Goal: Task Accomplishment & Management: Manage account settings

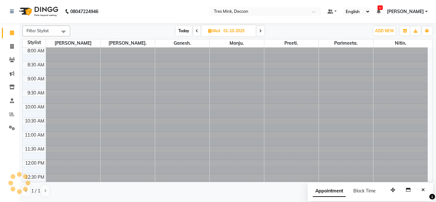
scroll to position [85, 0]
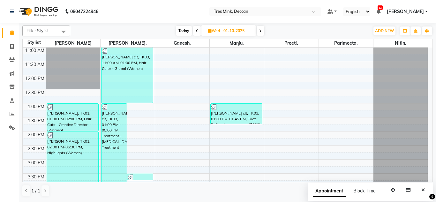
click at [184, 29] on span "Today" at bounding box center [184, 31] width 16 height 10
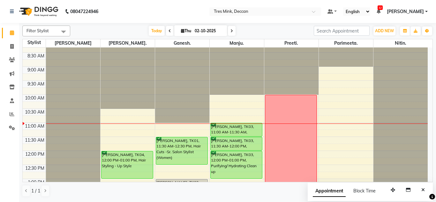
scroll to position [0, 0]
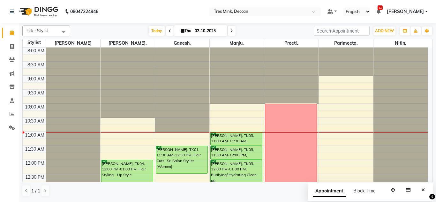
click at [168, 28] on span at bounding box center [170, 31] width 8 height 10
type input "01-10-2025"
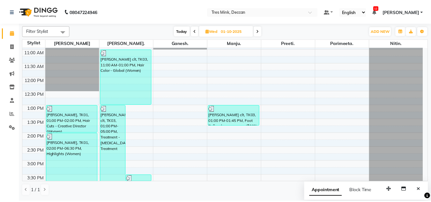
scroll to position [96, 0]
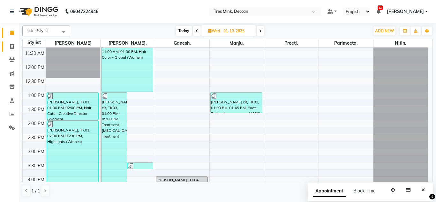
click at [11, 41] on link "Invoice" at bounding box center [9, 46] width 15 height 11
select select "service"
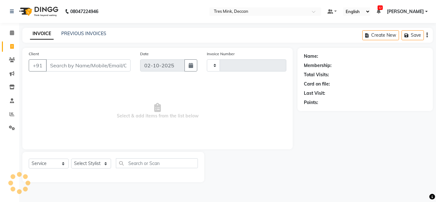
type input "1135"
select select "8055"
click at [70, 31] on link "PREVIOUS INVOICES" at bounding box center [83, 34] width 45 height 6
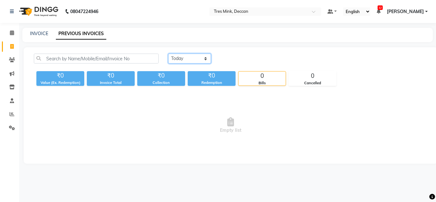
click at [186, 59] on select "[DATE] [DATE] Custom Range" at bounding box center [189, 59] width 43 height 10
select select "[DATE]"
click at [168, 54] on select "[DATE] [DATE] Custom Range" at bounding box center [189, 59] width 43 height 10
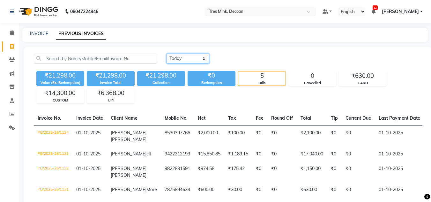
scroll to position [32, 0]
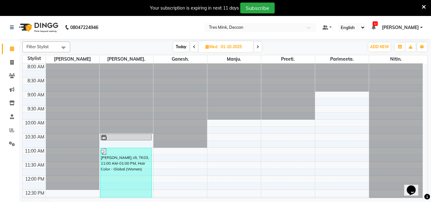
click at [424, 9] on icon at bounding box center [424, 7] width 4 height 6
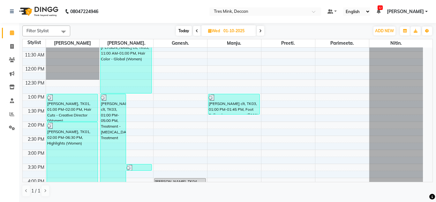
scroll to position [96, 0]
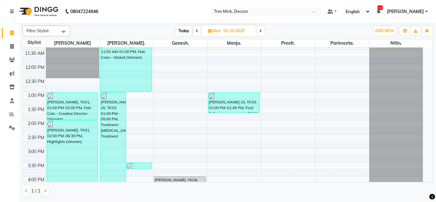
click at [183, 31] on span "Today" at bounding box center [184, 31] width 16 height 10
type input "02-10-2025"
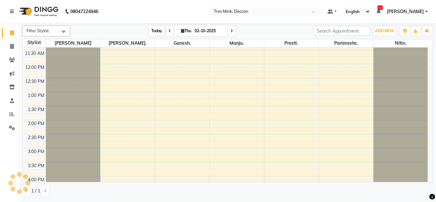
scroll to position [85, 0]
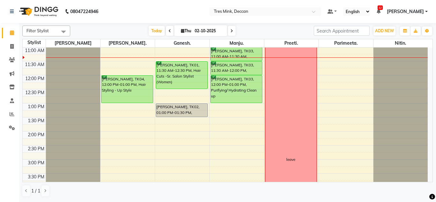
click at [73, 33] on div "Today Thu 02-10-2025" at bounding box center [191, 31] width 237 height 10
click at [218, 135] on div "8:00 AM 8:30 AM 9:00 AM 9:30 AM 10:00 AM 10:30 AM 11:00 AM 11:30 AM 12:00 PM 12…" at bounding box center [225, 145] width 405 height 365
select select "61556"
select select "tentative"
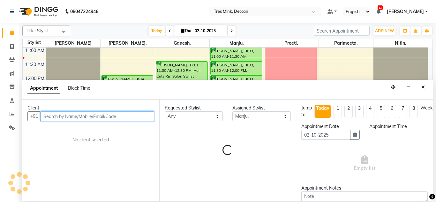
select select "840"
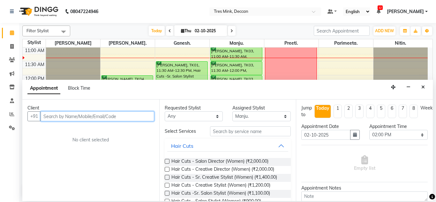
click at [124, 112] on input "text" at bounding box center [98, 116] width 114 height 10
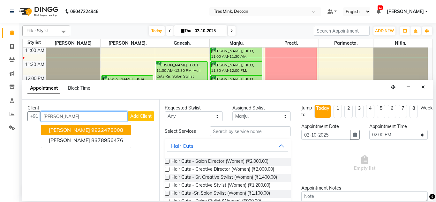
click at [81, 130] on span "[PERSON_NAME]" at bounding box center [69, 130] width 41 height 6
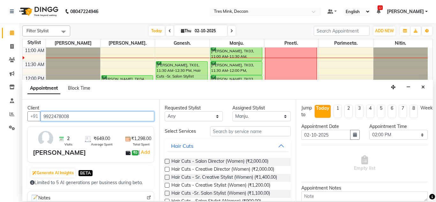
type input "9922478008"
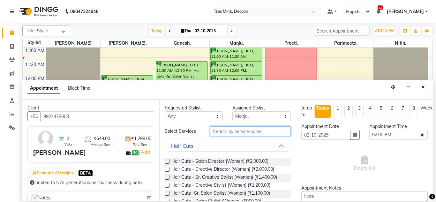
click at [219, 131] on input "text" at bounding box center [250, 131] width 81 height 10
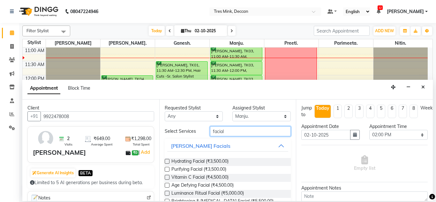
type input "facial"
click at [167, 161] on label at bounding box center [167, 161] width 5 height 5
click at [167, 161] on input "checkbox" at bounding box center [167, 162] width 4 height 4
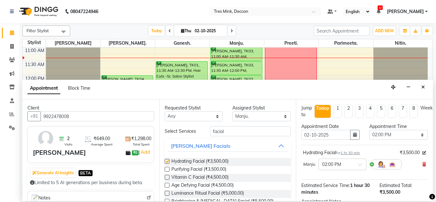
checkbox input "false"
click at [220, 135] on input "facial" at bounding box center [250, 131] width 81 height 10
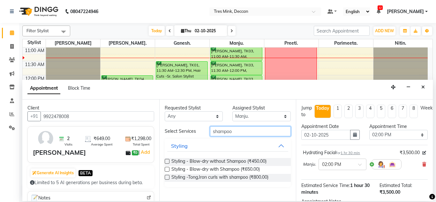
type input "shampoo"
click at [168, 158] on div "Styling - Blow-dry without Shampoo (₹450.00) Styling - Blow-dry with Shampoo (₹…" at bounding box center [228, 170] width 126 height 34
click at [168, 161] on label at bounding box center [167, 161] width 5 height 5
click at [168, 161] on input "checkbox" at bounding box center [167, 162] width 4 height 4
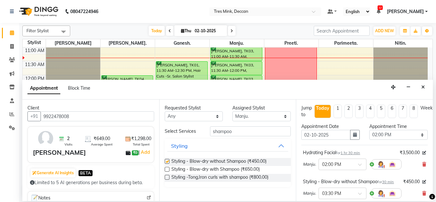
checkbox input "false"
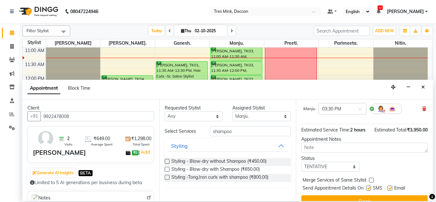
scroll to position [96, 0]
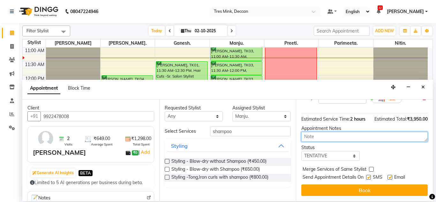
click at [316, 142] on textarea at bounding box center [364, 137] width 126 height 10
type textarea "parimeeta 11-23"
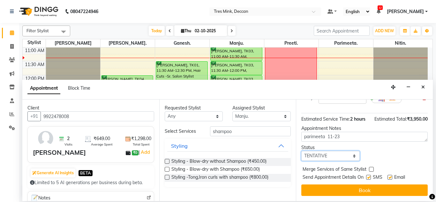
click at [314, 161] on select "Select TENTATIVE CONFIRM CHECK-IN UPCOMING" at bounding box center [330, 156] width 58 height 10
select select "confirm booking"
click at [301, 161] on select "Select TENTATIVE CONFIRM CHECK-IN UPCOMING" at bounding box center [330, 156] width 58 height 10
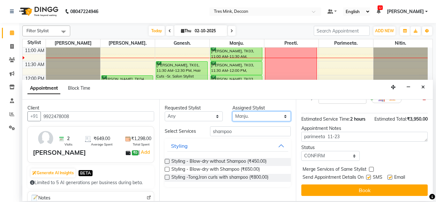
click at [247, 118] on select "Select Ganesh. [GEOGRAPHIC_DATA]. [GEOGRAPHIC_DATA]. [GEOGRAPHIC_DATA]. [GEOGRA…" at bounding box center [261, 116] width 58 height 10
select select "59499"
click at [232, 111] on select "Select Ganesh. [GEOGRAPHIC_DATA]. [GEOGRAPHIC_DATA]. [GEOGRAPHIC_DATA]. [GEOGRA…" at bounding box center [261, 116] width 58 height 10
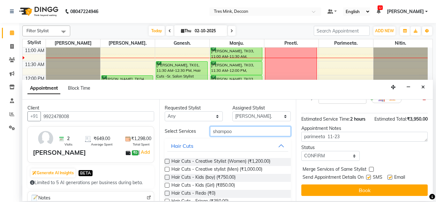
click at [242, 135] on input "shampoo" at bounding box center [250, 131] width 81 height 10
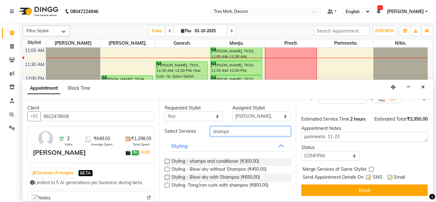
type input "shampoo"
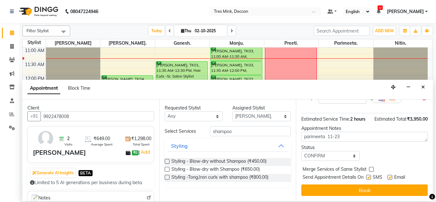
click at [166, 169] on label at bounding box center [167, 169] width 5 height 5
click at [166, 169] on input "checkbox" at bounding box center [167, 170] width 4 height 4
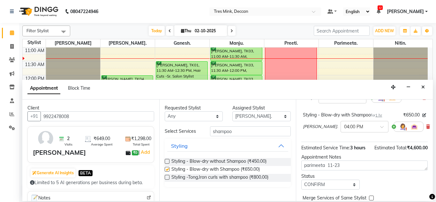
checkbox input "false"
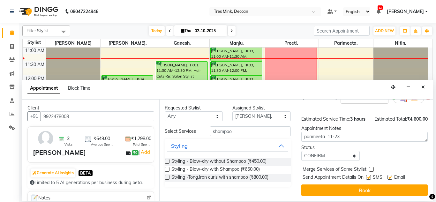
scroll to position [143, 0]
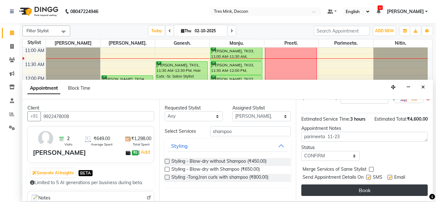
click at [317, 186] on button "Book" at bounding box center [364, 189] width 126 height 11
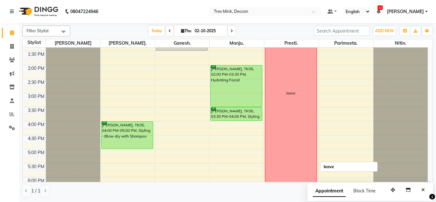
scroll to position [151, 0]
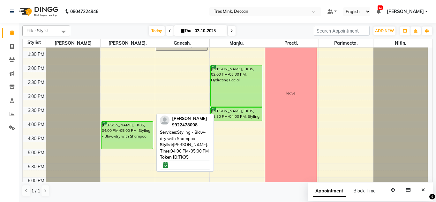
click at [124, 146] on div "[PERSON_NAME], TK05, 04:00 PM-05:00 PM, Styling - Blow-dry with Shampoo" at bounding box center [127, 135] width 52 height 27
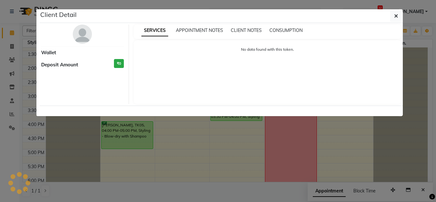
select select "6"
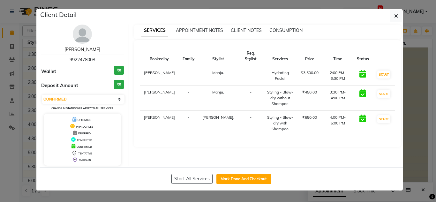
click at [83, 50] on link "[PERSON_NAME]" at bounding box center [82, 50] width 36 height 6
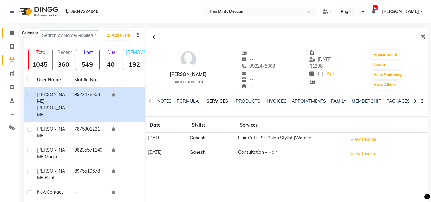
click at [11, 35] on span at bounding box center [11, 32] width 11 height 7
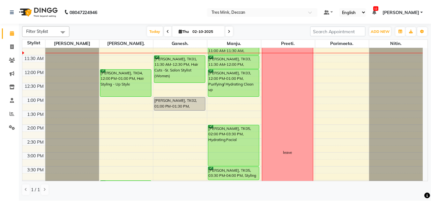
scroll to position [70, 0]
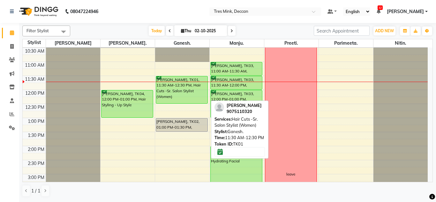
click at [177, 91] on div "[PERSON_NAME], TK01, 11:30 AM-12:30 PM, Hair Cuts -Sr. Salon Stylist (Women)" at bounding box center [182, 89] width 52 height 27
select select "6"
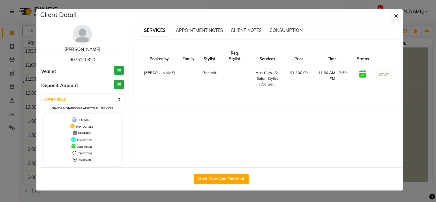
click at [86, 49] on link "[PERSON_NAME]" at bounding box center [82, 50] width 36 height 6
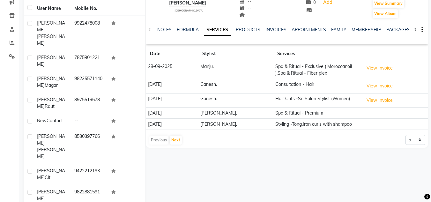
scroll to position [72, 0]
click at [171, 141] on button "Next" at bounding box center [176, 139] width 12 height 9
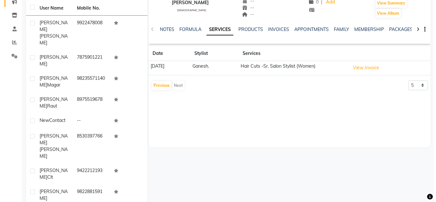
scroll to position [0, 0]
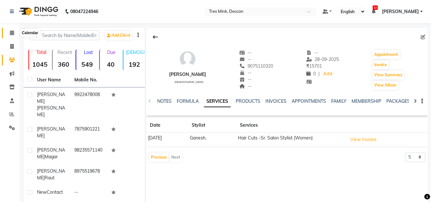
click at [14, 31] on icon at bounding box center [12, 32] width 4 height 5
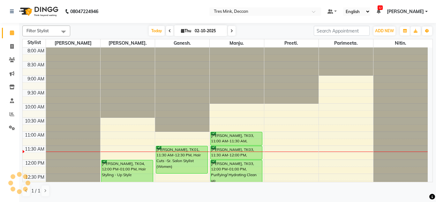
scroll to position [85, 0]
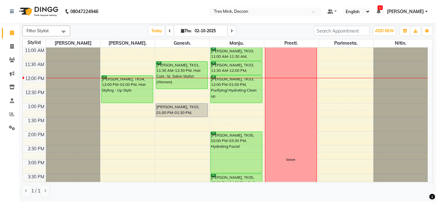
click at [122, 110] on div "8:00 AM 8:30 AM 9:00 AM 9:30 AM 10:00 AM 10:30 AM 11:00 AM 11:30 AM 12:00 PM 12…" at bounding box center [225, 145] width 405 height 365
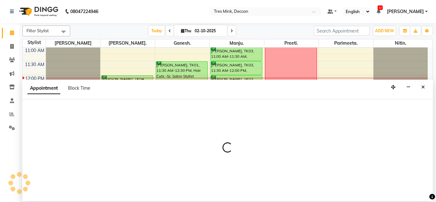
select select "59499"
select select "780"
select select "tentative"
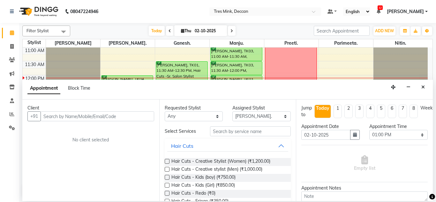
click at [67, 118] on input "text" at bounding box center [98, 116] width 114 height 10
type input "7219755834"
click at [140, 114] on span "Add Client" at bounding box center [140, 116] width 21 height 6
select select "22"
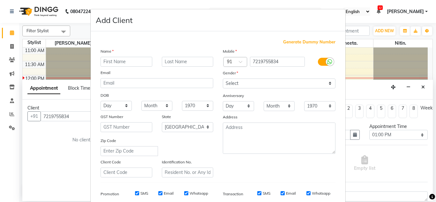
click at [109, 66] on input "text" at bounding box center [127, 62] width 52 height 10
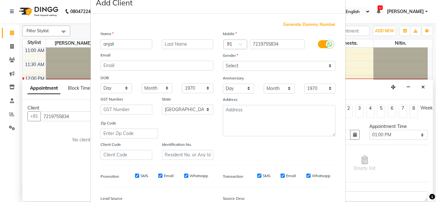
scroll to position [32, 0]
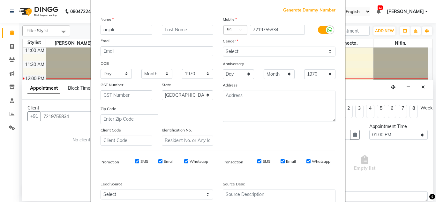
type input "anjali"
click at [110, 191] on select "Select Walk-in Referral Internet Friend Word of Mouth Advertisement Facebook Ju…" at bounding box center [157, 195] width 113 height 10
select select "49142"
click at [101, 190] on select "Select Walk-in Referral Internet Friend Word of Mouth Advertisement Facebook Ju…" at bounding box center [157, 195] width 113 height 10
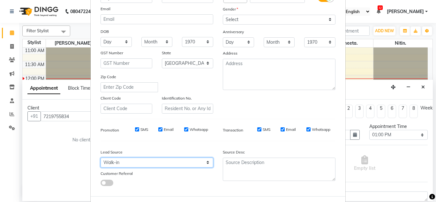
scroll to position [0, 0]
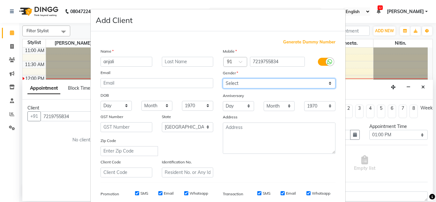
click at [228, 85] on select "Select [DEMOGRAPHIC_DATA] [DEMOGRAPHIC_DATA] Other Prefer Not To Say" at bounding box center [279, 83] width 113 height 10
select select "[DEMOGRAPHIC_DATA]"
click at [223, 78] on select "Select [DEMOGRAPHIC_DATA] [DEMOGRAPHIC_DATA] Other Prefer Not To Say" at bounding box center [279, 83] width 113 height 10
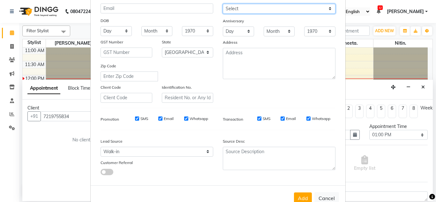
scroll to position [93, 0]
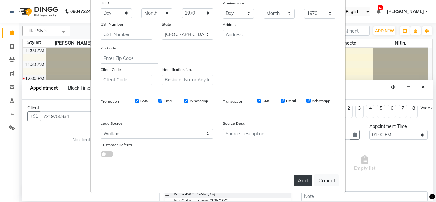
click at [302, 175] on button "Add" at bounding box center [303, 180] width 18 height 11
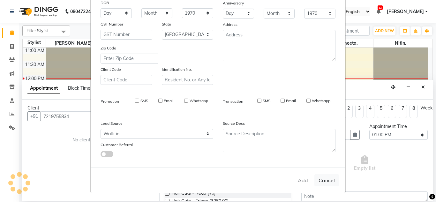
select select
select select "null"
select select
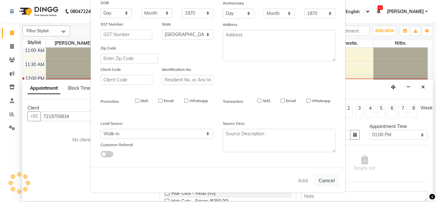
select select
checkbox input "false"
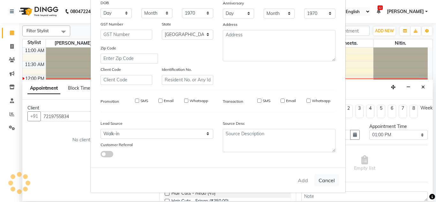
checkbox input "false"
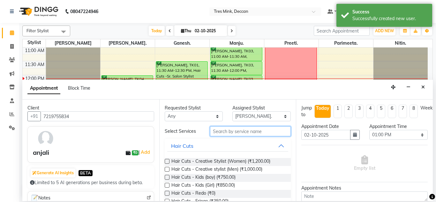
click at [220, 131] on input "text" at bounding box center [250, 131] width 81 height 10
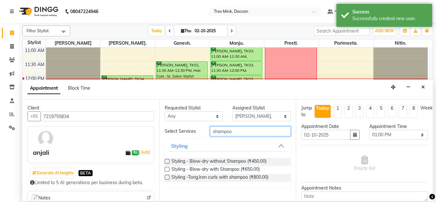
type input "shampoo"
click at [168, 162] on label at bounding box center [167, 161] width 5 height 5
click at [168, 162] on input "checkbox" at bounding box center [167, 162] width 4 height 4
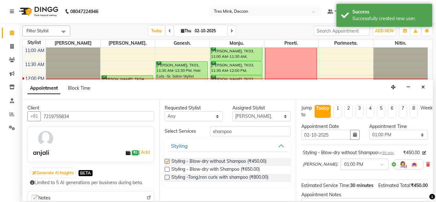
checkbox input "false"
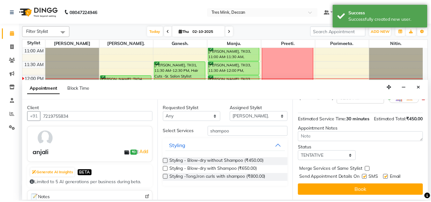
scroll to position [85, 0]
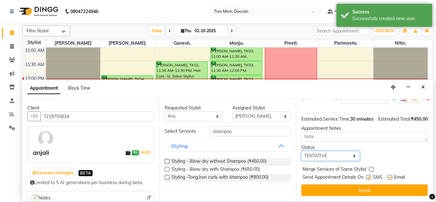
click at [332, 151] on select "Select TENTATIVE CONFIRM CHECK-IN UPCOMING" at bounding box center [330, 156] width 58 height 10
select select "check-in"
click at [301, 151] on select "Select TENTATIVE CONFIRM CHECK-IN UPCOMING" at bounding box center [330, 156] width 58 height 10
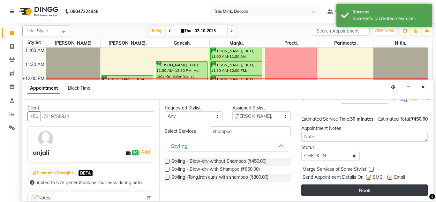
click at [318, 188] on button "Book" at bounding box center [364, 189] width 126 height 11
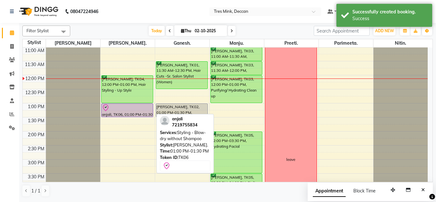
click at [124, 108] on div at bounding box center [127, 108] width 51 height 8
select select "8"
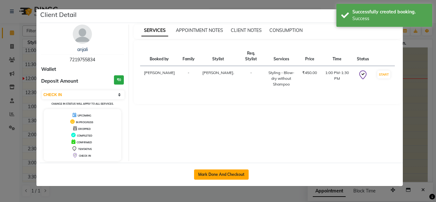
click at [200, 174] on button "Mark Done And Checkout" at bounding box center [221, 174] width 55 height 10
select select "service"
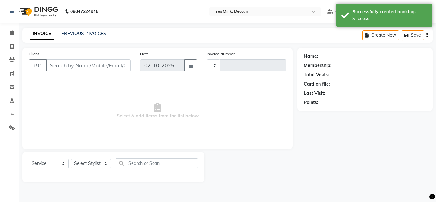
type input "1135"
select select "8055"
type input "7219755834"
select select "59499"
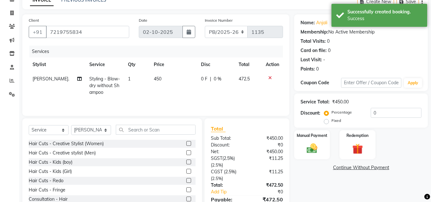
scroll to position [3, 0]
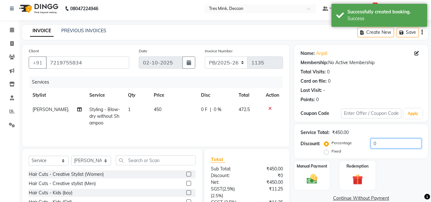
click at [372, 148] on input "0" at bounding box center [396, 143] width 51 height 10
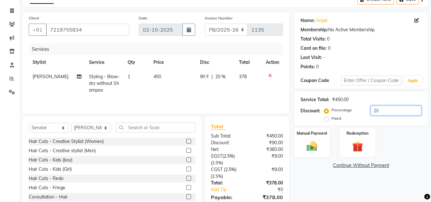
scroll to position [67, 0]
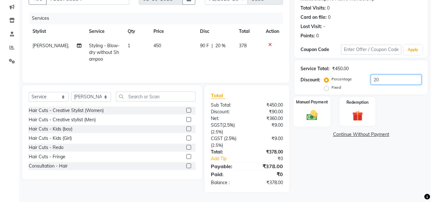
type input "20"
click at [318, 120] on img at bounding box center [312, 115] width 18 height 13
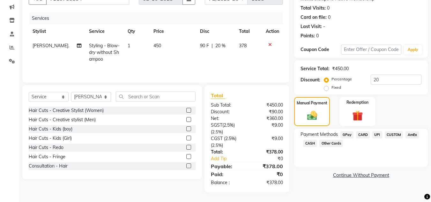
click at [393, 133] on span "CUSTOM" at bounding box center [394, 134] width 19 height 7
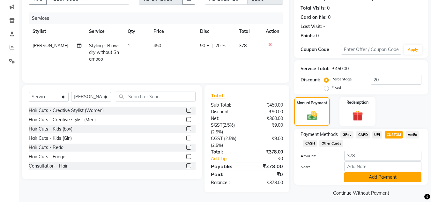
click at [368, 175] on button "Add Payment" at bounding box center [382, 177] width 77 height 10
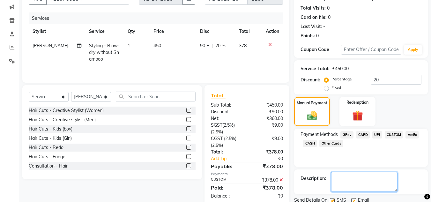
click at [368, 175] on textarea at bounding box center [364, 182] width 66 height 20
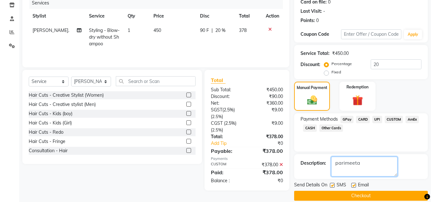
scroll to position [90, 0]
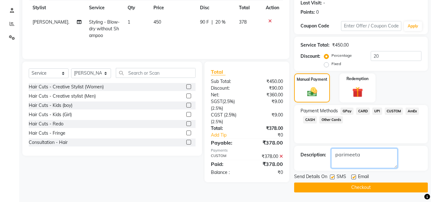
type textarea "parimeeta"
click at [365, 190] on button "Checkout" at bounding box center [361, 188] width 134 height 10
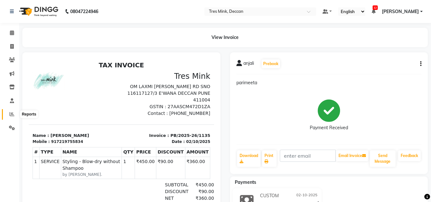
click at [8, 113] on span at bounding box center [11, 114] width 11 height 7
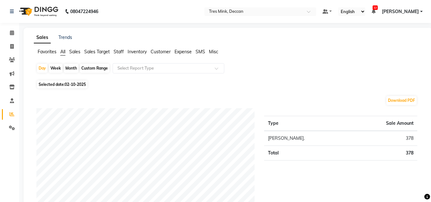
click at [48, 47] on div "Sales Trends Favorites All Sales Sales Target Staff Inventory Customer Expense …" at bounding box center [228, 143] width 409 height 230
drag, startPoint x: 48, startPoint y: 48, endPoint x: 49, endPoint y: 52, distance: 4.0
click at [49, 52] on div "Sales Trends Favorites All Sales Sales Target Staff Inventory Customer Expense …" at bounding box center [228, 143] width 409 height 230
click at [87, 88] on span "Selected date: [DATE]" at bounding box center [62, 84] width 50 height 8
select select "10"
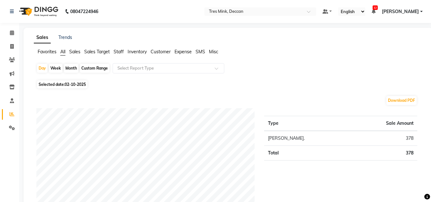
select select "2025"
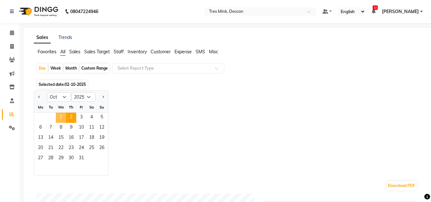
click at [65, 118] on span "1" at bounding box center [61, 118] width 10 height 10
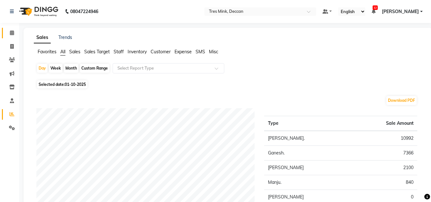
click at [10, 37] on link "Calendar" at bounding box center [9, 33] width 15 height 11
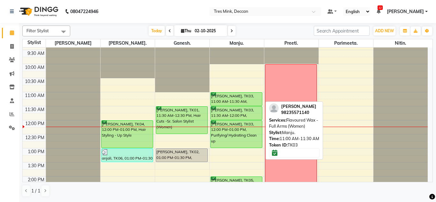
scroll to position [32, 0]
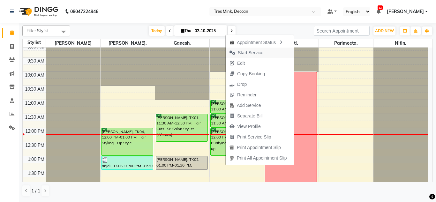
click at [244, 51] on span "Start Service" at bounding box center [251, 52] width 26 height 7
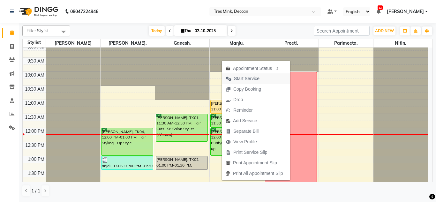
click at [240, 79] on span "Start Service" at bounding box center [247, 78] width 26 height 7
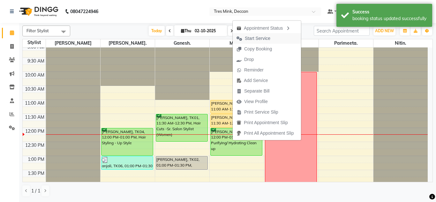
click at [252, 39] on span "Start Service" at bounding box center [258, 38] width 26 height 7
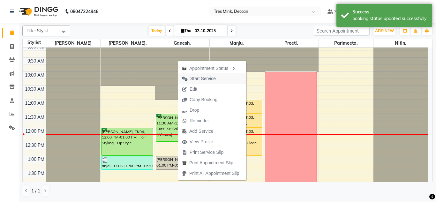
click at [200, 78] on span "Start Service" at bounding box center [203, 78] width 26 height 7
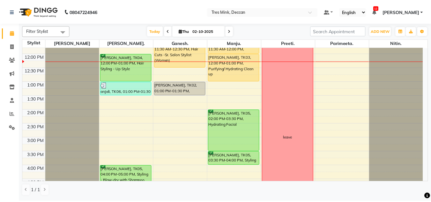
scroll to position [96, 0]
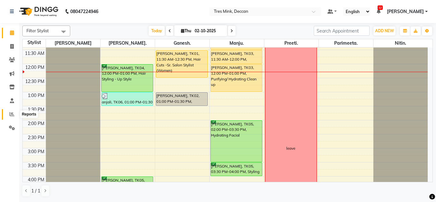
click at [12, 118] on span at bounding box center [11, 114] width 11 height 7
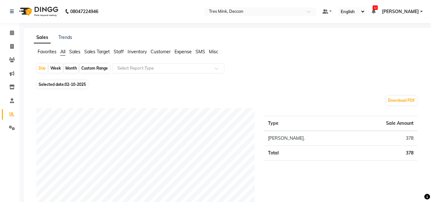
click at [45, 48] on div "Sales Trends Favorites All Sales Sales Target Staff Inventory Customer Expense …" at bounding box center [228, 143] width 409 height 230
click at [46, 48] on div "Sales Trends Favorites All Sales Sales Target Staff Inventory Customer Expense …" at bounding box center [228, 143] width 409 height 230
click at [48, 51] on span "Favorites" at bounding box center [47, 52] width 19 height 6
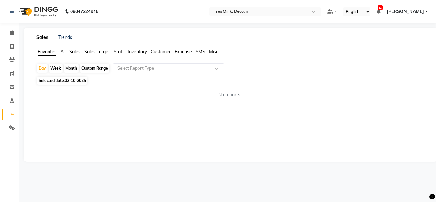
click at [73, 82] on span "02-10-2025" at bounding box center [75, 80] width 21 height 5
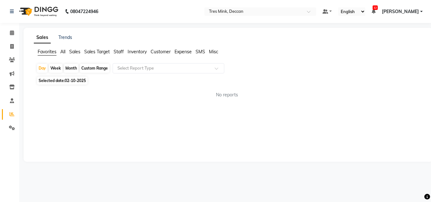
select select "10"
select select "2025"
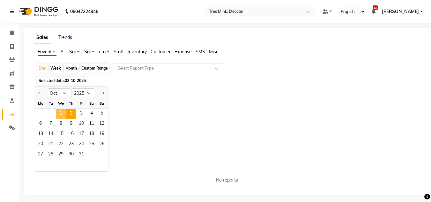
click at [63, 113] on span "1" at bounding box center [61, 114] width 10 height 10
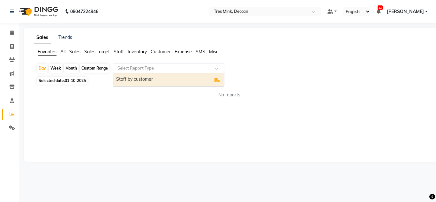
click at [127, 72] on div "Select Report Type" at bounding box center [169, 68] width 112 height 10
click at [126, 80] on div "Staff by customer" at bounding box center [168, 79] width 111 height 13
select select "filtered_report"
select select "pdf"
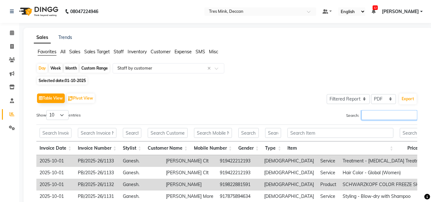
click at [370, 112] on input "Search:" at bounding box center [390, 115] width 56 height 10
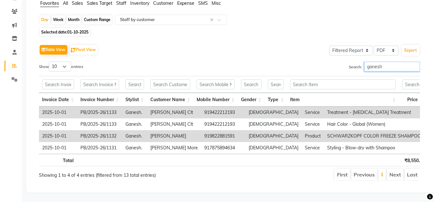
scroll to position [58, 0]
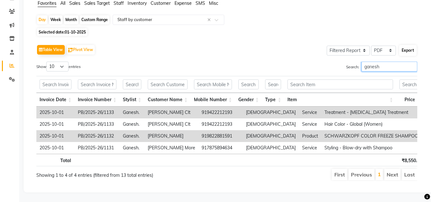
type input "ganesh"
click at [410, 45] on button "Export" at bounding box center [408, 50] width 18 height 11
select select "sans-serif"
select select "14px"
select select "template_1"
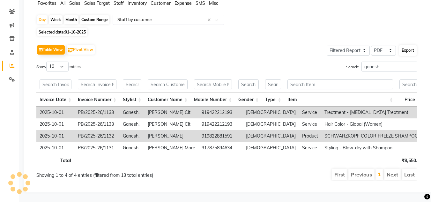
select select "A4"
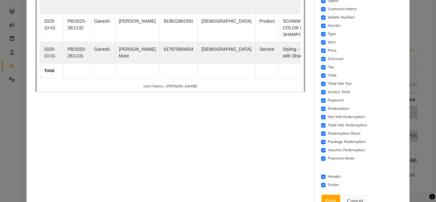
scroll to position [154, 0]
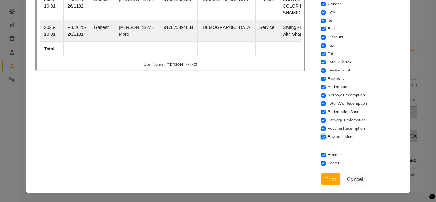
click at [321, 136] on input "checkbox" at bounding box center [323, 137] width 4 height 4
checkbox input "false"
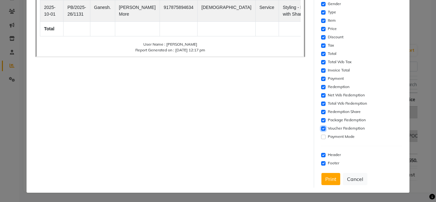
click at [321, 129] on input "checkbox" at bounding box center [323, 128] width 4 height 4
checkbox input "false"
click at [321, 119] on input "checkbox" at bounding box center [323, 120] width 4 height 4
checkbox input "false"
click at [321, 109] on div "Redemption Share" at bounding box center [361, 112] width 81 height 8
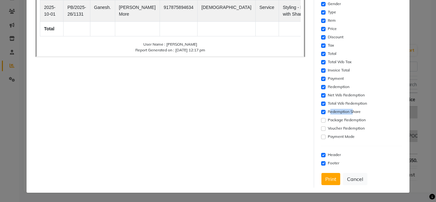
click at [321, 109] on div "Redemption Share" at bounding box center [361, 112] width 81 height 8
click at [321, 113] on input "checkbox" at bounding box center [323, 112] width 4 height 4
checkbox input "false"
click at [321, 104] on input "checkbox" at bounding box center [323, 103] width 4 height 4
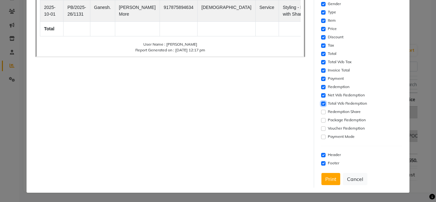
checkbox input "false"
click at [321, 97] on input "checkbox" at bounding box center [323, 95] width 4 height 4
checkbox input "false"
click at [321, 87] on input "checkbox" at bounding box center [323, 87] width 4 height 4
checkbox input "false"
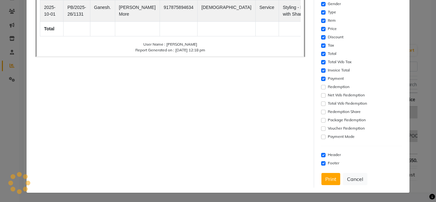
click at [321, 83] on div "Select Columns Invoice Date Invoice Number Stylist Customer Name Mobile Number …" at bounding box center [361, 46] width 81 height 189
click at [321, 78] on input "checkbox" at bounding box center [323, 79] width 4 height 4
checkbox input "false"
click at [321, 69] on input "checkbox" at bounding box center [323, 70] width 4 height 4
checkbox input "false"
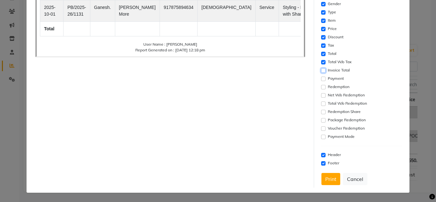
scroll to position [122, 0]
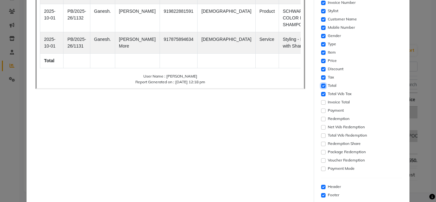
click at [321, 87] on input "checkbox" at bounding box center [323, 86] width 4 height 4
checkbox input "false"
click at [321, 77] on input "checkbox" at bounding box center [323, 77] width 4 height 4
checkbox input "false"
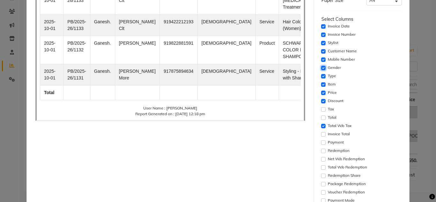
click at [321, 68] on input "checkbox" at bounding box center [323, 68] width 4 height 4
checkbox input "false"
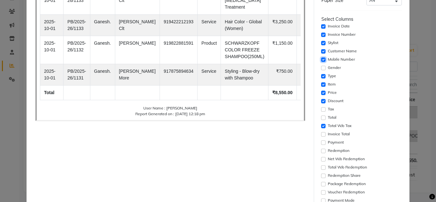
click at [321, 59] on input "checkbox" at bounding box center [323, 59] width 4 height 4
checkbox input "false"
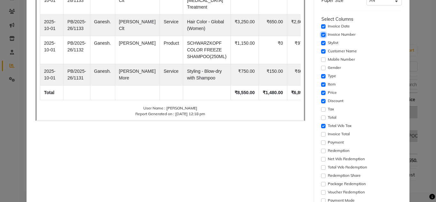
click at [321, 36] on input "checkbox" at bounding box center [323, 35] width 4 height 4
checkbox input "false"
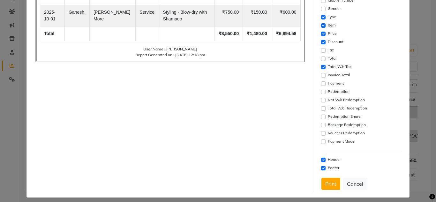
scroll to position [154, 0]
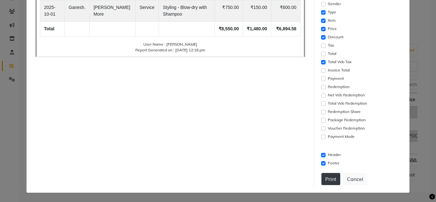
click at [328, 181] on button "Print" at bounding box center [330, 179] width 19 height 12
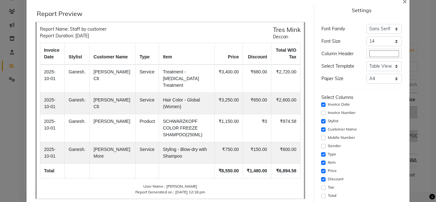
scroll to position [0, 0]
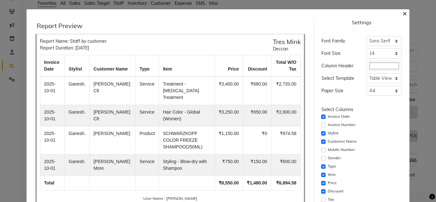
click at [402, 16] on span "×" at bounding box center [404, 13] width 4 height 10
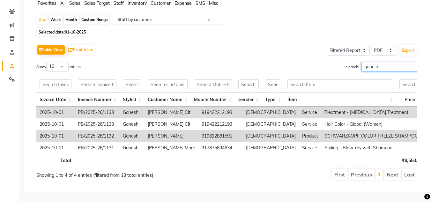
click at [366, 62] on input "ganesh" at bounding box center [390, 67] width 56 height 10
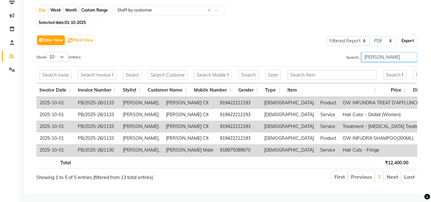
type input "[PERSON_NAME]"
click at [403, 39] on button "Export" at bounding box center [408, 40] width 18 height 11
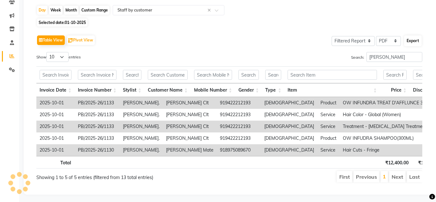
select select "sans-serif"
select select "14px"
select select "template_1"
select select "A4"
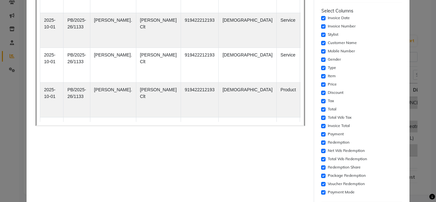
scroll to position [154, 0]
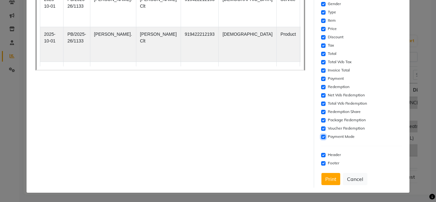
click at [321, 137] on input "checkbox" at bounding box center [323, 137] width 4 height 4
checkbox input "false"
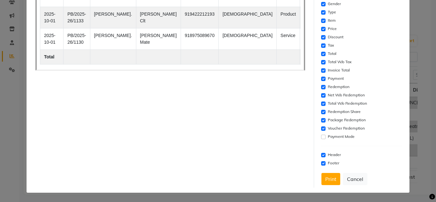
click at [322, 127] on div "Voucher Redemption" at bounding box center [361, 129] width 81 height 8
click at [321, 127] on input "checkbox" at bounding box center [323, 128] width 4 height 4
checkbox input "false"
click at [321, 119] on input "checkbox" at bounding box center [323, 120] width 4 height 4
checkbox input "false"
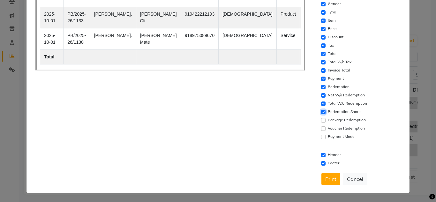
click at [321, 111] on input "checkbox" at bounding box center [323, 112] width 4 height 4
checkbox input "false"
click at [321, 102] on input "checkbox" at bounding box center [323, 103] width 4 height 4
checkbox input "false"
click at [321, 96] on input "checkbox" at bounding box center [323, 95] width 4 height 4
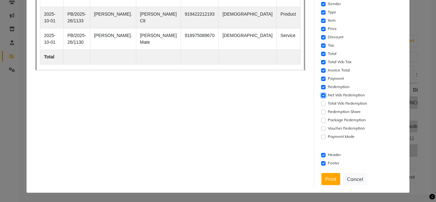
checkbox input "false"
click at [321, 87] on input "checkbox" at bounding box center [323, 87] width 4 height 4
checkbox input "false"
click at [321, 79] on input "checkbox" at bounding box center [323, 79] width 4 height 4
checkbox input "false"
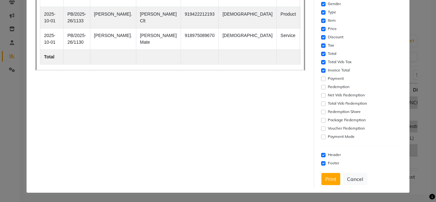
click at [321, 73] on div "Invoice Total" at bounding box center [361, 71] width 81 height 8
click at [321, 70] on input "checkbox" at bounding box center [323, 70] width 4 height 4
checkbox input "false"
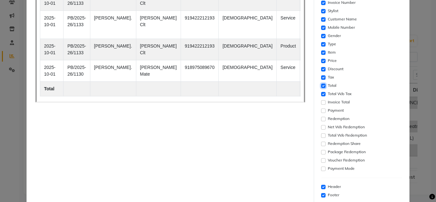
click at [321, 84] on input "checkbox" at bounding box center [323, 86] width 4 height 4
checkbox input "false"
click at [321, 80] on div "Tax" at bounding box center [361, 78] width 81 height 8
click at [321, 77] on input "checkbox" at bounding box center [323, 77] width 4 height 4
checkbox input "false"
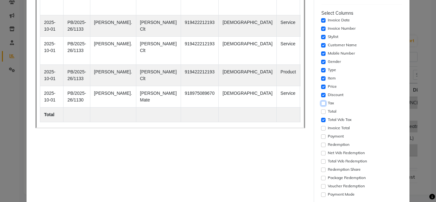
scroll to position [58, 0]
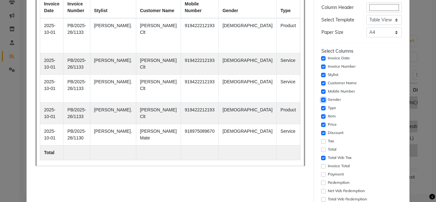
click at [321, 99] on input "checkbox" at bounding box center [323, 100] width 4 height 4
checkbox input "false"
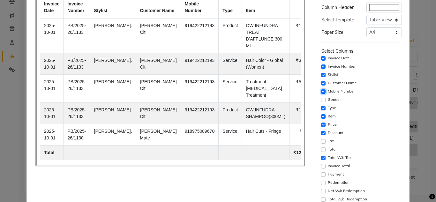
click at [321, 93] on input "checkbox" at bounding box center [323, 91] width 4 height 4
checkbox input "false"
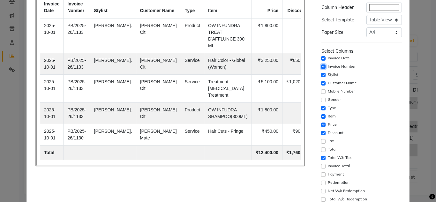
click at [321, 66] on input "checkbox" at bounding box center [323, 66] width 4 height 4
checkbox input "false"
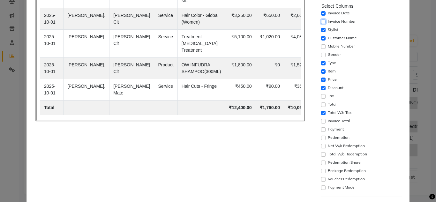
scroll to position [154, 0]
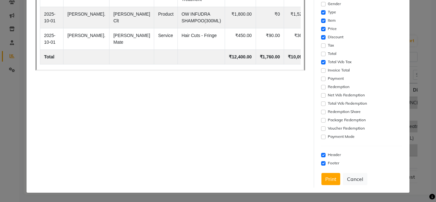
click at [323, 173] on div "Settings Font Family Select Sans Serif Monospace Serif Font Size Select 8 9 10 …" at bounding box center [362, 25] width 86 height 325
click at [324, 177] on button "Print" at bounding box center [330, 179] width 19 height 12
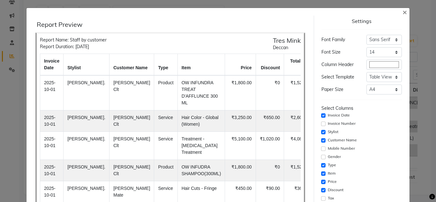
scroll to position [0, 0]
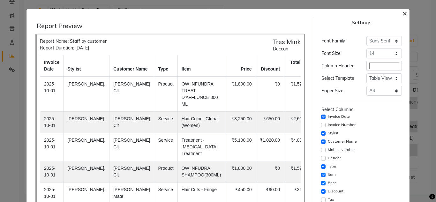
click at [402, 16] on span "×" at bounding box center [404, 13] width 4 height 10
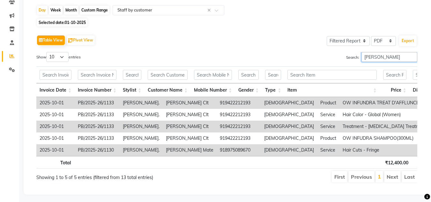
click at [376, 54] on input "[PERSON_NAME]" at bounding box center [390, 57] width 56 height 10
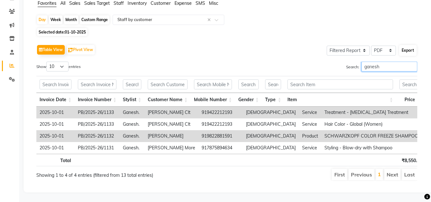
type input "ganesh"
click at [409, 45] on button "Export" at bounding box center [408, 50] width 18 height 11
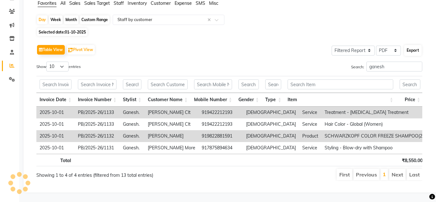
select select "sans-serif"
select select "14px"
select select "template_1"
select select "A4"
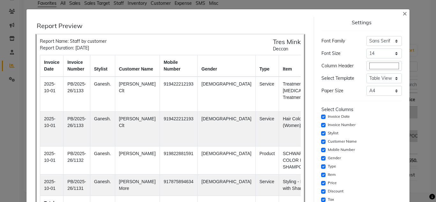
scroll to position [154, 0]
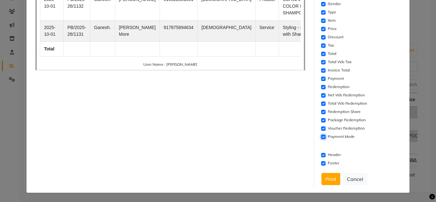
click at [321, 137] on input "checkbox" at bounding box center [323, 137] width 4 height 4
checkbox input "false"
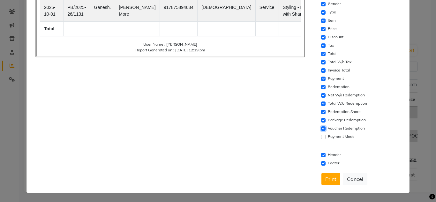
click at [321, 130] on input "checkbox" at bounding box center [323, 128] width 4 height 4
checkbox input "false"
click at [321, 123] on div "Package Redemption" at bounding box center [361, 120] width 81 height 8
click at [321, 122] on input "checkbox" at bounding box center [323, 120] width 4 height 4
checkbox input "false"
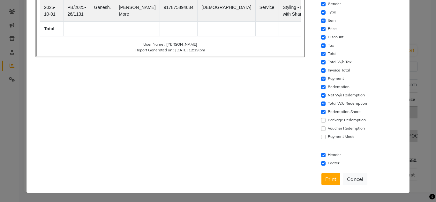
click at [321, 114] on div "Redemption Share" at bounding box center [361, 112] width 81 height 8
click at [321, 114] on input "checkbox" at bounding box center [323, 112] width 4 height 4
checkbox input "false"
click at [321, 102] on input "checkbox" at bounding box center [323, 103] width 4 height 4
checkbox input "false"
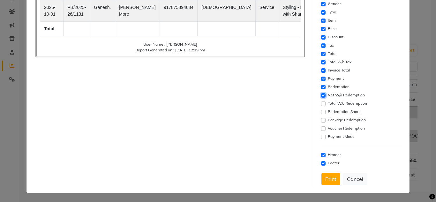
click at [321, 94] on input "checkbox" at bounding box center [323, 95] width 4 height 4
checkbox input "false"
click at [322, 89] on div "Redemption" at bounding box center [361, 87] width 81 height 8
click at [321, 88] on input "checkbox" at bounding box center [323, 87] width 4 height 4
checkbox input "false"
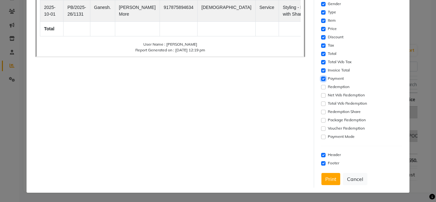
click at [321, 80] on input "checkbox" at bounding box center [323, 79] width 4 height 4
checkbox input "false"
click at [321, 71] on input "checkbox" at bounding box center [323, 70] width 4 height 4
checkbox input "false"
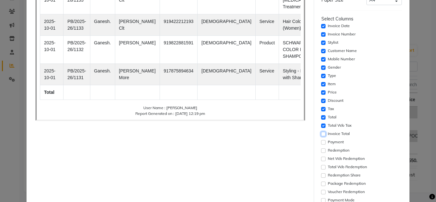
scroll to position [90, 0]
click at [319, 117] on div "Settings Font Family Select Sans Serif Monospace Serif Font Size Select 8 9 10 …" at bounding box center [362, 89] width 86 height 325
click at [321, 118] on input "checkbox" at bounding box center [323, 118] width 4 height 4
checkbox input "false"
click at [321, 110] on input "checkbox" at bounding box center [323, 109] width 4 height 4
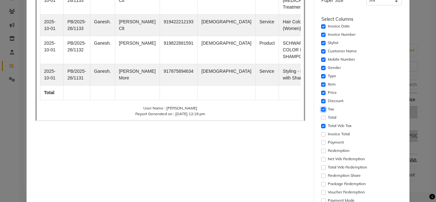
checkbox input "false"
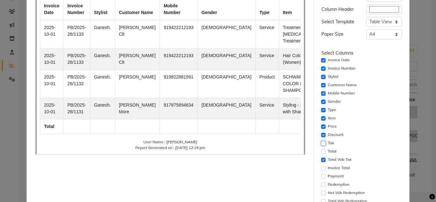
scroll to position [26, 0]
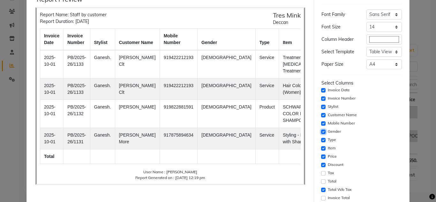
click at [321, 133] on input "checkbox" at bounding box center [323, 132] width 4 height 4
checkbox input "false"
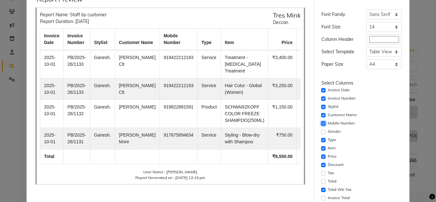
click at [321, 123] on input "checkbox" at bounding box center [323, 123] width 4 height 4
checkbox input "false"
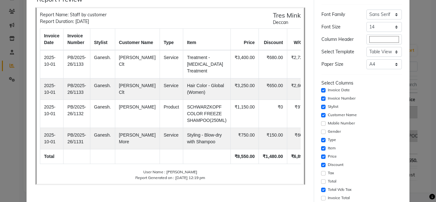
click at [321, 96] on div "Invoice Number" at bounding box center [361, 99] width 81 height 8
click at [321, 98] on input "checkbox" at bounding box center [323, 98] width 4 height 4
checkbox input "false"
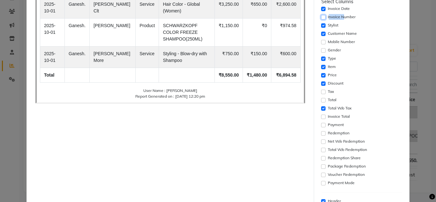
scroll to position [154, 0]
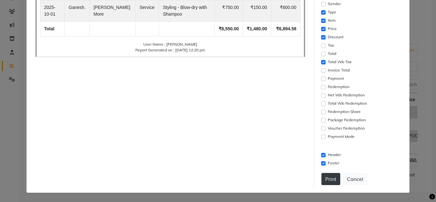
click at [326, 181] on button "Print" at bounding box center [330, 179] width 19 height 12
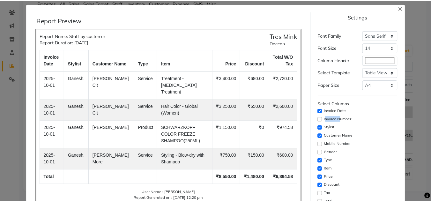
scroll to position [0, 0]
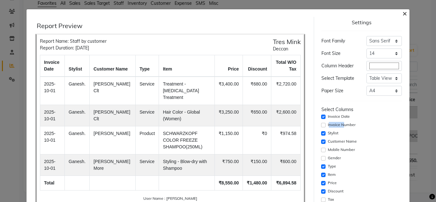
click at [402, 11] on span "×" at bounding box center [404, 13] width 4 height 10
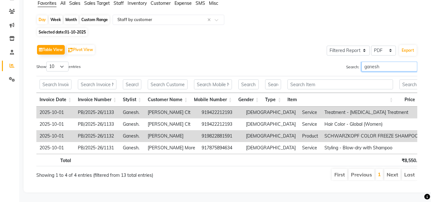
click at [379, 62] on input "ganesh" at bounding box center [390, 67] width 56 height 10
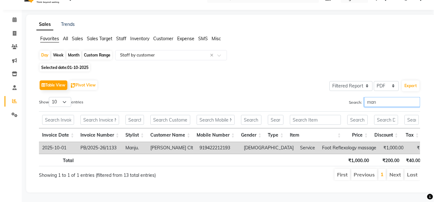
scroll to position [23, 0]
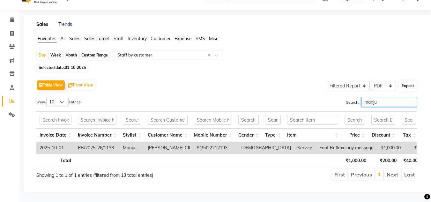
type input "manju"
click at [412, 80] on button "Export" at bounding box center [408, 85] width 18 height 11
select select "sans-serif"
select select "14px"
select select "template_1"
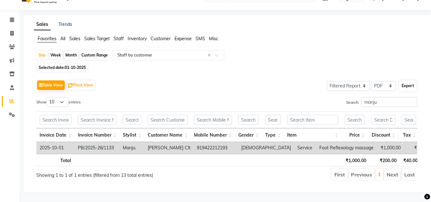
select select "A4"
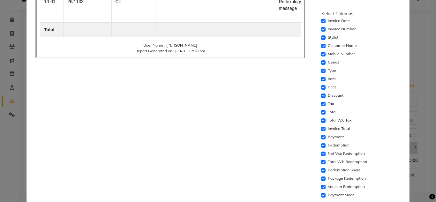
scroll to position [154, 0]
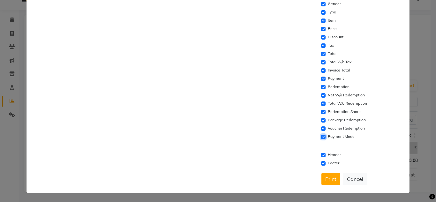
click at [321, 136] on input "checkbox" at bounding box center [323, 137] width 4 height 4
checkbox input "false"
click at [321, 127] on input "checkbox" at bounding box center [323, 128] width 4 height 4
checkbox input "false"
click at [321, 122] on input "checkbox" at bounding box center [323, 120] width 4 height 4
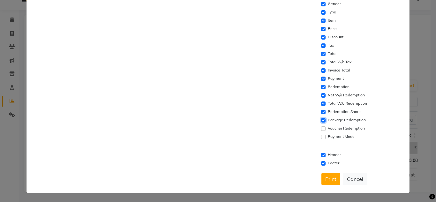
checkbox input "false"
click at [321, 108] on div "Redemption Share" at bounding box center [361, 112] width 81 height 8
click at [321, 113] on input "checkbox" at bounding box center [323, 112] width 4 height 4
checkbox input "false"
click at [321, 105] on input "checkbox" at bounding box center [323, 103] width 4 height 4
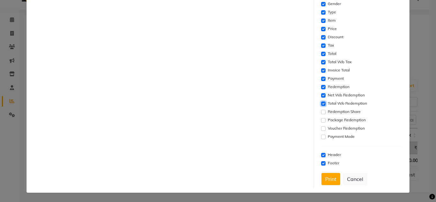
checkbox input "false"
click at [321, 94] on input "checkbox" at bounding box center [323, 95] width 4 height 4
checkbox input "false"
click at [321, 86] on input "checkbox" at bounding box center [323, 87] width 4 height 4
checkbox input "false"
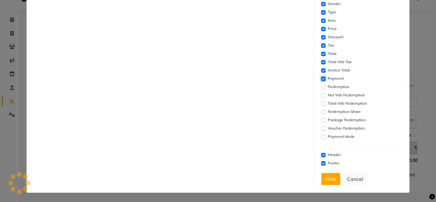
click at [321, 77] on input "checkbox" at bounding box center [323, 79] width 4 height 4
checkbox input "false"
click at [321, 71] on input "checkbox" at bounding box center [323, 70] width 4 height 4
checkbox input "false"
click at [321, 53] on input "checkbox" at bounding box center [323, 54] width 4 height 4
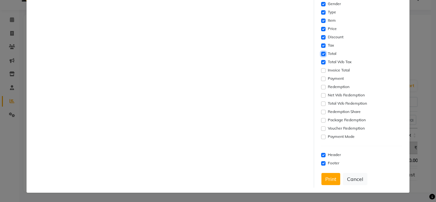
checkbox input "false"
click at [321, 45] on input "checkbox" at bounding box center [323, 45] width 4 height 4
checkbox input "false"
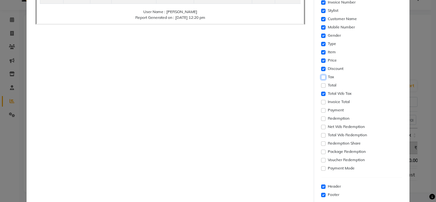
scroll to position [122, 0]
click at [322, 37] on input "checkbox" at bounding box center [323, 36] width 4 height 4
checkbox input "false"
click at [321, 25] on div "Mobile Number" at bounding box center [361, 28] width 81 height 8
click at [321, 28] on input "checkbox" at bounding box center [323, 28] width 4 height 4
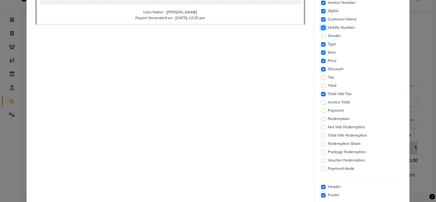
checkbox input "false"
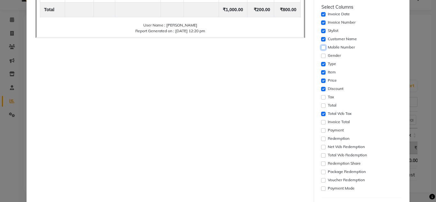
scroll to position [26, 0]
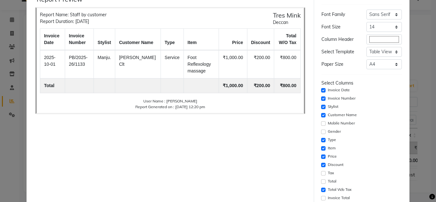
click at [321, 101] on div "Invoice Number" at bounding box center [361, 99] width 81 height 8
click at [321, 100] on input "checkbox" at bounding box center [323, 98] width 4 height 4
checkbox input "false"
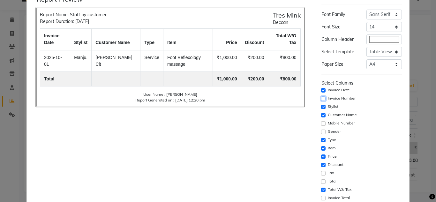
scroll to position [154, 0]
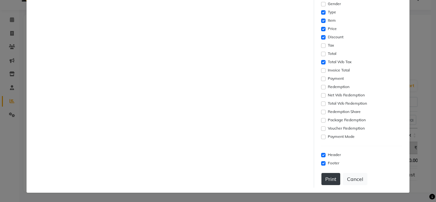
click at [332, 180] on button "Print" at bounding box center [330, 179] width 19 height 12
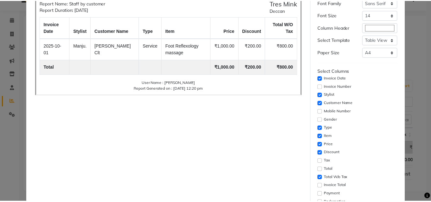
scroll to position [0, 0]
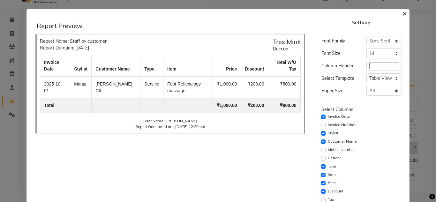
click at [402, 13] on span "×" at bounding box center [404, 13] width 4 height 10
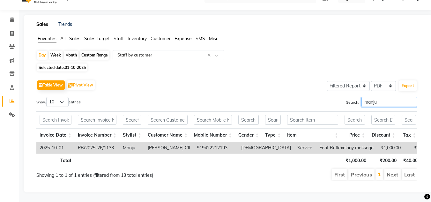
click at [369, 97] on input "manju" at bounding box center [390, 102] width 56 height 10
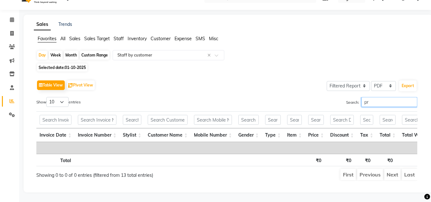
type input "p"
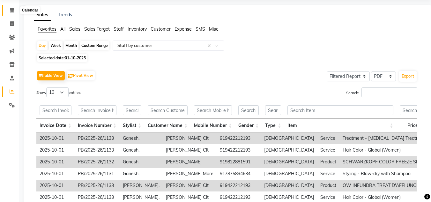
click at [12, 12] on icon at bounding box center [12, 10] width 4 height 5
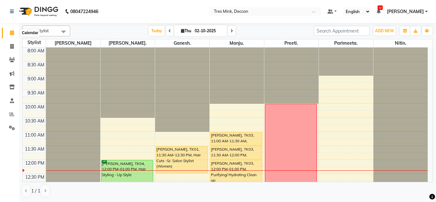
click at [13, 35] on span at bounding box center [11, 32] width 11 height 7
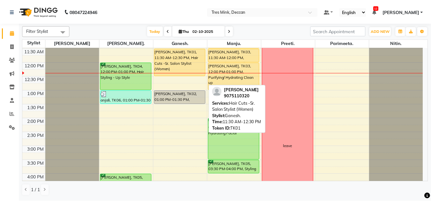
scroll to position [64, 0]
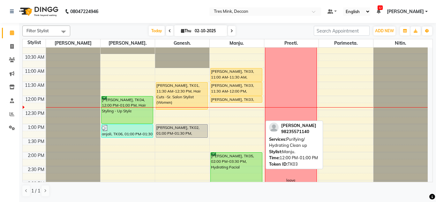
drag, startPoint x: 233, startPoint y: 123, endPoint x: 234, endPoint y: 101, distance: 21.1
click at [234, 101] on div "[PERSON_NAME], TK03, 11:00 AM-11:30 AM, Flavoured Wax - Full Arms (Women) [PERS…" at bounding box center [237, 166] width 54 height 365
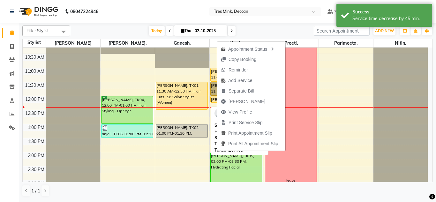
click at [213, 98] on div "[PERSON_NAME], TK03, 12:00 PM-12:15 PM, Purifying/ Hydrating Clean up" at bounding box center [237, 99] width 52 height 6
select select "1"
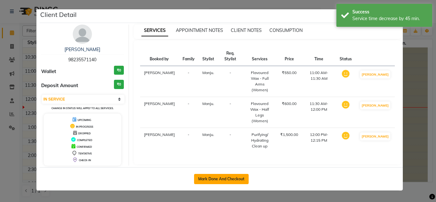
click at [229, 178] on button "Mark Done And Checkout" at bounding box center [221, 179] width 55 height 10
select select "service"
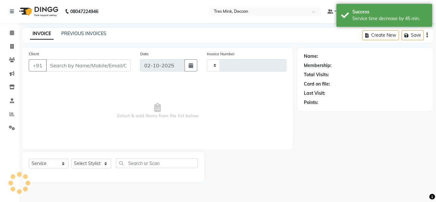
type input "1136"
select select "8055"
type input "98235571140"
select select "61556"
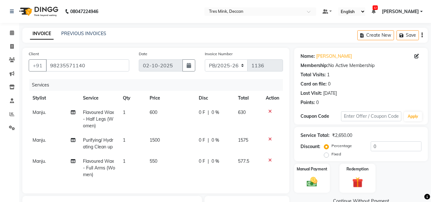
click at [150, 114] on span "600" at bounding box center [154, 112] width 8 height 6
select select "61556"
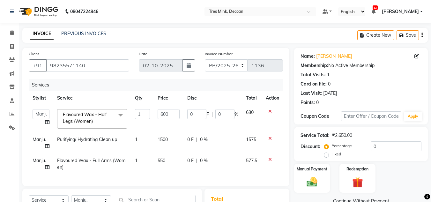
click at [150, 114] on td "1" at bounding box center [142, 118] width 23 height 27
click at [168, 117] on input "600" at bounding box center [169, 114] width 22 height 10
click at [164, 117] on input "600" at bounding box center [169, 114] width 22 height 10
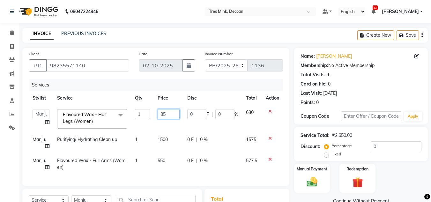
type input "850"
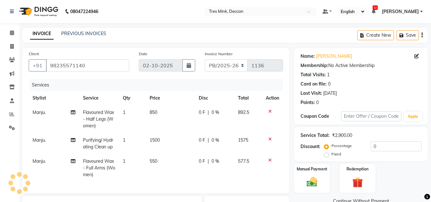
click at [160, 128] on td "850" at bounding box center [170, 119] width 49 height 28
select select "61556"
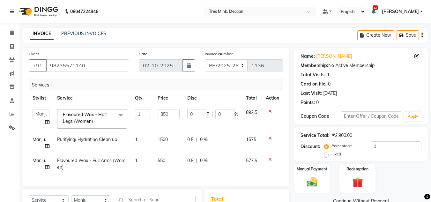
click at [269, 137] on icon at bounding box center [270, 138] width 4 height 4
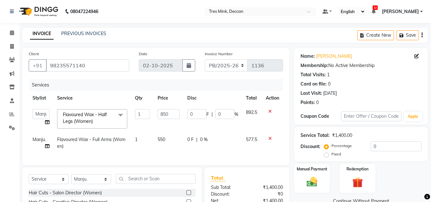
click at [267, 108] on td at bounding box center [272, 118] width 21 height 27
click at [271, 111] on icon at bounding box center [270, 111] width 4 height 4
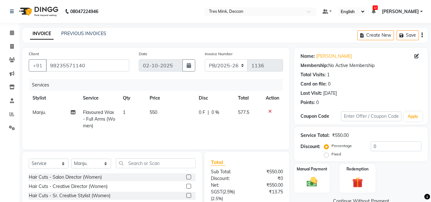
click at [270, 109] on icon at bounding box center [270, 111] width 4 height 4
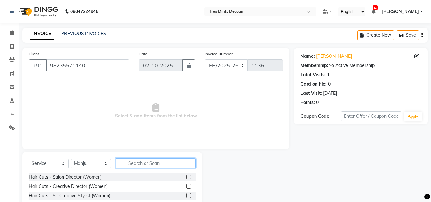
click at [129, 165] on input "text" at bounding box center [156, 163] width 80 height 10
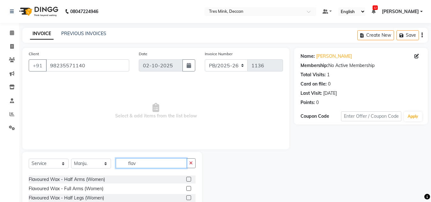
scroll to position [32, 0]
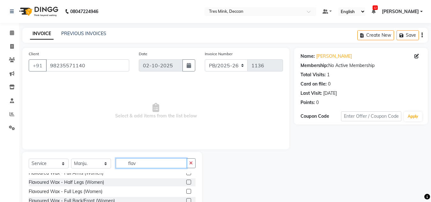
type input "flav"
click at [186, 191] on label at bounding box center [188, 191] width 5 height 5
click at [186, 191] on input "checkbox" at bounding box center [188, 192] width 4 height 4
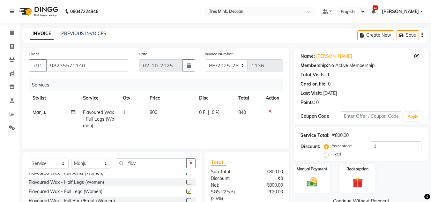
checkbox input "false"
click at [153, 113] on span "800" at bounding box center [154, 112] width 8 height 6
select select "61556"
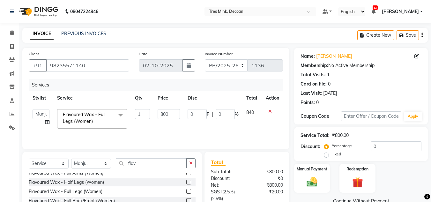
click at [153, 113] on td "1" at bounding box center [142, 118] width 23 height 27
click at [167, 116] on input "800" at bounding box center [169, 114] width 22 height 10
type input "850"
click at [157, 128] on td "850" at bounding box center [169, 118] width 30 height 27
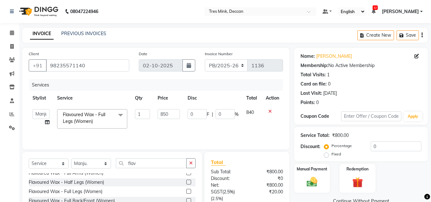
select select "61556"
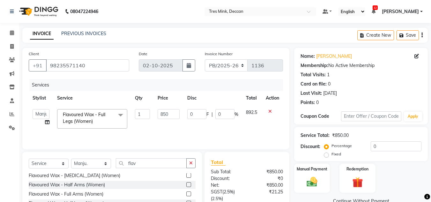
scroll to position [0, 0]
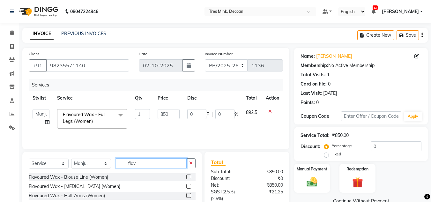
click at [127, 166] on input "flav" at bounding box center [151, 163] width 71 height 10
type input "un"
click at [186, 176] on label at bounding box center [188, 177] width 5 height 5
click at [186, 176] on input "checkbox" at bounding box center [188, 177] width 4 height 4
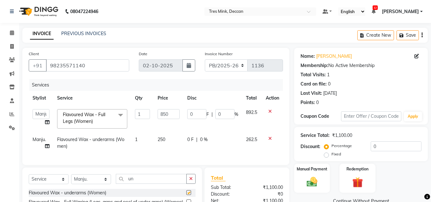
checkbox input "false"
click at [158, 138] on span "250" at bounding box center [162, 140] width 8 height 6
select select "61556"
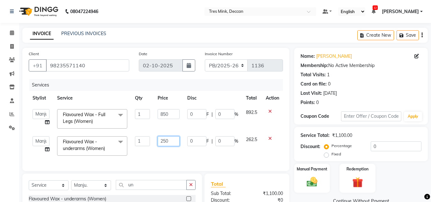
click at [158, 138] on input "250" at bounding box center [169, 141] width 22 height 10
type input "350"
click at [154, 154] on div "Services Stylist Service Qty Price Disc Total Action [PERSON_NAME]. [PERSON_NAM…" at bounding box center [156, 122] width 254 height 86
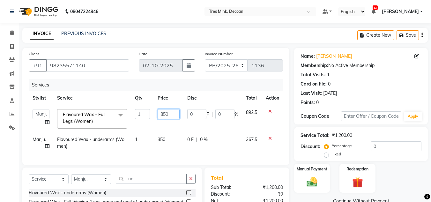
click at [167, 117] on input "850" at bounding box center [169, 114] width 22 height 10
type input "900"
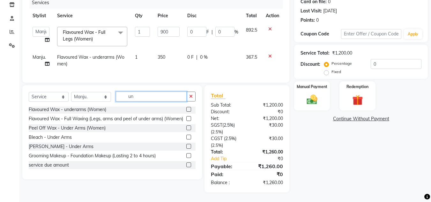
click at [132, 100] on input "un" at bounding box center [151, 97] width 71 height 10
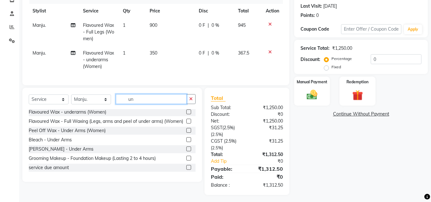
click at [132, 100] on input "un" at bounding box center [151, 99] width 71 height 10
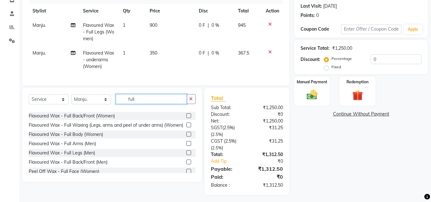
scroll to position [0, 0]
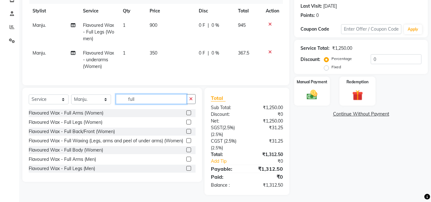
type input "full"
click at [186, 115] on label at bounding box center [188, 112] width 5 height 5
click at [186, 115] on input "checkbox" at bounding box center [188, 113] width 4 height 4
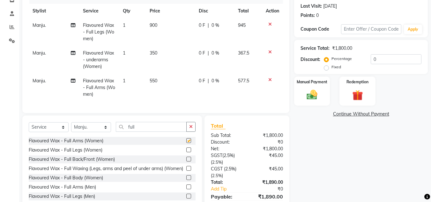
checkbox input "false"
click at [152, 81] on span "550" at bounding box center [154, 81] width 8 height 6
click at [146, 81] on td "1" at bounding box center [132, 88] width 27 height 28
select select "61556"
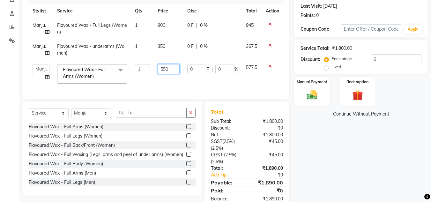
click at [169, 69] on input "550" at bounding box center [169, 69] width 22 height 10
type input "650"
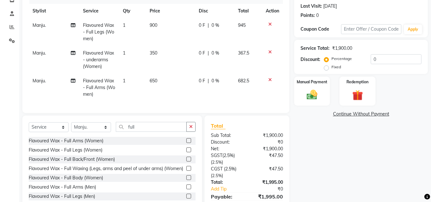
click at [167, 86] on td "650" at bounding box center [170, 88] width 49 height 28
select select "61556"
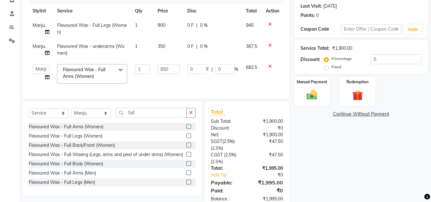
scroll to position [108, 0]
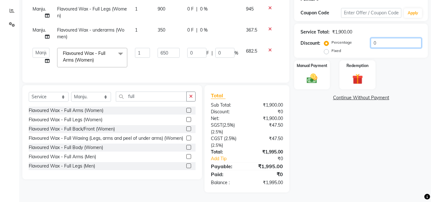
click at [372, 38] on input "0" at bounding box center [396, 43] width 51 height 10
type input "2"
type input "13"
type input "2"
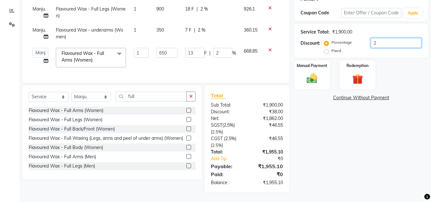
type input "20"
type input "130"
type input "20"
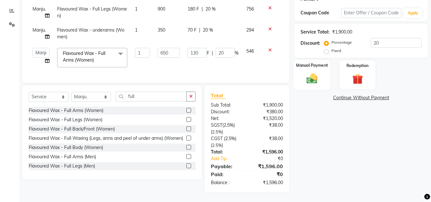
click at [309, 82] on div "Manual Payment" at bounding box center [312, 75] width 37 height 30
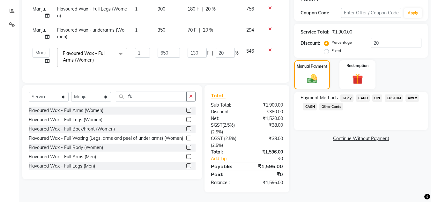
click at [362, 94] on span "CARD" at bounding box center [363, 97] width 14 height 7
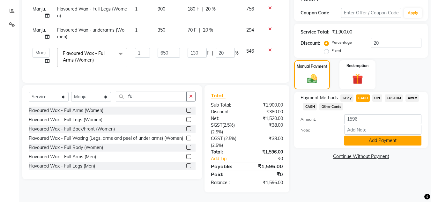
click at [360, 138] on button "Add Payment" at bounding box center [382, 141] width 77 height 10
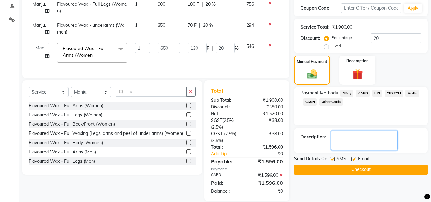
click at [360, 138] on textarea at bounding box center [364, 141] width 66 height 20
type textarea "parimeeta"
click at [353, 173] on button "Checkout" at bounding box center [361, 170] width 134 height 10
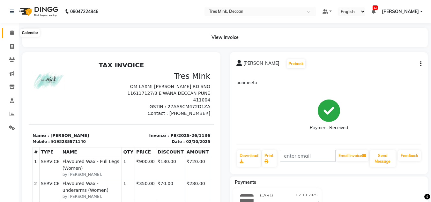
click at [13, 33] on icon at bounding box center [12, 32] width 4 height 5
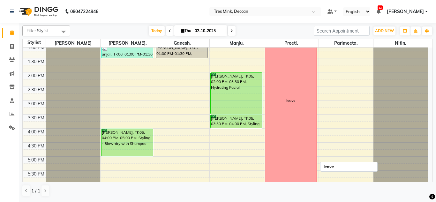
scroll to position [128, 0]
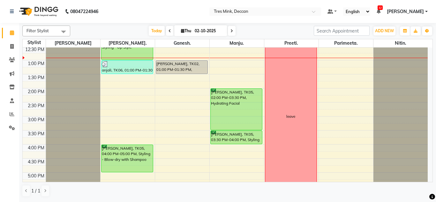
click at [231, 33] on icon at bounding box center [231, 31] width 3 height 4
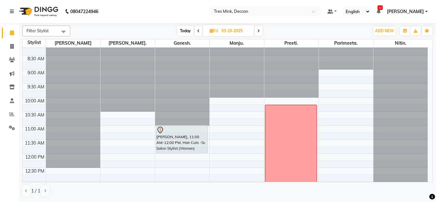
scroll to position [0, 0]
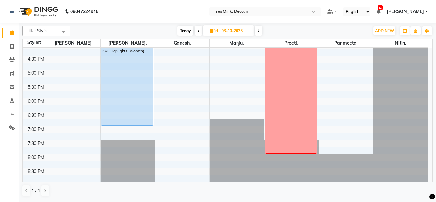
click at [259, 32] on icon at bounding box center [258, 31] width 3 height 4
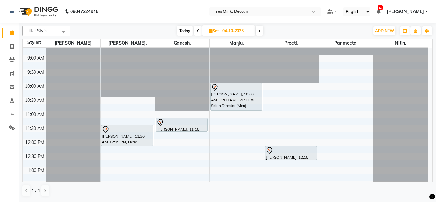
scroll to position [32, 0]
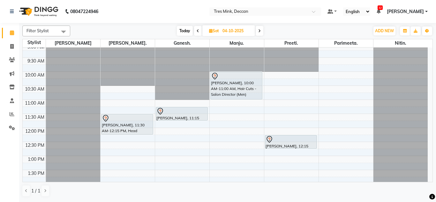
click at [259, 29] on icon at bounding box center [259, 31] width 3 height 4
type input "05-10-2025"
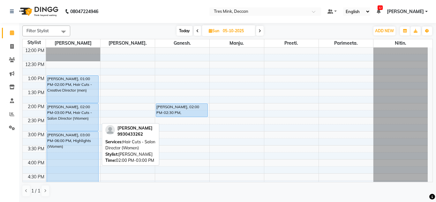
click at [87, 112] on div "[PERSON_NAME], 02:00 PM-03:00 PM, Hair Cuts - Salon Director (Women)" at bounding box center [73, 117] width 52 height 27
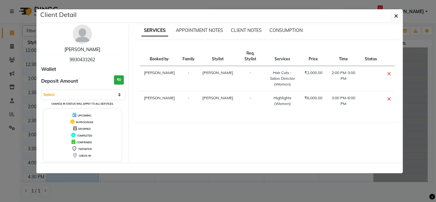
click at [82, 47] on link "[PERSON_NAME]" at bounding box center [82, 50] width 36 height 6
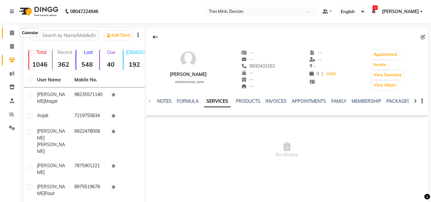
click at [14, 32] on icon at bounding box center [12, 32] width 4 height 5
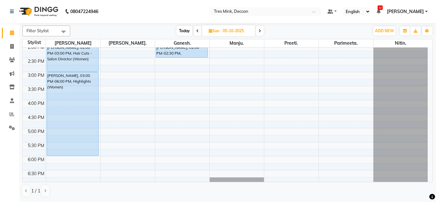
scroll to position [103, 0]
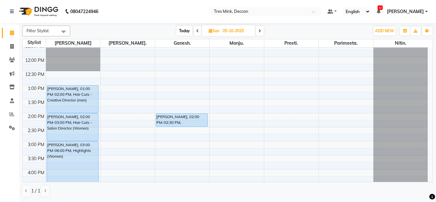
click at [260, 27] on span at bounding box center [260, 31] width 8 height 10
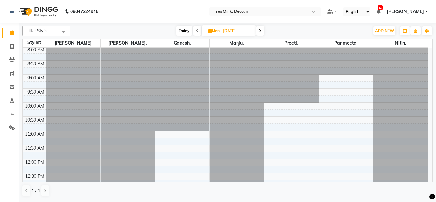
scroll to position [0, 0]
click at [260, 30] on icon at bounding box center [260, 31] width 3 height 4
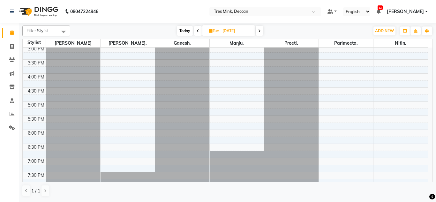
click at [261, 28] on span at bounding box center [260, 31] width 8 height 10
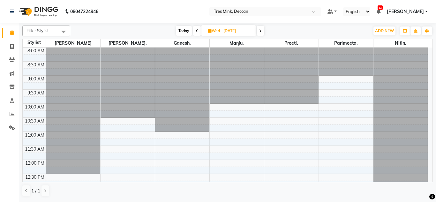
click at [181, 30] on span "Today" at bounding box center [184, 31] width 16 height 10
type input "02-10-2025"
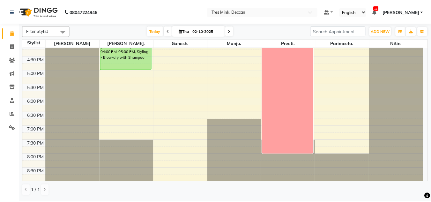
scroll to position [230, 0]
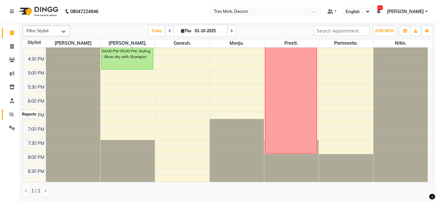
click at [15, 111] on span at bounding box center [11, 114] width 11 height 7
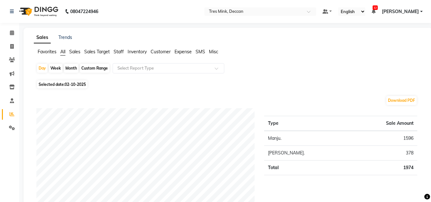
click at [74, 66] on div "Month" at bounding box center [71, 68] width 15 height 9
select select "10"
select select "2025"
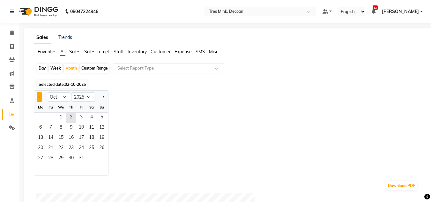
click at [41, 98] on button "Previous month" at bounding box center [39, 97] width 5 height 10
select select "9"
click at [40, 112] on div "Mo" at bounding box center [40, 107] width 10 height 10
click at [40, 115] on span "1" at bounding box center [40, 118] width 10 height 10
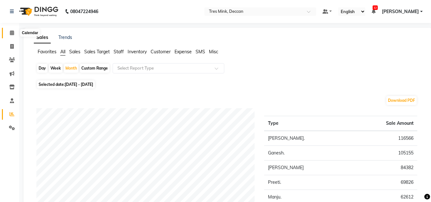
click at [15, 34] on span at bounding box center [11, 32] width 11 height 7
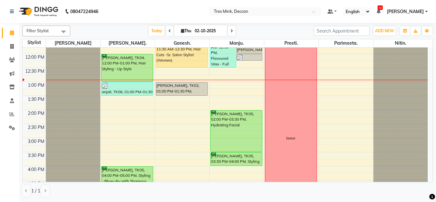
scroll to position [128, 0]
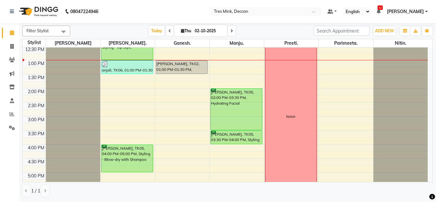
click at [232, 33] on span at bounding box center [232, 31] width 8 height 10
type input "03-10-2025"
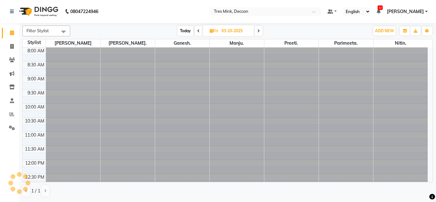
click at [232, 33] on input "03-10-2025" at bounding box center [236, 31] width 32 height 10
select select "10"
select select "2025"
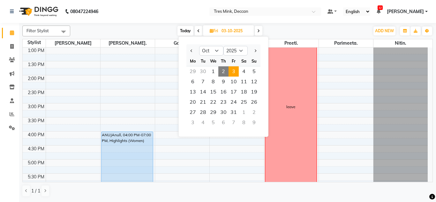
click at [258, 31] on icon at bounding box center [258, 31] width 3 height 4
type input "04-10-2025"
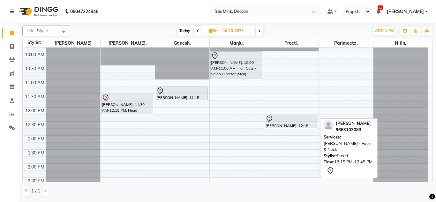
scroll to position [56, 0]
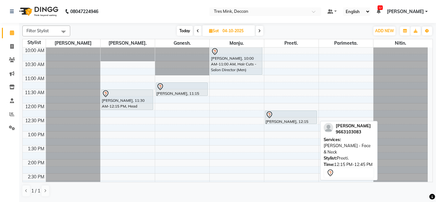
click at [299, 116] on div at bounding box center [290, 115] width 51 height 8
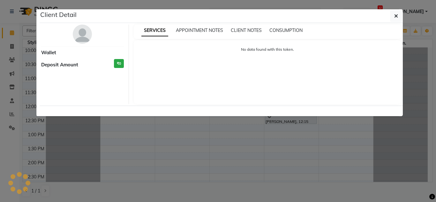
select select "7"
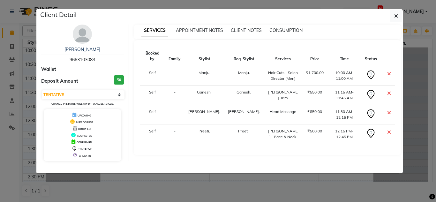
click at [217, 33] on div "APPOINTMENT NOTES" at bounding box center [199, 30] width 47 height 7
click at [209, 29] on span "APPOINTMENT NOTES" at bounding box center [199, 30] width 47 height 6
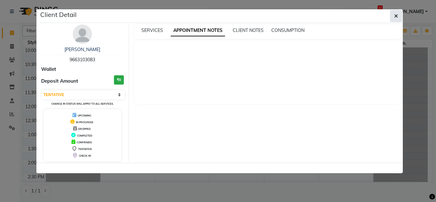
click at [397, 13] on span "button" at bounding box center [396, 16] width 4 height 6
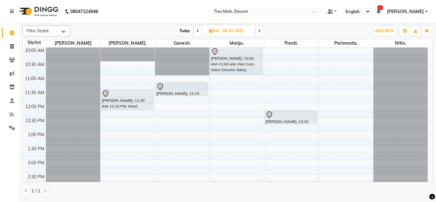
click at [197, 29] on icon at bounding box center [198, 31] width 3 height 4
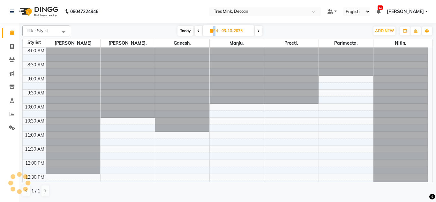
click at [197, 29] on span at bounding box center [199, 31] width 8 height 10
type input "02-10-2025"
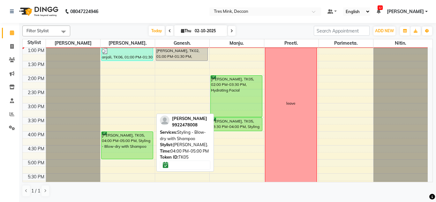
click at [119, 149] on div "[PERSON_NAME], TK05, 04:00 PM-05:00 PM, Styling - Blow-dry with Shampoo" at bounding box center [127, 145] width 52 height 27
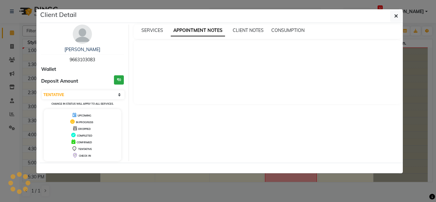
select select "6"
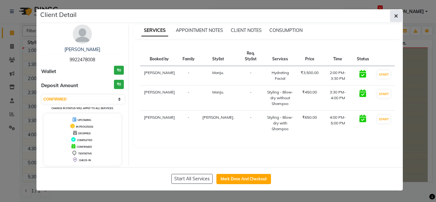
click at [396, 10] on button "button" at bounding box center [396, 16] width 12 height 12
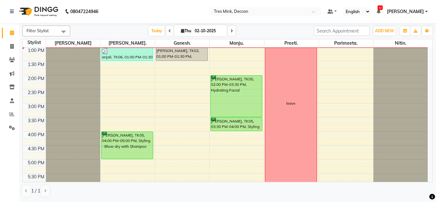
click at [208, 30] on input "02-10-2025" at bounding box center [209, 31] width 32 height 10
select select "10"
select select "2025"
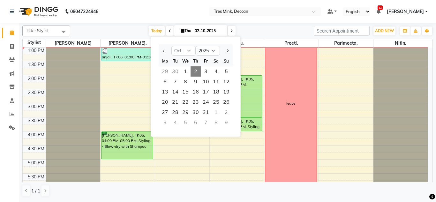
click at [230, 28] on span at bounding box center [232, 31] width 8 height 10
type input "03-10-2025"
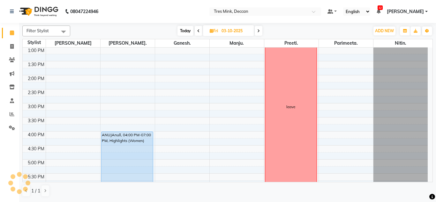
click at [230, 28] on input "03-10-2025" at bounding box center [236, 31] width 32 height 10
select select "10"
select select "2025"
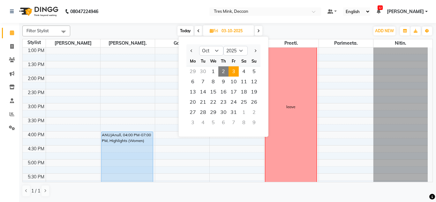
click at [260, 32] on icon at bounding box center [258, 31] width 3 height 4
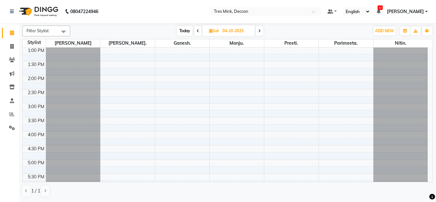
click at [260, 32] on icon at bounding box center [259, 31] width 3 height 4
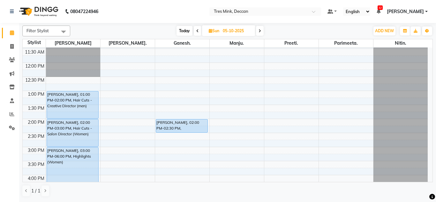
scroll to position [97, 0]
click at [185, 31] on span "Today" at bounding box center [184, 31] width 16 height 10
type input "02-10-2025"
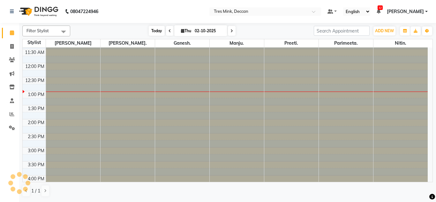
scroll to position [141, 0]
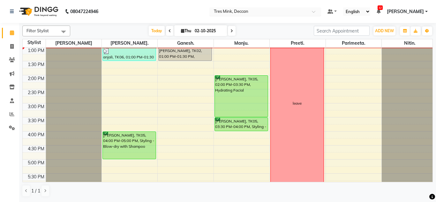
click at [304, 13] on input "text" at bounding box center [259, 12] width 93 height 6
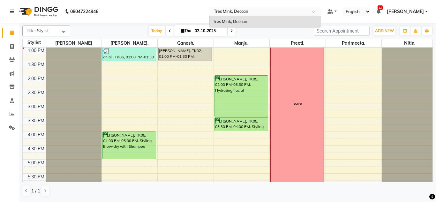
click at [297, 19] on div "Tres Mink, Deccan" at bounding box center [265, 21] width 111 height 11
click at [309, 11] on div at bounding box center [265, 12] width 112 height 6
click at [303, 17] on div "Tres Mink, Deccan" at bounding box center [265, 21] width 111 height 11
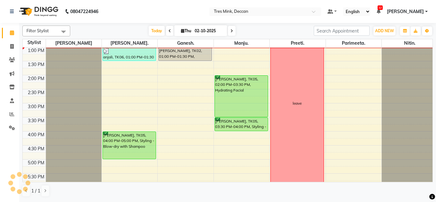
drag, startPoint x: 124, startPoint y: 2, endPoint x: 139, endPoint y: 2, distance: 14.4
click at [129, 2] on nav "08047224946 Select Location × Tres Mink, Deccan Default Panel My Panel English …" at bounding box center [218, 11] width 436 height 23
drag, startPoint x: 179, startPoint y: 8, endPoint x: 207, endPoint y: 10, distance: 28.5
click at [207, 11] on nav "08047224946 Select Location × Tres Mink, Deccan Default Panel My Panel English …" at bounding box center [218, 11] width 436 height 23
click at [132, 26] on div "Today Thu 02-10-2025" at bounding box center [191, 31] width 237 height 10
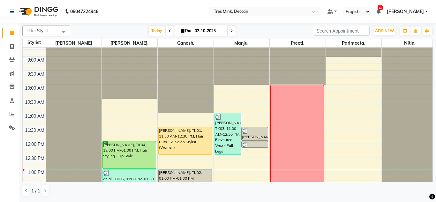
scroll to position [0, 0]
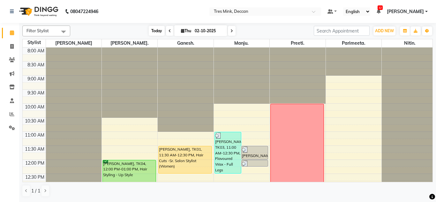
click at [156, 29] on span "Today" at bounding box center [157, 31] width 16 height 10
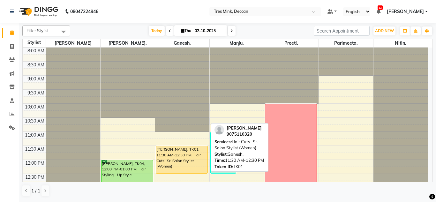
click at [191, 161] on div "[PERSON_NAME], TK01, 11:30 AM-12:30 PM, Hair Cuts -Sr. Salon Stylist (Women)" at bounding box center [182, 159] width 52 height 27
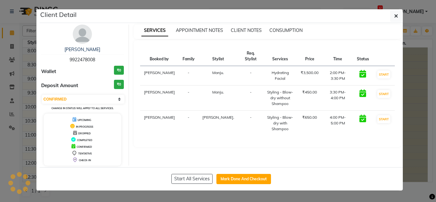
select select "1"
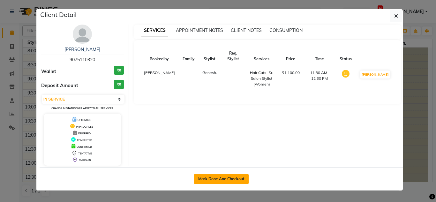
click at [210, 177] on button "Mark Done And Checkout" at bounding box center [221, 179] width 55 height 10
select select "service"
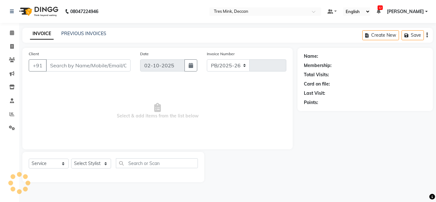
select select "8055"
type input "1137"
type input "9075110320"
select select "59501"
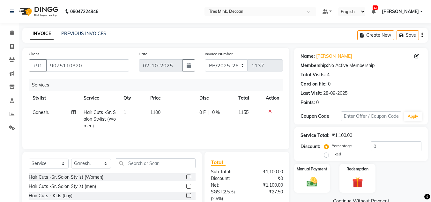
scroll to position [32, 0]
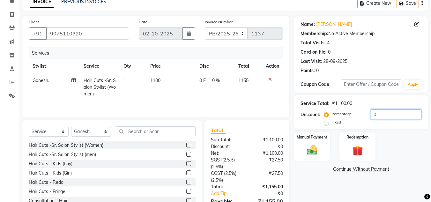
click at [398, 116] on input "0" at bounding box center [396, 114] width 51 height 10
type input "20"
click at [296, 184] on div "Name: [PERSON_NAME] Membership: No Active Membership Total Visits: 4 Card on fi…" at bounding box center [363, 121] width 138 height 211
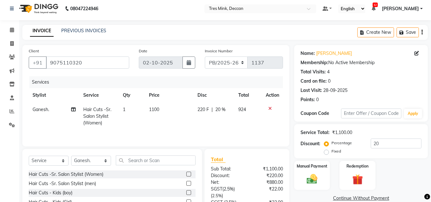
scroll to position [67, 0]
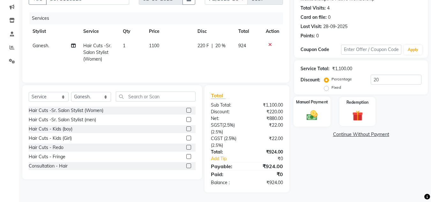
click at [318, 117] on img at bounding box center [312, 115] width 18 height 13
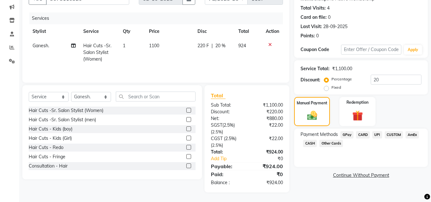
click at [381, 135] on span "UPI" at bounding box center [377, 134] width 10 height 7
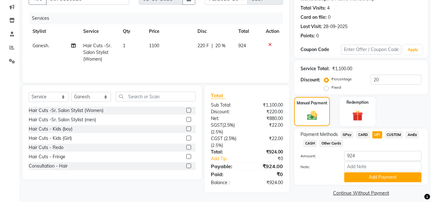
click at [370, 184] on div "Payment Methods GPay CARD UPI CUSTOM AmEx CASH Other Cards Amount: 924 Note: Ad…" at bounding box center [361, 157] width 134 height 56
click at [369, 182] on button "Add Payment" at bounding box center [382, 177] width 77 height 10
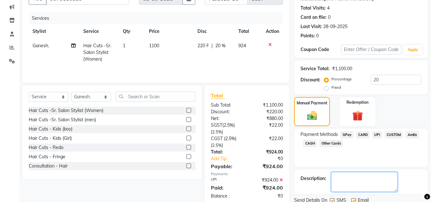
click at [369, 182] on textarea at bounding box center [364, 182] width 66 height 20
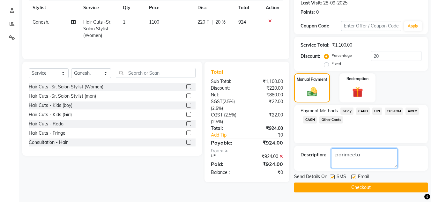
type textarea "parimeeta"
click at [359, 188] on button "Checkout" at bounding box center [361, 188] width 134 height 10
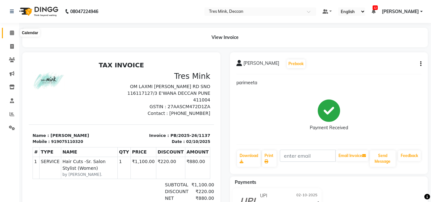
click at [13, 33] on icon at bounding box center [12, 32] width 4 height 5
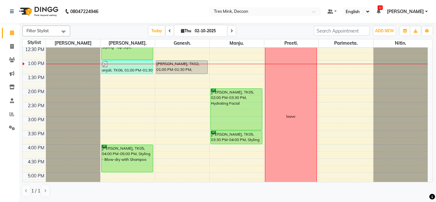
scroll to position [96, 0]
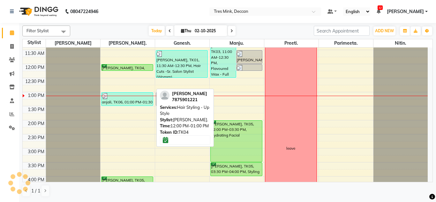
drag, startPoint x: 125, startPoint y: 90, endPoint x: 127, endPoint y: 68, distance: 22.1
click at [127, 68] on div "[PERSON_NAME], TK04, 12:00 PM-01:00 PM, Hair Styling - Up Style anjali, TK06, 0…" at bounding box center [128, 134] width 54 height 365
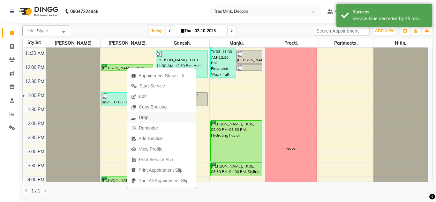
click at [140, 119] on span "Drop" at bounding box center [144, 117] width 10 height 7
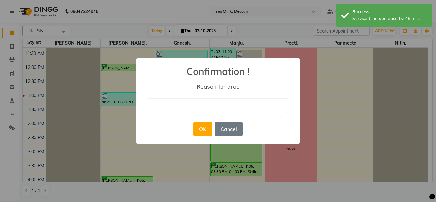
click at [161, 102] on input "text" at bounding box center [218, 105] width 140 height 15
type input "no show"
click at [198, 131] on button "OK" at bounding box center [202, 129] width 18 height 14
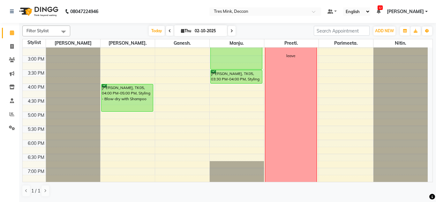
scroll to position [103, 0]
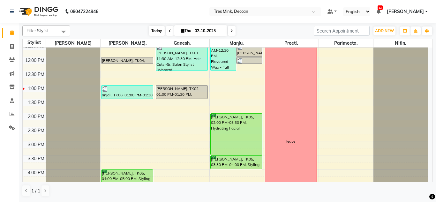
click at [161, 26] on span "Today" at bounding box center [157, 31] width 16 height 10
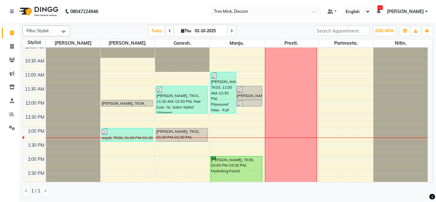
scroll to position [71, 0]
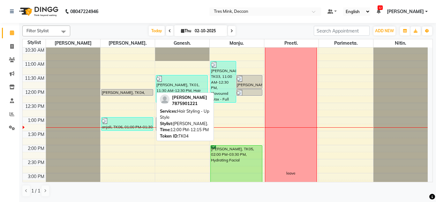
click at [124, 93] on div "[PERSON_NAME], TK04, 12:00 PM-12:15 PM, Hair Styling - Up Style" at bounding box center [127, 92] width 52 height 6
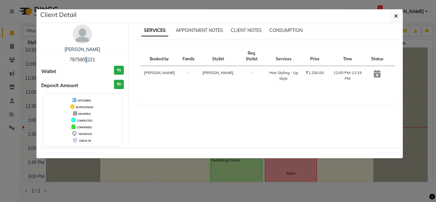
drag, startPoint x: 82, startPoint y: 56, endPoint x: 84, endPoint y: 59, distance: 3.7
click at [84, 59] on div "[PERSON_NAME] 7875901221" at bounding box center [82, 54] width 83 height 17
click at [84, 59] on span "7875901221" at bounding box center [83, 60] width 26 height 6
click at [84, 58] on span "7875901221" at bounding box center [83, 60] width 26 height 6
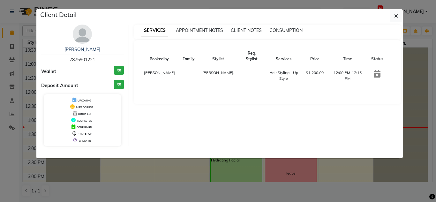
click at [84, 58] on span "7875901221" at bounding box center [83, 60] width 26 height 6
click at [205, 102] on div "Booked by Family Stylist Req. Stylist Services Price Time Status [PERSON_NAME] …" at bounding box center [268, 72] width 268 height 64
click at [79, 60] on span "7875901221" at bounding box center [83, 60] width 26 height 6
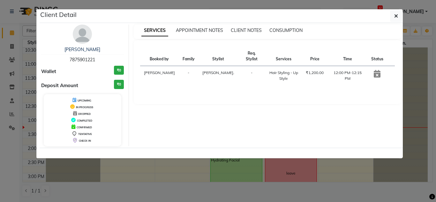
copy span "7875901221"
click at [396, 13] on span "button" at bounding box center [396, 16] width 4 height 6
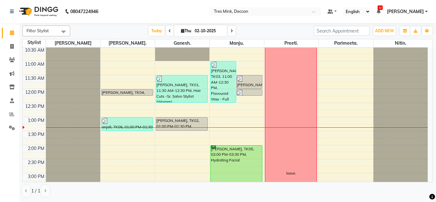
click at [126, 134] on div "8:00 AM 8:30 AM 9:00 AM 9:30 AM 10:00 AM 10:30 AM 11:00 AM 11:30 AM 12:00 PM 12…" at bounding box center [225, 159] width 405 height 365
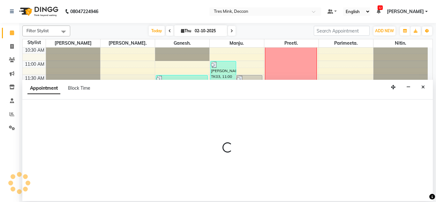
select select "59499"
select select "810"
select select "tentative"
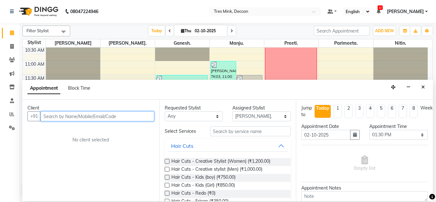
click at [76, 119] on input "text" at bounding box center [98, 116] width 114 height 10
paste input "7875901221"
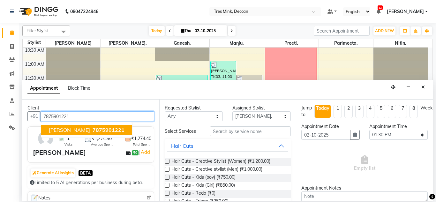
click at [93, 131] on span "7875901221" at bounding box center [109, 130] width 32 height 6
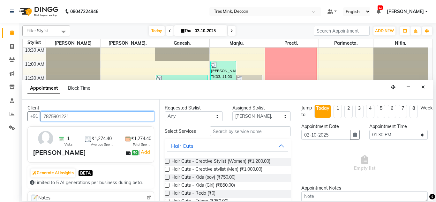
type input "7875901221"
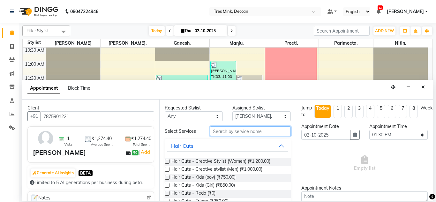
click at [223, 131] on input "text" at bounding box center [250, 131] width 81 height 10
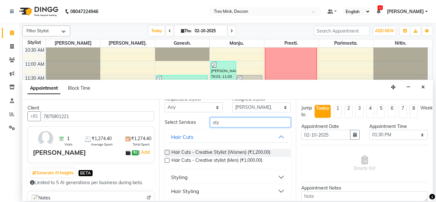
scroll to position [11, 0]
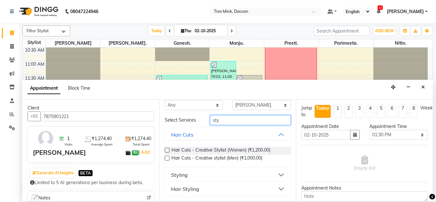
type input "sty"
click at [273, 187] on button "Hair Styling" at bounding box center [227, 188] width 121 height 11
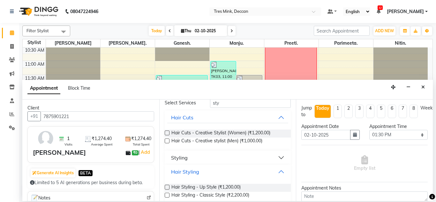
scroll to position [37, 0]
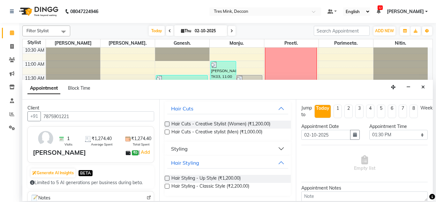
click at [168, 184] on label at bounding box center [167, 186] width 5 height 5
click at [168, 185] on input "checkbox" at bounding box center [167, 187] width 4 height 4
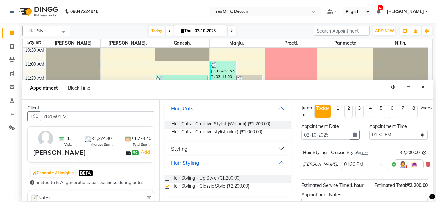
checkbox input "false"
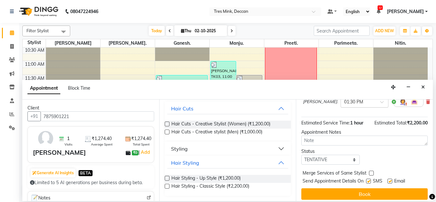
scroll to position [64, 0]
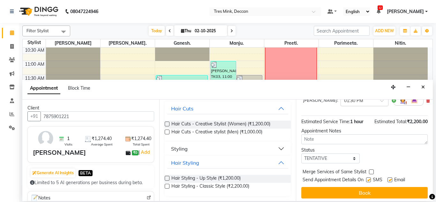
click at [310, 145] on div "Jump to [DATE] 1 2 3 4 5 6 7 8 Weeks Appointment Date [DATE] Appointment Time S…" at bounding box center [364, 150] width 137 height 101
click at [309, 141] on textarea at bounding box center [364, 139] width 126 height 10
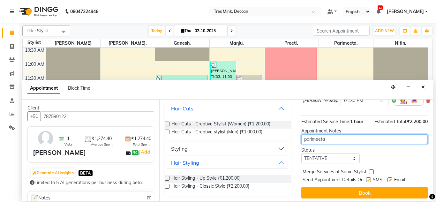
type textarea "parimeeta"
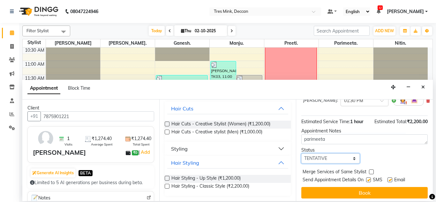
click at [348, 161] on select "Select TENTATIVE CONFIRM CHECK-IN UPCOMING" at bounding box center [330, 158] width 58 height 10
select select "check-in"
click at [301, 153] on select "Select TENTATIVE CONFIRM CHECK-IN UPCOMING" at bounding box center [330, 158] width 58 height 10
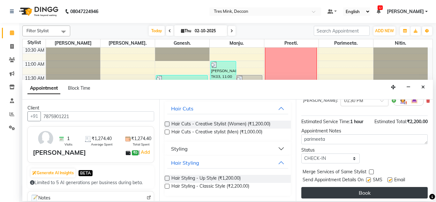
click at [317, 190] on button "Book" at bounding box center [364, 192] width 126 height 11
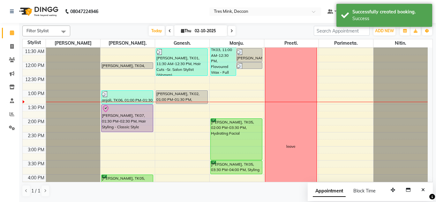
scroll to position [135, 0]
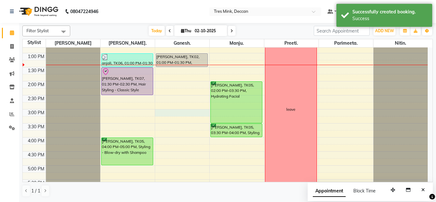
click at [164, 110] on div "8:00 AM 8:30 AM 9:00 AM 9:30 AM 10:00 AM 10:30 AM 11:00 AM 11:30 AM 12:00 PM 12…" at bounding box center [225, 95] width 405 height 365
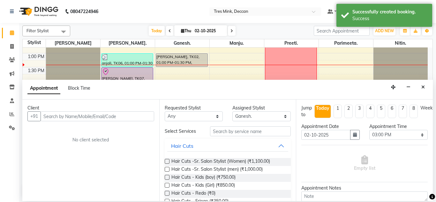
click at [123, 121] on input "text" at bounding box center [98, 116] width 114 height 10
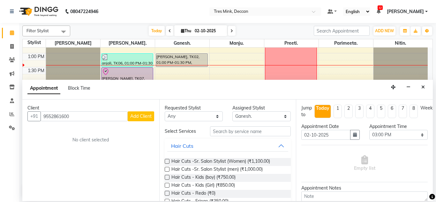
click at [137, 114] on span "Add Client" at bounding box center [140, 116] width 21 height 6
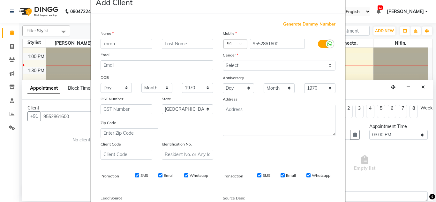
scroll to position [32, 0]
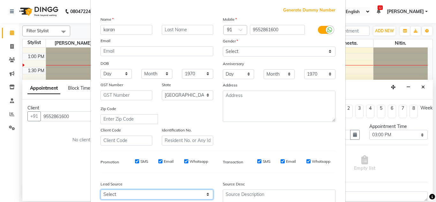
click at [104, 191] on select "Select Walk-in Referral Internet Friend Word of Mouth Advertisement Facebook Ju…" at bounding box center [157, 195] width 113 height 10
click at [101, 190] on select "Select Walk-in Referral Internet Friend Word of Mouth Advertisement Facebook Ju…" at bounding box center [157, 195] width 113 height 10
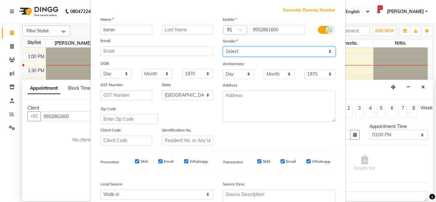
click at [251, 48] on select "Select [DEMOGRAPHIC_DATA] [DEMOGRAPHIC_DATA] Other Prefer Not To Say" at bounding box center [279, 52] width 113 height 10
click at [223, 47] on select "Select [DEMOGRAPHIC_DATA] [DEMOGRAPHIC_DATA] Other Prefer Not To Say" at bounding box center [279, 52] width 113 height 10
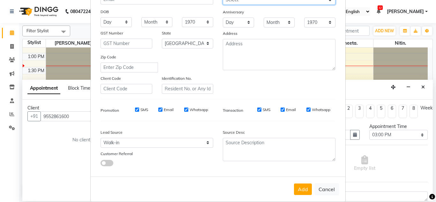
scroll to position [93, 0]
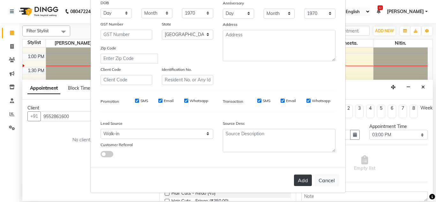
click at [296, 178] on button "Add" at bounding box center [303, 180] width 18 height 11
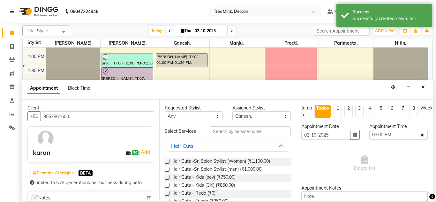
click at [167, 168] on label at bounding box center [167, 169] width 5 height 5
click at [167, 168] on input "checkbox" at bounding box center [167, 170] width 4 height 4
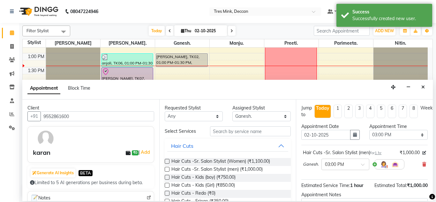
scroll to position [32, 0]
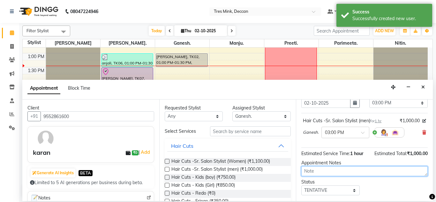
click at [317, 168] on textarea at bounding box center [364, 171] width 126 height 10
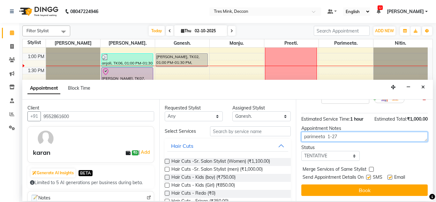
scroll to position [71, 0]
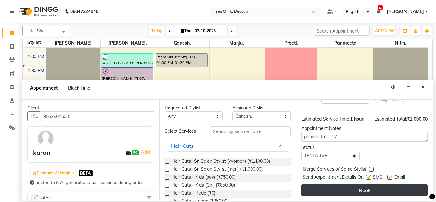
click at [314, 184] on button "Book" at bounding box center [364, 189] width 126 height 11
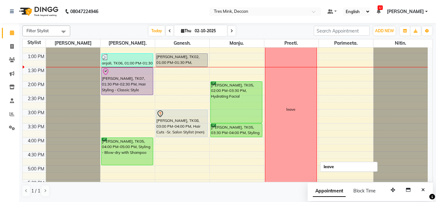
click at [272, 56] on div "leave" at bounding box center [291, 109] width 52 height 280
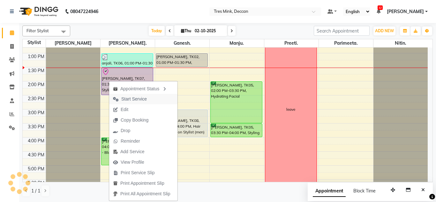
click at [132, 102] on span "Start Service" at bounding box center [134, 99] width 26 height 7
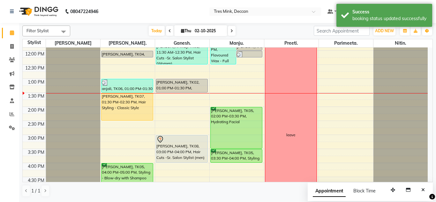
scroll to position [103, 0]
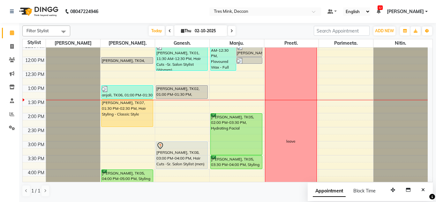
click at [172, 115] on div "8:00 AM 8:30 AM 9:00 AM 9:30 AM 10:00 AM 10:30 AM 11:00 AM 11:30 AM 12:00 PM 12…" at bounding box center [225, 127] width 405 height 365
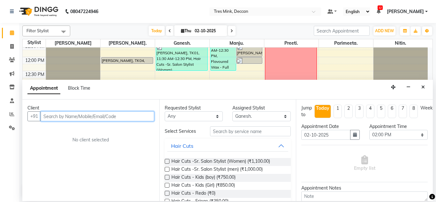
click at [96, 118] on input "text" at bounding box center [98, 116] width 114 height 10
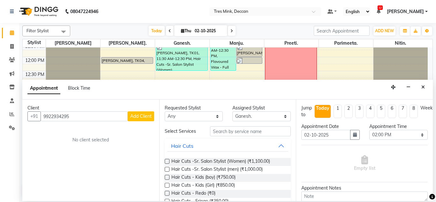
click at [139, 120] on button "Add Client" at bounding box center [141, 116] width 26 height 10
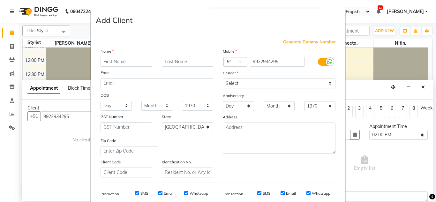
click at [137, 61] on input "text" at bounding box center [127, 62] width 52 height 10
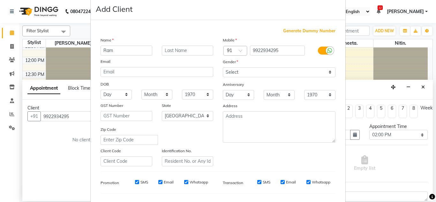
scroll to position [0, 0]
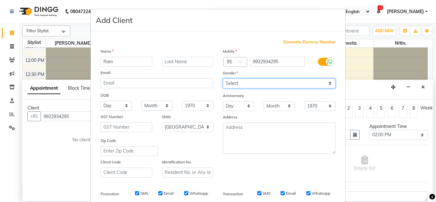
click at [232, 84] on select "Select [DEMOGRAPHIC_DATA] [DEMOGRAPHIC_DATA] Other Prefer Not To Say" at bounding box center [279, 83] width 113 height 10
click at [223, 78] on select "Select [DEMOGRAPHIC_DATA] [DEMOGRAPHIC_DATA] Other Prefer Not To Say" at bounding box center [279, 83] width 113 height 10
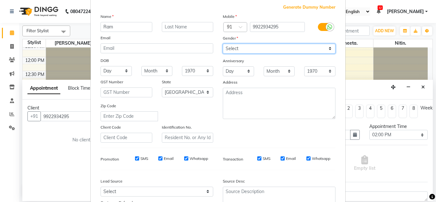
scroll to position [93, 0]
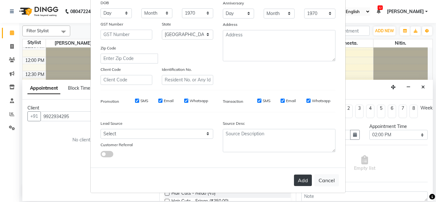
click at [309, 178] on button "Add" at bounding box center [303, 180] width 18 height 11
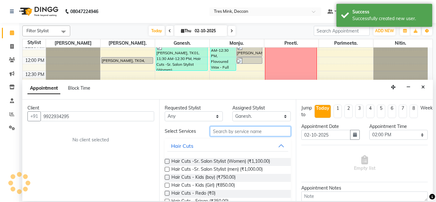
click at [228, 130] on input "text" at bounding box center [250, 131] width 81 height 10
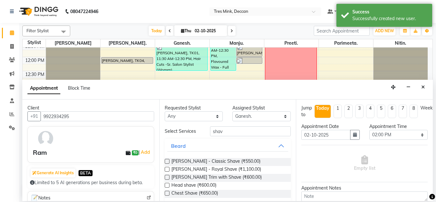
click at [168, 162] on label at bounding box center [167, 161] width 5 height 5
click at [168, 162] on input "checkbox" at bounding box center [167, 162] width 4 height 4
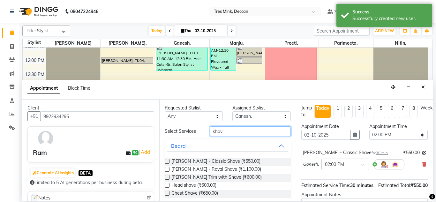
click at [215, 132] on input "shav" at bounding box center [250, 131] width 81 height 10
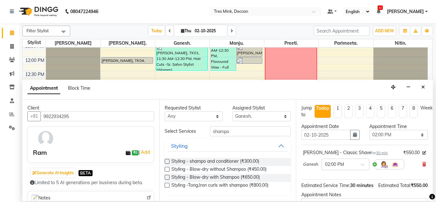
click at [167, 162] on label at bounding box center [167, 161] width 5 height 5
click at [167, 162] on input "checkbox" at bounding box center [167, 162] width 4 height 4
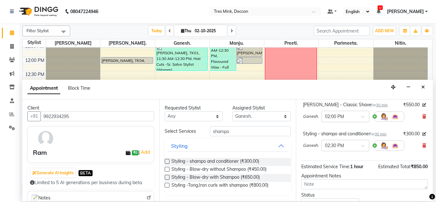
scroll to position [64, 0]
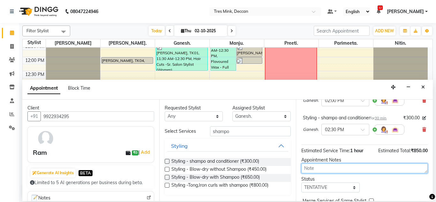
click at [317, 170] on textarea at bounding box center [364, 168] width 126 height 10
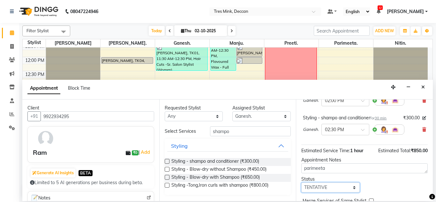
click at [313, 187] on select "Select TENTATIVE CONFIRM CHECK-IN UPCOMING" at bounding box center [330, 188] width 58 height 10
click at [301, 183] on select "Select TENTATIVE CONFIRM CHECK-IN UPCOMING" at bounding box center [330, 188] width 58 height 10
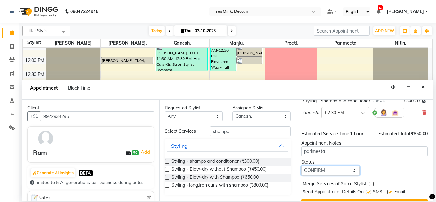
scroll to position [96, 0]
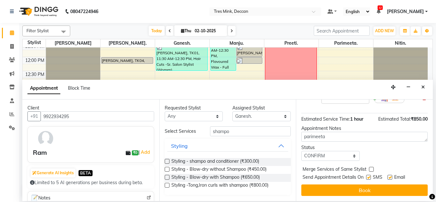
click at [315, 187] on button "Book" at bounding box center [364, 189] width 126 height 11
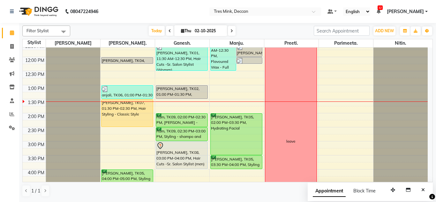
click at [431, 191] on div "Filter Stylist Select All Revati [PERSON_NAME]. [GEOGRAPHIC_DATA]. [GEOGRAPHIC_…" at bounding box center [227, 112] width 417 height 178
click at [11, 50] on span at bounding box center [11, 46] width 11 height 7
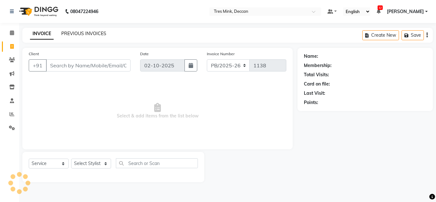
click at [71, 33] on link "PREVIOUS INVOICES" at bounding box center [83, 34] width 45 height 6
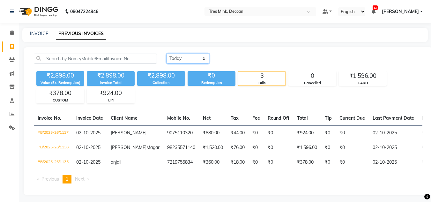
click at [188, 56] on select "[DATE] [DATE] Custom Range" at bounding box center [188, 59] width 43 height 10
click at [167, 54] on select "[DATE] [DATE] Custom Range" at bounding box center [188, 59] width 43 height 10
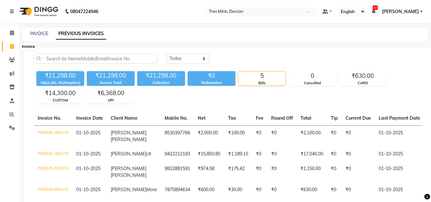
click at [14, 46] on icon at bounding box center [12, 46] width 4 height 5
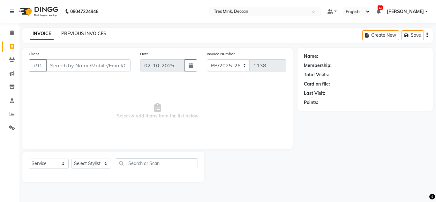
click at [75, 32] on link "PREVIOUS INVOICES" at bounding box center [83, 34] width 45 height 6
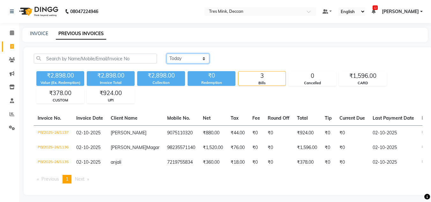
click at [178, 56] on select "[DATE] [DATE] Custom Range" at bounding box center [188, 59] width 43 height 10
click at [167, 54] on select "[DATE] [DATE] Custom Range" at bounding box center [188, 59] width 43 height 10
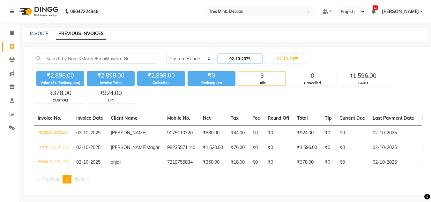
click at [242, 57] on input "02-10-2025" at bounding box center [240, 58] width 45 height 9
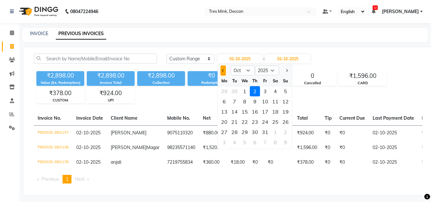
click at [224, 71] on span "Previous month" at bounding box center [223, 70] width 3 height 3
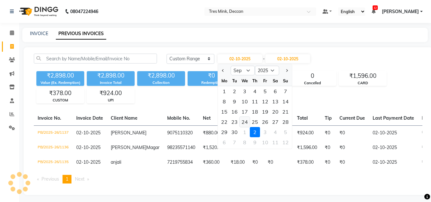
click at [242, 122] on div "24" at bounding box center [245, 122] width 10 height 10
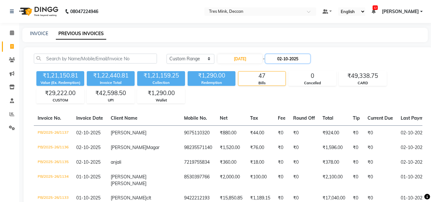
click at [291, 60] on input "02-10-2025" at bounding box center [287, 58] width 45 height 9
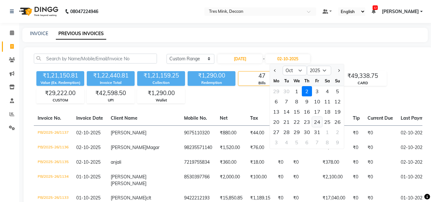
click at [318, 122] on div "24" at bounding box center [317, 122] width 10 height 10
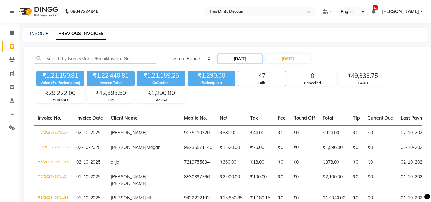
click at [252, 59] on input "[DATE]" at bounding box center [240, 58] width 45 height 9
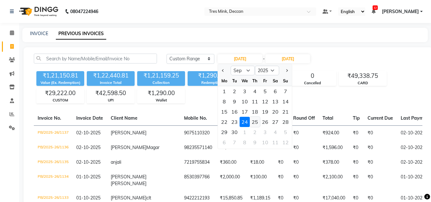
click at [254, 123] on div "25" at bounding box center [255, 122] width 10 height 10
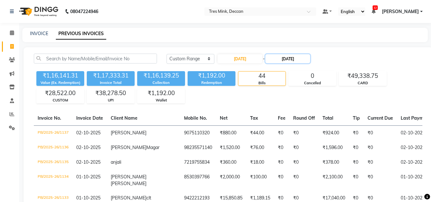
click at [296, 61] on input "[DATE]" at bounding box center [287, 58] width 45 height 9
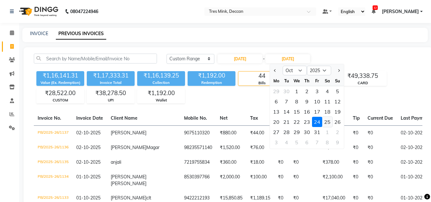
click at [326, 123] on div "25" at bounding box center [327, 122] width 10 height 10
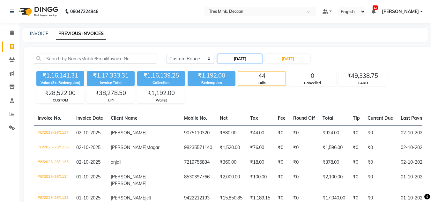
click at [248, 58] on input "[DATE]" at bounding box center [240, 58] width 45 height 9
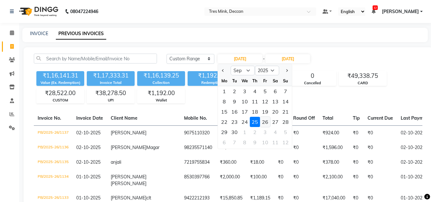
click at [267, 123] on div "26" at bounding box center [265, 122] width 10 height 10
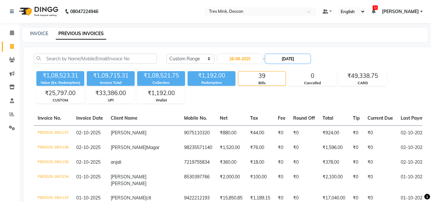
click at [291, 59] on input "[DATE]" at bounding box center [287, 58] width 45 height 9
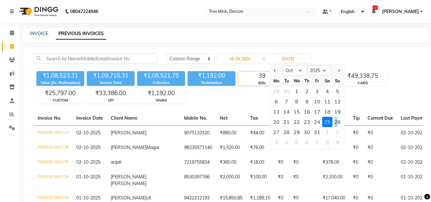
click at [337, 121] on div "26" at bounding box center [337, 122] width 10 height 10
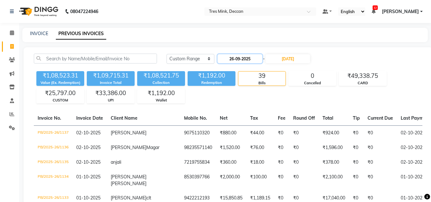
click at [256, 58] on input "26-09-2025" at bounding box center [240, 58] width 45 height 9
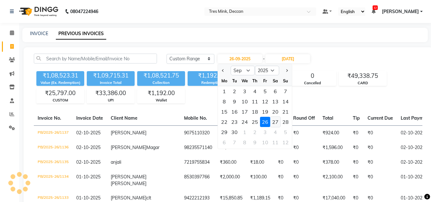
click at [274, 122] on div "27" at bounding box center [275, 122] width 10 height 10
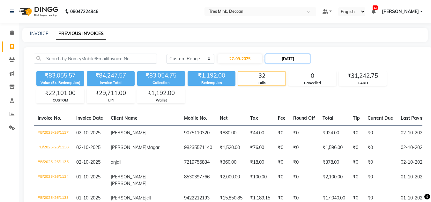
click at [306, 61] on input "[DATE]" at bounding box center [287, 58] width 45 height 9
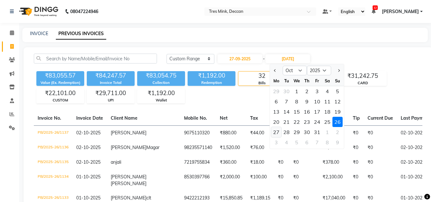
click at [280, 132] on div "27" at bounding box center [276, 132] width 10 height 10
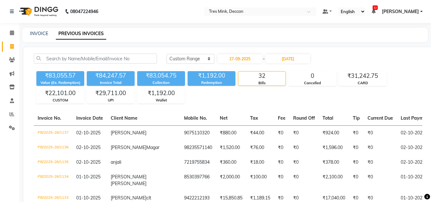
click at [244, 54] on div "[DATE] - [DATE]" at bounding box center [264, 59] width 94 height 10
click at [244, 59] on input "27-09-2025" at bounding box center [240, 58] width 45 height 9
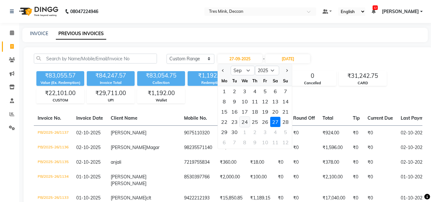
click at [242, 121] on div "24" at bounding box center [245, 122] width 10 height 10
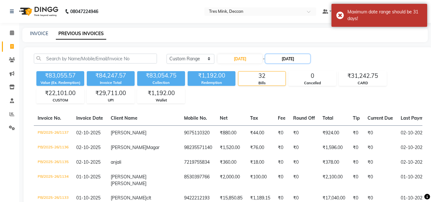
click at [291, 55] on input "[DATE]" at bounding box center [287, 58] width 45 height 9
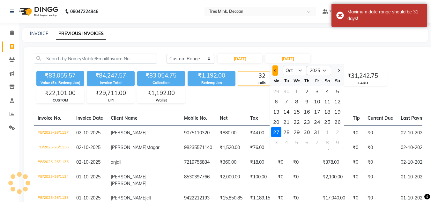
click at [277, 70] on button "Previous month" at bounding box center [274, 70] width 5 height 10
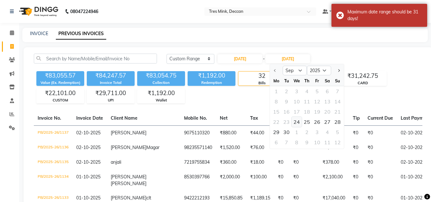
click at [300, 121] on div "24" at bounding box center [297, 122] width 10 height 10
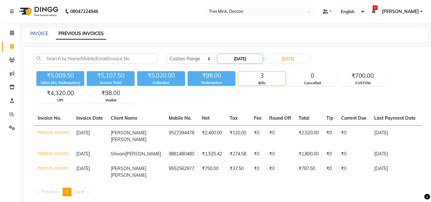
click at [234, 56] on input "[DATE]" at bounding box center [240, 58] width 45 height 9
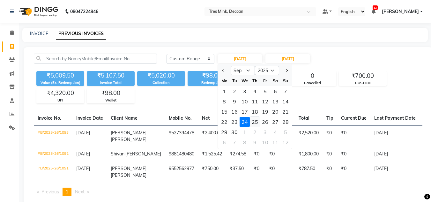
click at [257, 120] on div "25" at bounding box center [255, 122] width 10 height 10
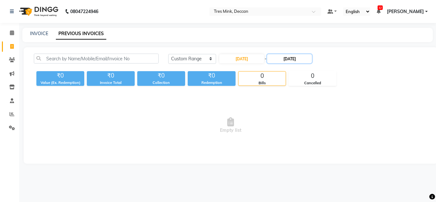
click at [295, 60] on input "[DATE]" at bounding box center [289, 58] width 45 height 9
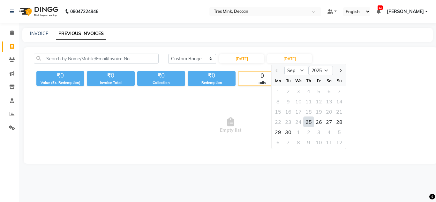
click at [308, 122] on div "25" at bounding box center [308, 122] width 10 height 10
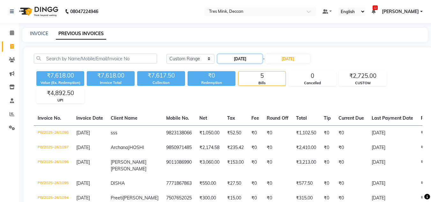
click at [244, 57] on input "[DATE]" at bounding box center [240, 58] width 45 height 9
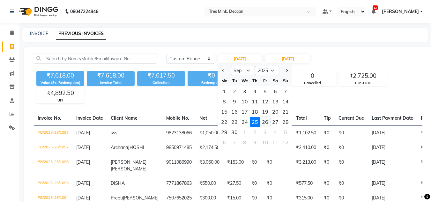
click at [267, 123] on div "26" at bounding box center [265, 122] width 10 height 10
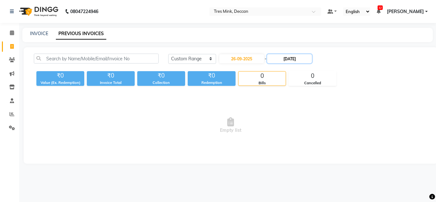
click at [289, 57] on input "[DATE]" at bounding box center [289, 58] width 45 height 9
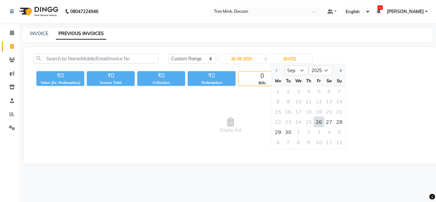
click at [318, 120] on div "26" at bounding box center [319, 122] width 10 height 10
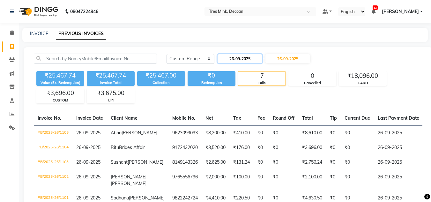
click at [248, 57] on input "26-09-2025" at bounding box center [240, 58] width 45 height 9
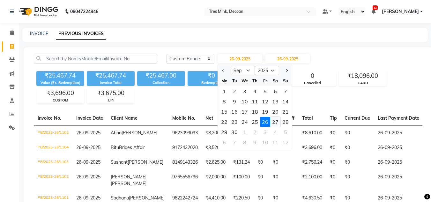
click at [273, 124] on div "27" at bounding box center [275, 122] width 10 height 10
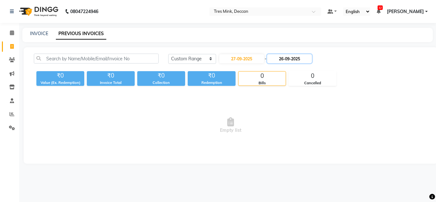
click at [295, 61] on input "26-09-2025" at bounding box center [289, 58] width 45 height 9
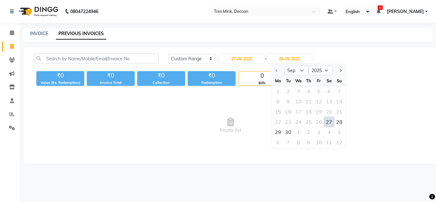
click at [325, 124] on div "27" at bounding box center [329, 122] width 10 height 10
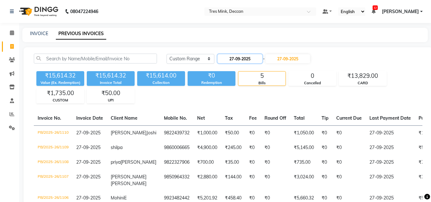
click at [239, 58] on input "27-09-2025" at bounding box center [240, 58] width 45 height 9
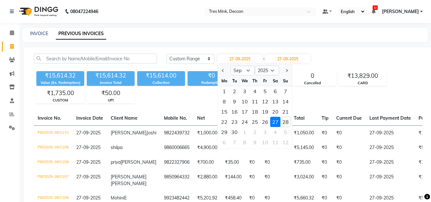
click at [286, 120] on div "28" at bounding box center [285, 122] width 10 height 10
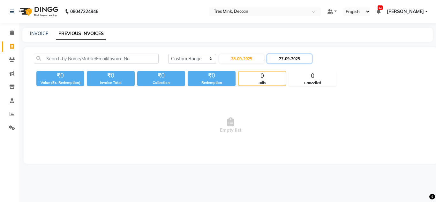
click at [297, 57] on input "27-09-2025" at bounding box center [289, 58] width 45 height 9
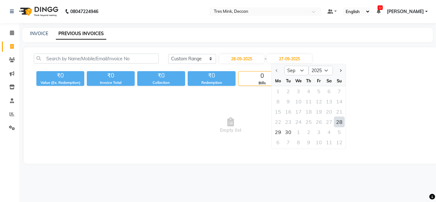
click at [341, 123] on div "28" at bounding box center [339, 122] width 10 height 10
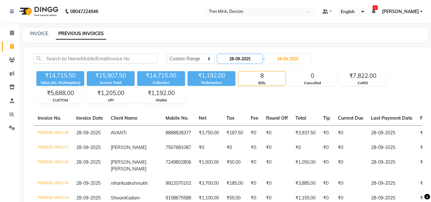
click at [240, 60] on input "28-09-2025" at bounding box center [240, 58] width 45 height 9
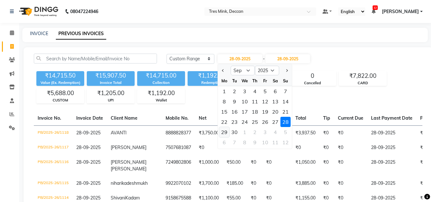
click at [225, 132] on div "29" at bounding box center [224, 132] width 10 height 10
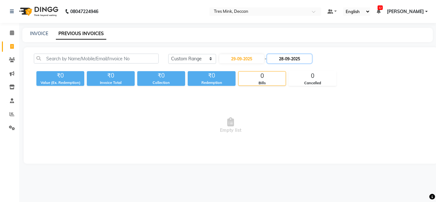
click at [296, 57] on input "28-09-2025" at bounding box center [289, 58] width 45 height 9
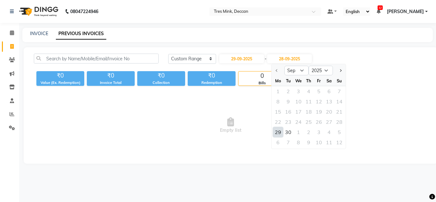
click at [280, 132] on div "29" at bounding box center [278, 132] width 10 height 10
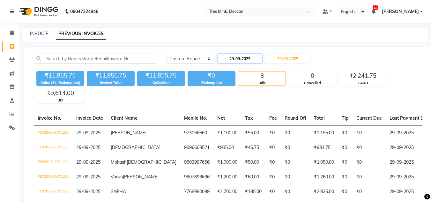
click at [250, 56] on input "29-09-2025" at bounding box center [240, 58] width 45 height 9
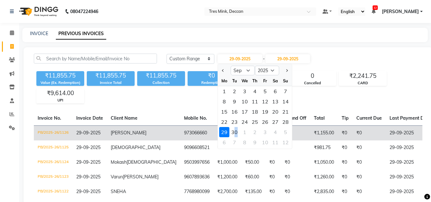
click at [236, 132] on div "30" at bounding box center [234, 132] width 10 height 10
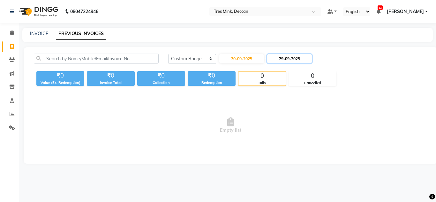
click at [284, 59] on input "29-09-2025" at bounding box center [289, 58] width 45 height 9
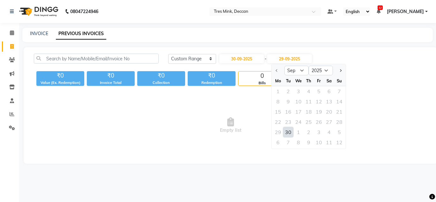
click at [288, 131] on div "30" at bounding box center [288, 132] width 10 height 10
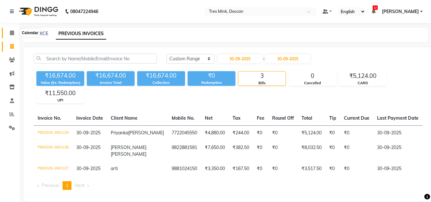
click at [9, 30] on span at bounding box center [11, 32] width 11 height 7
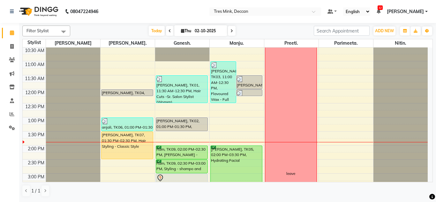
scroll to position [102, 0]
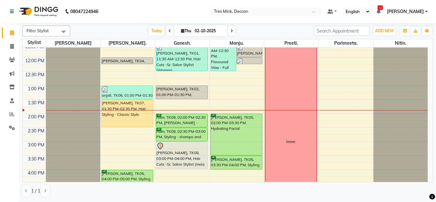
click at [231, 30] on icon at bounding box center [231, 31] width 3 height 4
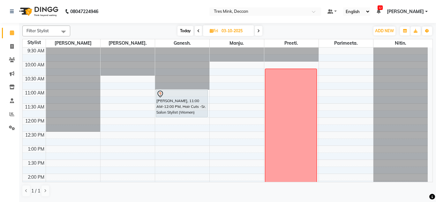
scroll to position [7, 0]
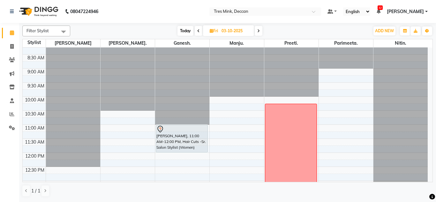
click at [195, 31] on span at bounding box center [199, 31] width 8 height 10
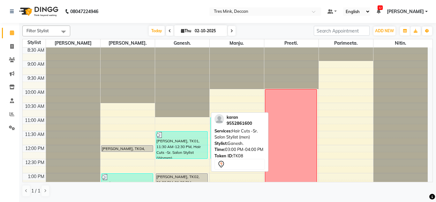
scroll to position [0, 0]
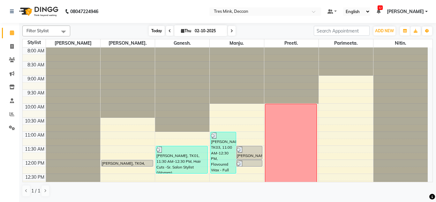
click at [156, 31] on span "Today" at bounding box center [157, 31] width 16 height 10
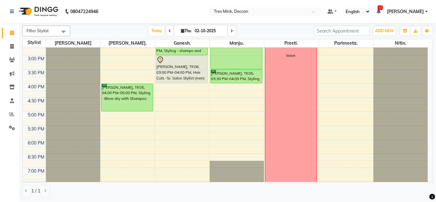
scroll to position [198, 0]
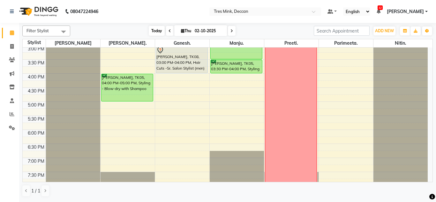
click at [160, 30] on span "Today" at bounding box center [157, 31] width 16 height 10
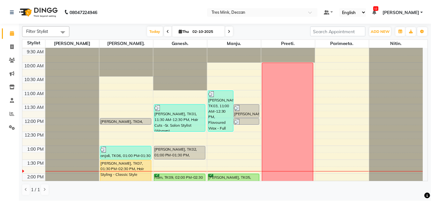
scroll to position [0, 0]
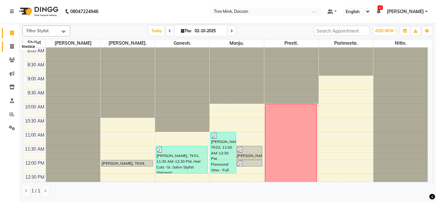
click at [12, 46] on icon at bounding box center [12, 46] width 4 height 5
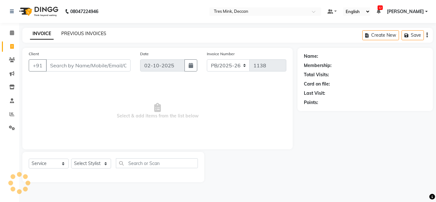
click at [78, 34] on link "PREVIOUS INVOICES" at bounding box center [83, 34] width 45 height 6
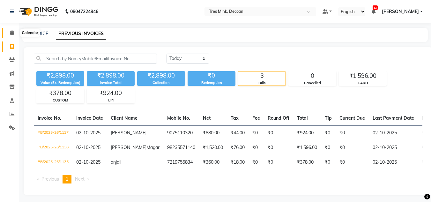
click at [13, 33] on icon at bounding box center [12, 32] width 4 height 5
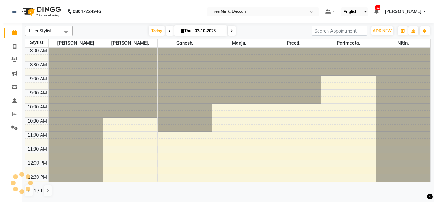
scroll to position [141, 0]
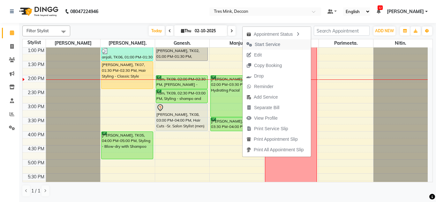
click at [264, 44] on span "Start Service" at bounding box center [268, 44] width 26 height 7
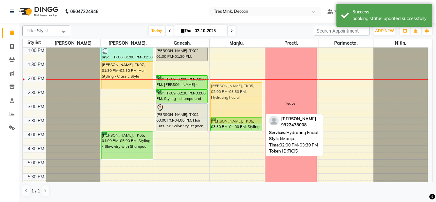
drag, startPoint x: 254, startPoint y: 89, endPoint x: 254, endPoint y: 97, distance: 8.6
click at [254, 97] on div "[PERSON_NAME], TK03, 11:00 AM-12:30 PM, Flavoured Wax - Full Legs (Women),Flavo…" at bounding box center [237, 89] width 54 height 365
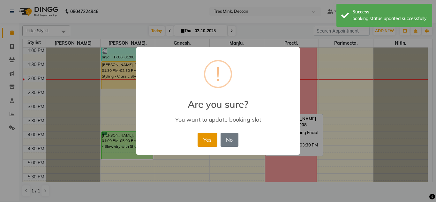
click at [214, 143] on button "Yes" at bounding box center [207, 140] width 19 height 14
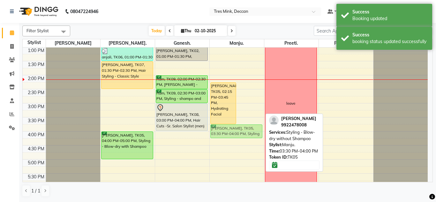
drag, startPoint x: 242, startPoint y: 125, endPoint x: 243, endPoint y: 134, distance: 9.4
click at [243, 134] on div "[PERSON_NAME], TK03, 11:00 AM-12:30 PM, Flavoured Wax - Full Legs (Women),Flavo…" at bounding box center [237, 89] width 54 height 365
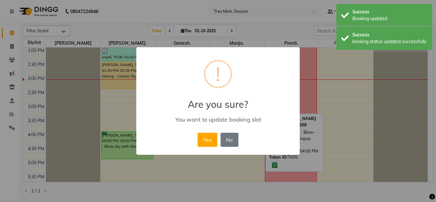
click at [211, 132] on div "Yes No No" at bounding box center [218, 139] width 44 height 17
click at [208, 135] on button "Yes" at bounding box center [207, 140] width 19 height 14
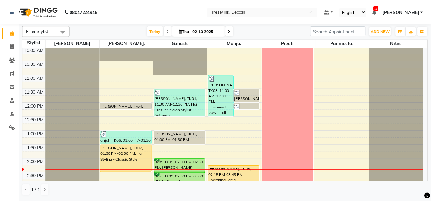
scroll to position [77, 0]
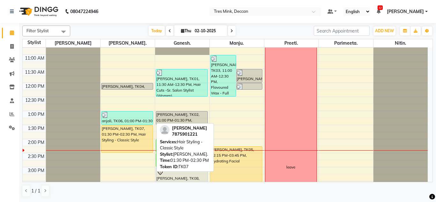
click at [108, 141] on div "[PERSON_NAME], TK07, 01:30 PM-02:30 PM, Hair Styling - Classic Style" at bounding box center [127, 138] width 52 height 27
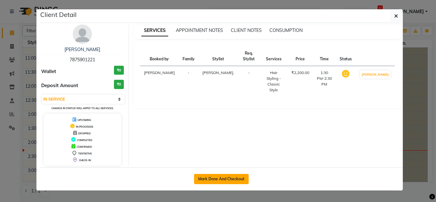
click at [206, 179] on button "Mark Done And Checkout" at bounding box center [221, 179] width 55 height 10
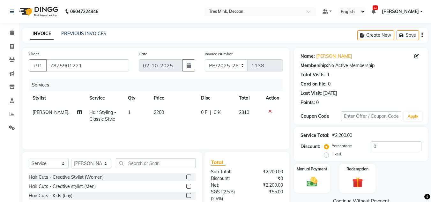
click at [269, 111] on icon at bounding box center [270, 111] width 4 height 4
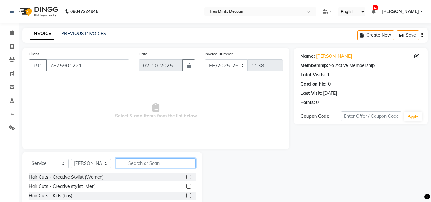
click at [145, 161] on input "text" at bounding box center [156, 163] width 80 height 10
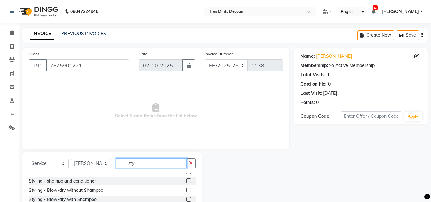
scroll to position [29, 0]
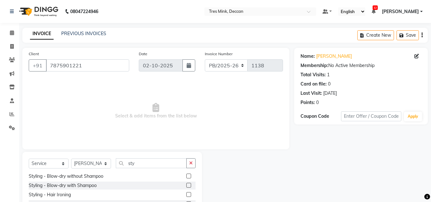
click at [186, 191] on label at bounding box center [188, 194] width 5 height 5
click at [186, 191] on input "checkbox" at bounding box center [188, 195] width 4 height 4
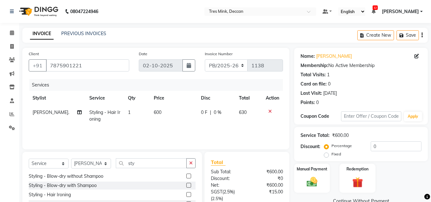
click at [154, 111] on span "600" at bounding box center [158, 112] width 8 height 6
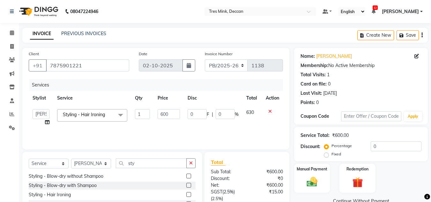
click at [153, 111] on td "1" at bounding box center [142, 117] width 23 height 24
click at [164, 119] on input "600" at bounding box center [169, 114] width 22 height 10
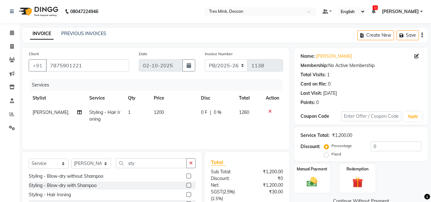
click at [163, 126] on td "1200" at bounding box center [173, 115] width 47 height 21
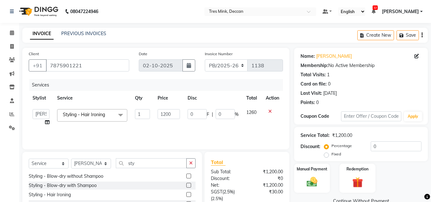
scroll to position [67, 0]
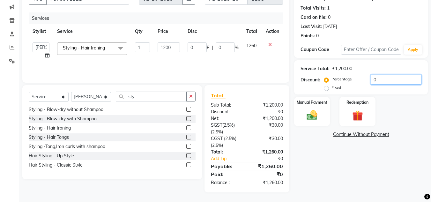
click at [373, 80] on input "0" at bounding box center [396, 80] width 51 height 10
click at [305, 120] on img at bounding box center [312, 115] width 18 height 13
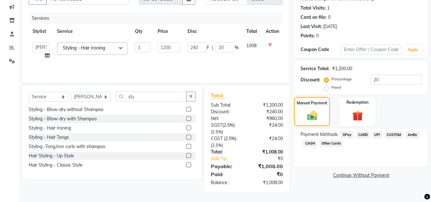
click at [361, 136] on span "CARD" at bounding box center [363, 134] width 14 height 7
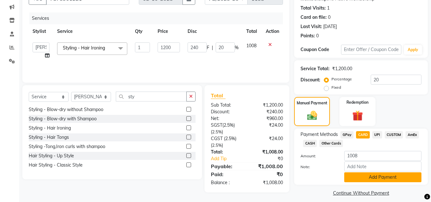
click at [360, 176] on button "Add Payment" at bounding box center [382, 177] width 77 height 10
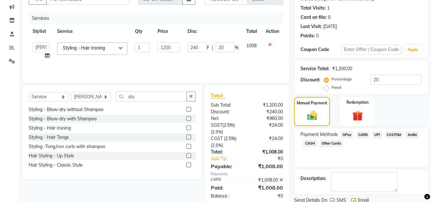
click at [360, 176] on textarea at bounding box center [364, 182] width 66 height 20
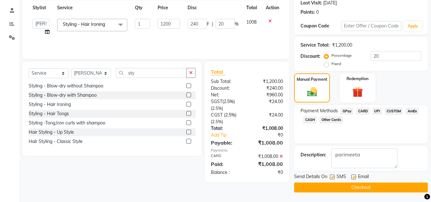
click at [358, 188] on button "Checkout" at bounding box center [361, 188] width 134 height 10
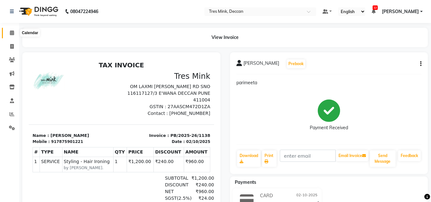
click at [9, 35] on span at bounding box center [11, 32] width 11 height 7
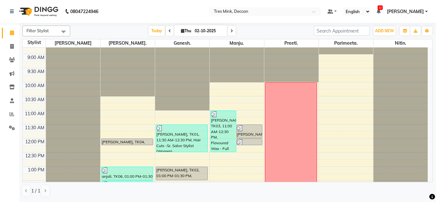
scroll to position [96, 0]
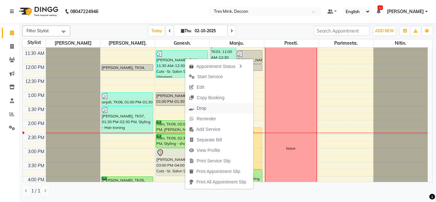
click at [199, 108] on span "Drop" at bounding box center [202, 108] width 10 height 7
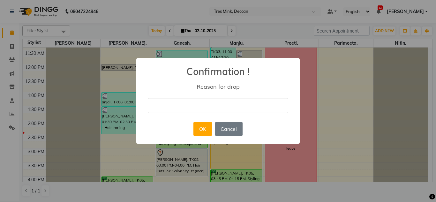
click at [200, 106] on input "text" at bounding box center [218, 105] width 140 height 15
click at [197, 132] on button "OK" at bounding box center [202, 129] width 18 height 14
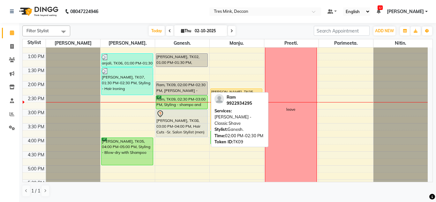
scroll to position [136, 0]
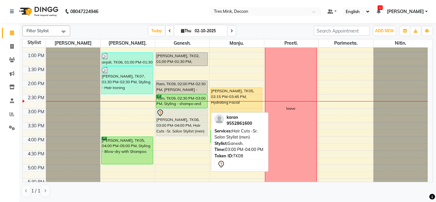
click at [185, 121] on div "[PERSON_NAME], TK08, 03:00 PM-04:00 PM, Hair Cuts -Sr. Salon Stylist (men)" at bounding box center [182, 122] width 52 height 27
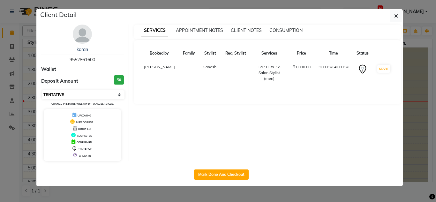
click at [97, 94] on select "Select IN SERVICE CONFIRMED TENTATIVE CHECK IN MARK DONE DROPPED UPCOMING" at bounding box center [83, 94] width 83 height 9
click at [42, 90] on select "Select IN SERVICE CONFIRMED TENTATIVE CHECK IN MARK DONE DROPPED UPCOMING" at bounding box center [83, 94] width 83 height 9
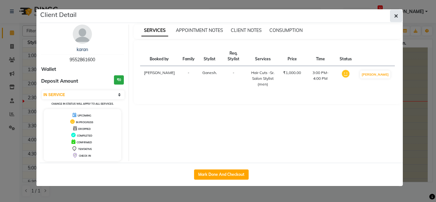
click at [393, 19] on button "button" at bounding box center [396, 16] width 12 height 12
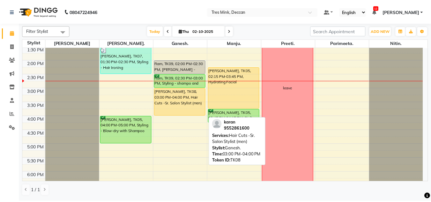
scroll to position [156, 0]
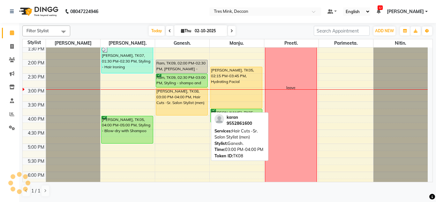
click at [175, 97] on div "[PERSON_NAME], TK08, 03:00 PM-04:00 PM, Hair Cuts -Sr. Salon Stylist (men)" at bounding box center [182, 101] width 52 height 27
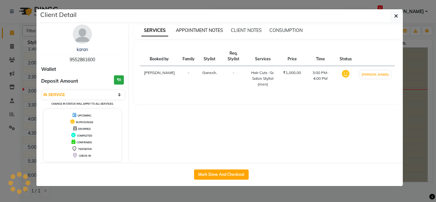
click at [204, 31] on span "APPOINTMENT NOTES" at bounding box center [199, 30] width 47 height 6
click at [204, 33] on span "APPOINTMENT NOTES" at bounding box center [199, 30] width 47 height 6
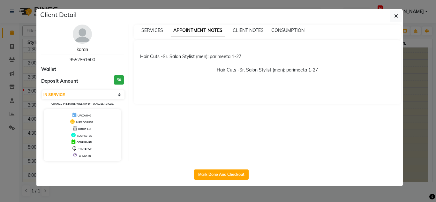
click at [84, 52] on link "karan" at bounding box center [82, 50] width 11 height 6
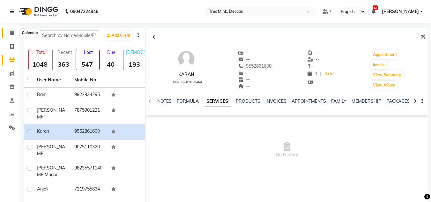
click at [13, 33] on icon at bounding box center [12, 32] width 4 height 5
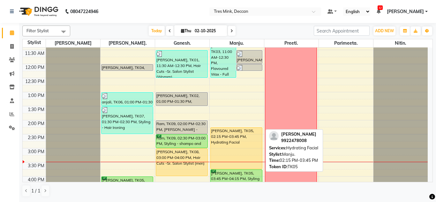
scroll to position [128, 0]
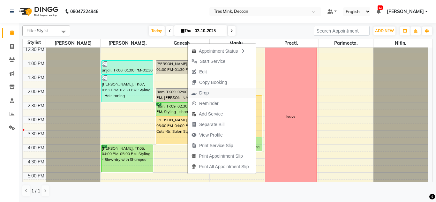
click at [199, 89] on span "Drop" at bounding box center [200, 93] width 25 height 11
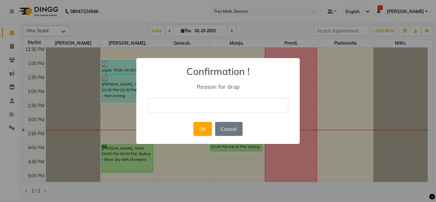
click at [200, 103] on input "text" at bounding box center [218, 105] width 140 height 15
click at [195, 133] on button "OK" at bounding box center [202, 129] width 18 height 14
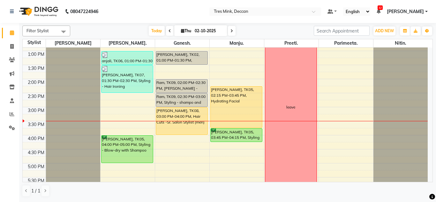
scroll to position [135, 0]
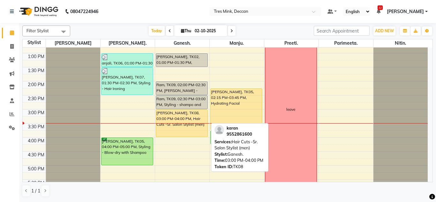
click at [177, 114] on div "[PERSON_NAME], TK08, 03:00 PM-04:00 PM, Hair Cuts -Sr. Salon Stylist (men)" at bounding box center [182, 123] width 52 height 27
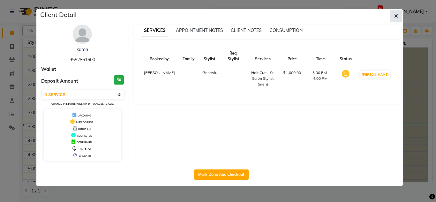
click at [399, 13] on button "button" at bounding box center [396, 16] width 12 height 12
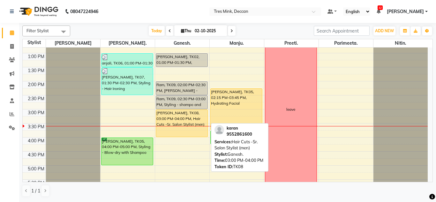
click at [187, 129] on div "[PERSON_NAME], TK08, 03:00 PM-04:00 PM, Hair Cuts -Sr. Salon Stylist (men)" at bounding box center [182, 123] width 52 height 27
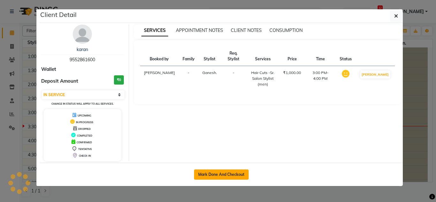
click at [215, 177] on button "Mark Done And Checkout" at bounding box center [221, 174] width 55 height 10
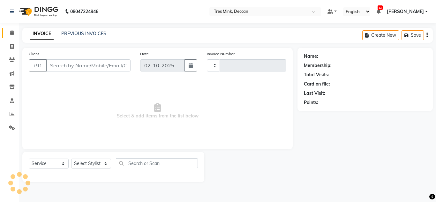
click at [11, 29] on span at bounding box center [11, 32] width 11 height 7
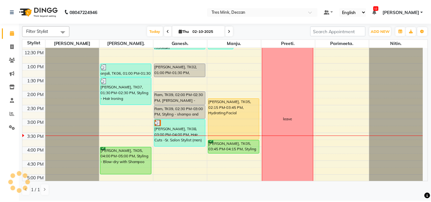
scroll to position [128, 0]
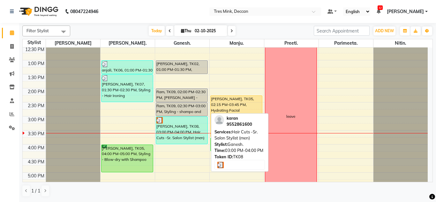
click at [168, 127] on div "[PERSON_NAME], TK08, 03:00 PM-04:00 PM, Hair Cuts -Sr. Salon Stylist (men)" at bounding box center [182, 130] width 52 height 27
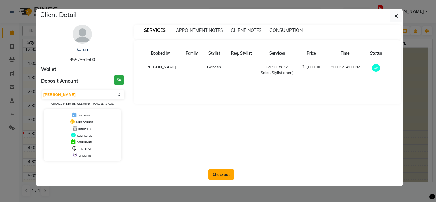
click at [214, 171] on button "Checkout" at bounding box center [221, 174] width 26 height 10
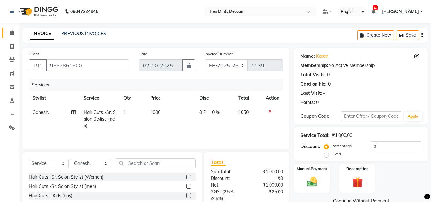
scroll to position [67, 0]
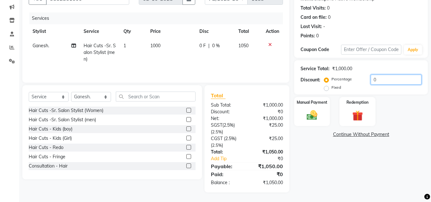
click at [381, 81] on input "0" at bounding box center [396, 80] width 51 height 10
click at [308, 122] on img at bounding box center [312, 115] width 18 height 13
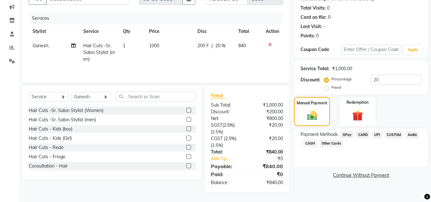
click at [394, 134] on span "CUSTOM" at bounding box center [394, 134] width 19 height 7
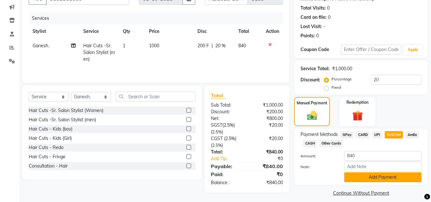
click at [363, 180] on button "Add Payment" at bounding box center [382, 177] width 77 height 10
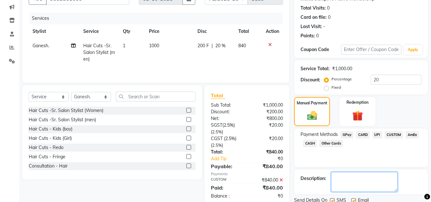
click at [363, 180] on textarea at bounding box center [364, 182] width 66 height 20
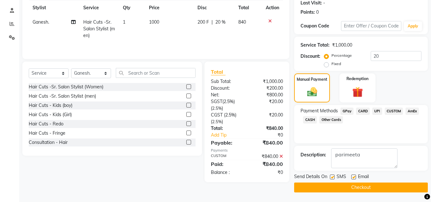
click at [359, 186] on button "Checkout" at bounding box center [361, 188] width 134 height 10
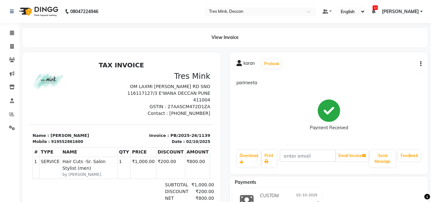
scroll to position [5, 0]
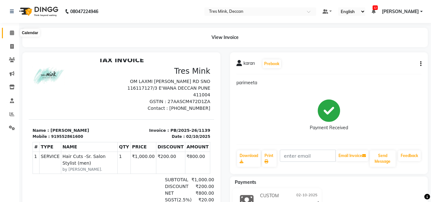
click at [16, 33] on span at bounding box center [11, 32] width 11 height 7
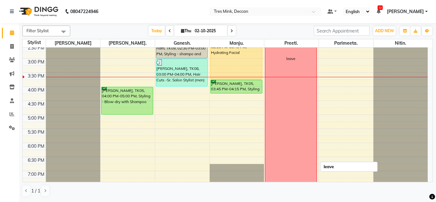
scroll to position [191, 0]
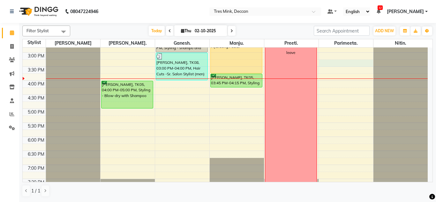
click at [375, 63] on div "8:00 AM 8:30 AM 9:00 AM 9:30 AM 10:00 AM 10:30 AM 11:00 AM 11:30 AM 12:00 PM 12…" at bounding box center [225, 38] width 405 height 365
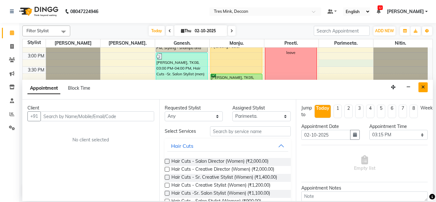
click at [424, 87] on icon "Close" at bounding box center [423, 87] width 4 height 4
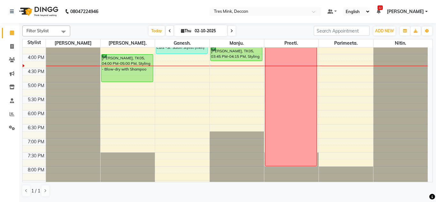
scroll to position [198, 0]
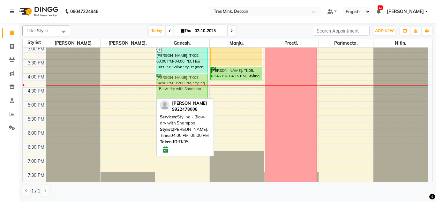
drag, startPoint x: 125, startPoint y: 74, endPoint x: 154, endPoint y: 75, distance: 28.4
click at [159, 76] on tr "[PERSON_NAME], TK04, 12:00 PM-12:15 PM, Hair Styling - Up Style anjali, TK06, 0…" at bounding box center [225, 31] width 405 height 365
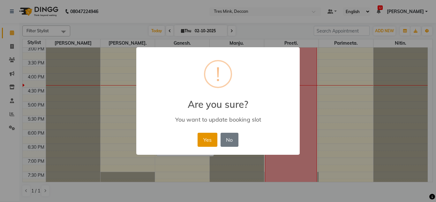
click at [205, 140] on button "Yes" at bounding box center [207, 140] width 19 height 14
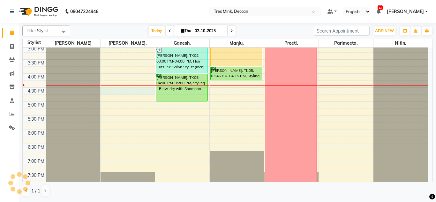
click at [127, 89] on div "8:00 AM 8:30 AM 9:00 AM 9:30 AM 10:00 AM 10:30 AM 11:00 AM 11:30 AM 12:00 PM 12…" at bounding box center [225, 31] width 405 height 365
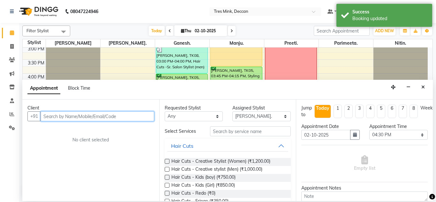
click at [73, 116] on input "text" at bounding box center [98, 116] width 114 height 10
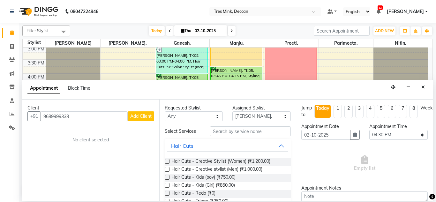
click at [150, 119] on button "Add Client" at bounding box center [141, 116] width 26 height 10
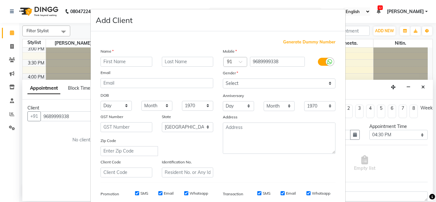
click at [136, 62] on input "text" at bounding box center [127, 62] width 52 height 10
click at [104, 65] on input "[PERSON_NAME]" at bounding box center [127, 62] width 52 height 10
click at [165, 57] on input "text" at bounding box center [188, 62] width 52 height 10
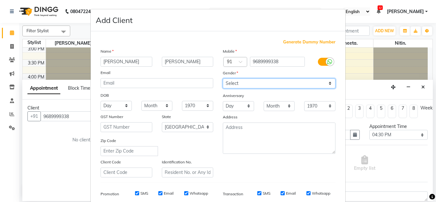
click at [263, 85] on select "Select [DEMOGRAPHIC_DATA] [DEMOGRAPHIC_DATA] Other Prefer Not To Say" at bounding box center [279, 83] width 113 height 10
click at [223, 78] on select "Select [DEMOGRAPHIC_DATA] [DEMOGRAPHIC_DATA] Other Prefer Not To Say" at bounding box center [279, 83] width 113 height 10
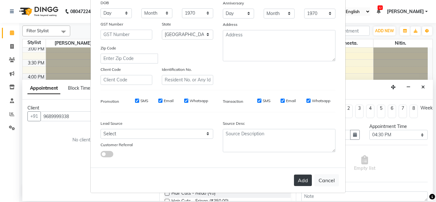
click at [305, 184] on button "Add" at bounding box center [303, 180] width 18 height 11
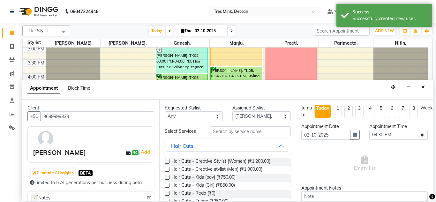
click at [166, 163] on label at bounding box center [167, 161] width 5 height 5
click at [166, 163] on input "checkbox" at bounding box center [167, 162] width 4 height 4
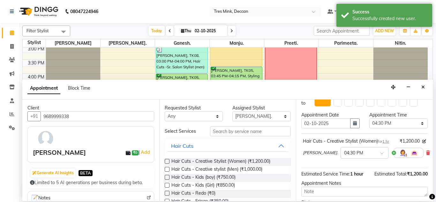
scroll to position [32, 0]
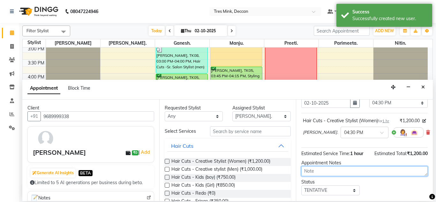
click at [315, 168] on textarea at bounding box center [364, 171] width 126 height 10
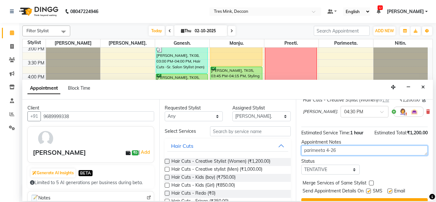
scroll to position [64, 0]
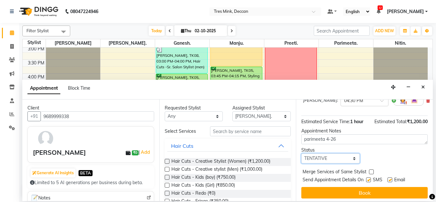
click at [308, 158] on select "Select TENTATIVE CONFIRM CHECK-IN UPCOMING" at bounding box center [330, 158] width 58 height 10
click at [301, 153] on select "Select TENTATIVE CONFIRM CHECK-IN UPCOMING" at bounding box center [330, 158] width 58 height 10
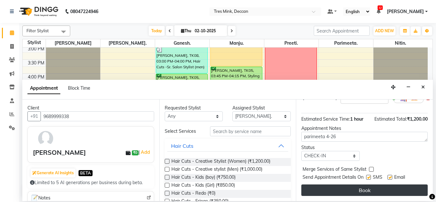
click at [322, 191] on button "Book" at bounding box center [364, 189] width 126 height 11
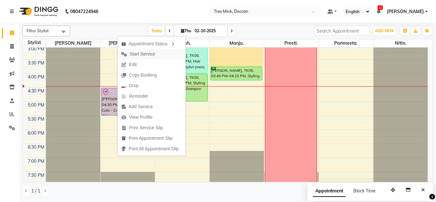
click at [133, 52] on span "Start Service" at bounding box center [143, 54] width 26 height 7
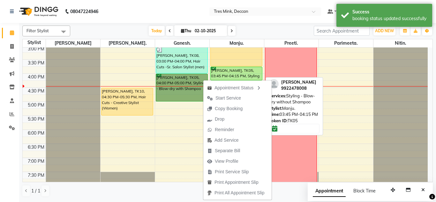
click at [221, 70] on div "[PERSON_NAME], TK05, 03:45 PM-04:15 PM, Styling - Blow-dry without Shampoo" at bounding box center [237, 73] width 52 height 13
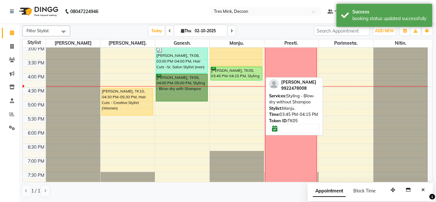
click at [221, 70] on div "[PERSON_NAME], TK05, 03:45 PM-04:15 PM, Styling - Blow-dry without Shampoo" at bounding box center [237, 73] width 52 height 13
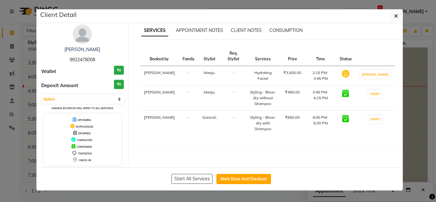
click at [242, 191] on ngb-modal-window "Client Detail [PERSON_NAME] 9922478008 Wallet ₹0 Deposit Amount ₹0 Select IN SE…" at bounding box center [218, 101] width 436 height 202
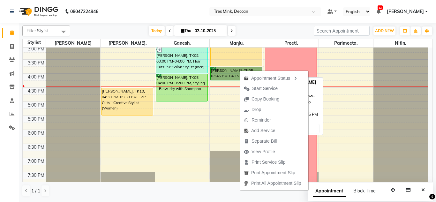
click at [222, 67] on link "[PERSON_NAME], TK05, 03:45 PM-04:15 PM, Styling - Blow-dry without Shampoo" at bounding box center [236, 74] width 52 height 14
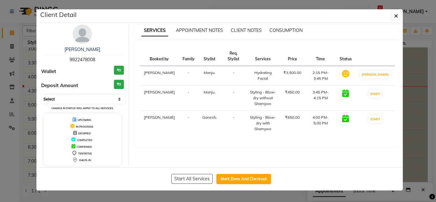
click at [101, 97] on select "Select IN SERVICE CONFIRMED TENTATIVE CHECK IN MARK DONE DROPPED UPCOMING" at bounding box center [83, 99] width 83 height 9
click at [42, 95] on select "Select IN SERVICE CONFIRMED TENTATIVE CHECK IN MARK DONE DROPPED UPCOMING" at bounding box center [83, 99] width 83 height 9
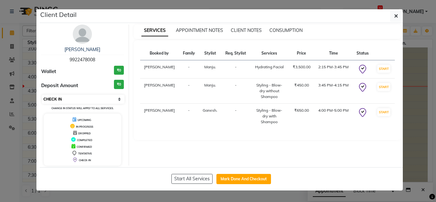
click at [49, 100] on select "Select IN SERVICE CONFIRMED TENTATIVE CHECK IN MARK DONE DROPPED UPCOMING" at bounding box center [83, 99] width 83 height 9
click at [42, 95] on select "Select IN SERVICE CONFIRMED TENTATIVE CHECK IN MARK DONE DROPPED UPCOMING" at bounding box center [83, 99] width 83 height 9
click at [412, 73] on ngb-modal-window "Client Detail [PERSON_NAME] 9922478008 Wallet ₹0 Deposit Amount ₹0 Select IN SE…" at bounding box center [218, 101] width 436 height 202
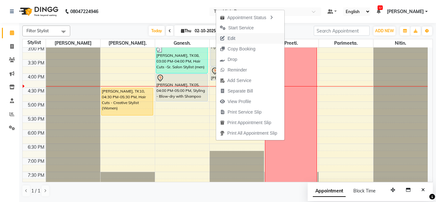
click at [233, 37] on span "Edit" at bounding box center [231, 38] width 8 height 7
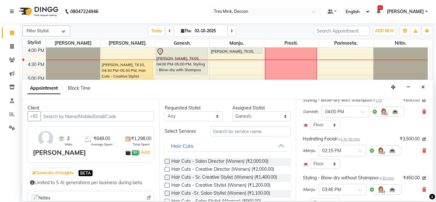
scroll to position [64, 0]
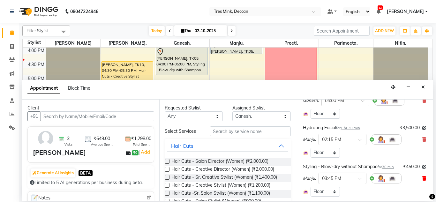
click at [422, 181] on icon at bounding box center [424, 178] width 4 height 4
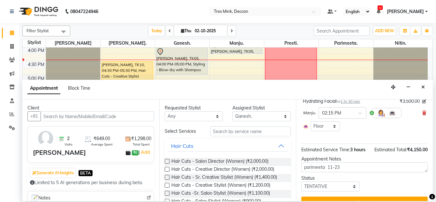
scroll to position [18, 0]
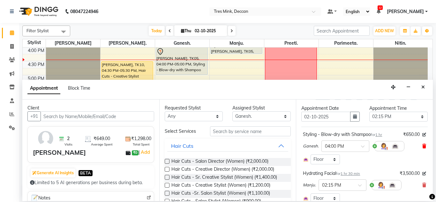
click at [422, 144] on icon at bounding box center [424, 146] width 4 height 4
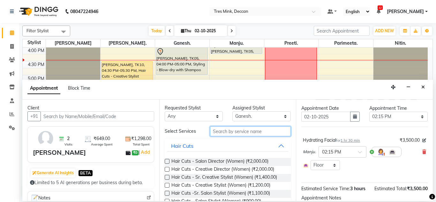
click at [240, 133] on input "text" at bounding box center [250, 131] width 81 height 10
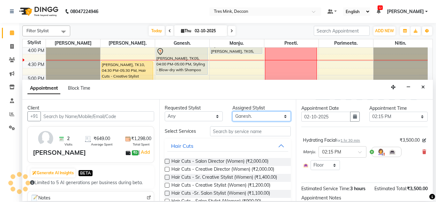
click at [238, 119] on select "Select Ganesh. [GEOGRAPHIC_DATA]. [GEOGRAPHIC_DATA]. [GEOGRAPHIC_DATA]. [GEOGRA…" at bounding box center [261, 116] width 58 height 10
click at [232, 111] on select "Select Ganesh. [GEOGRAPHIC_DATA]. [GEOGRAPHIC_DATA]. [GEOGRAPHIC_DATA]. [GEOGRA…" at bounding box center [261, 116] width 58 height 10
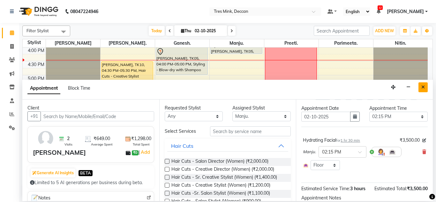
click at [424, 85] on icon "Close" at bounding box center [423, 87] width 4 height 4
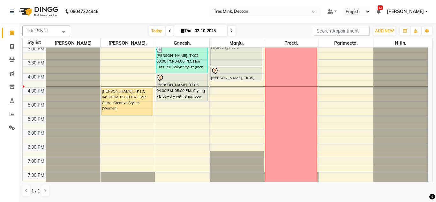
scroll to position [161, 0]
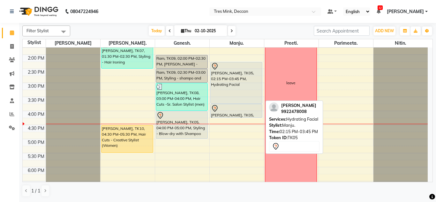
click at [223, 80] on div "[PERSON_NAME], TK05, 02:15 PM-03:45 PM, Hydrating Facial" at bounding box center [237, 82] width 52 height 41
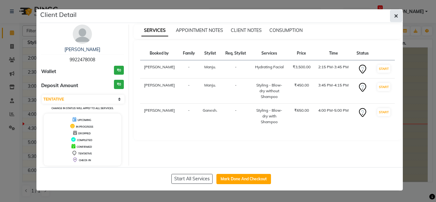
click at [399, 16] on button "button" at bounding box center [396, 16] width 12 height 12
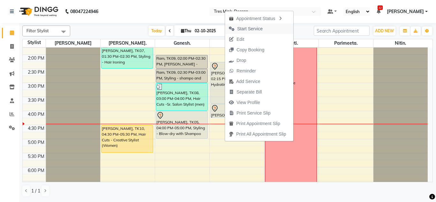
click at [250, 26] on span "Start Service" at bounding box center [250, 29] width 26 height 7
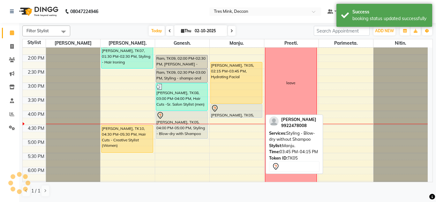
click at [225, 109] on div at bounding box center [236, 109] width 51 height 8
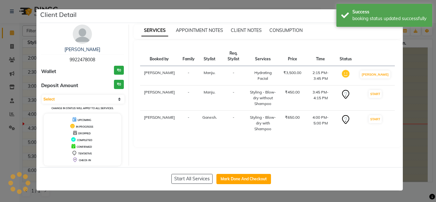
click at [414, 82] on ngb-modal-window "Client Detail [PERSON_NAME] 9922478008 Wallet ₹0 Deposit Amount ₹0 Select IN SE…" at bounding box center [218, 101] width 436 height 202
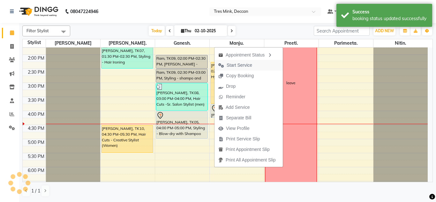
click at [238, 64] on span "Start Service" at bounding box center [240, 65] width 26 height 7
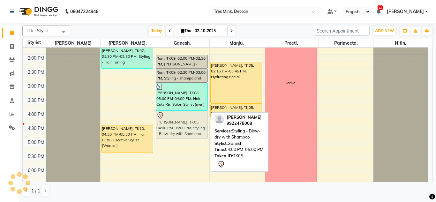
click at [180, 115] on div "[PERSON_NAME], TK01, 11:30 AM-12:30 PM, Hair Cuts -Sr. Salon Stylist (Women) [P…" at bounding box center [182, 68] width 54 height 365
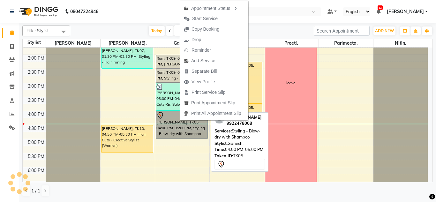
click at [162, 121] on link "[PERSON_NAME], TK05, 04:00 PM-05:00 PM, Styling - Blow-dry with Shampoo" at bounding box center [182, 125] width 52 height 28
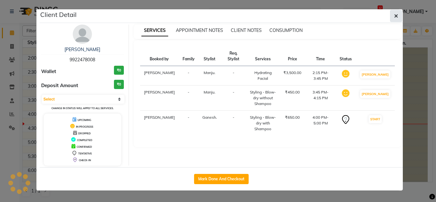
click at [396, 16] on icon "button" at bounding box center [396, 15] width 4 height 5
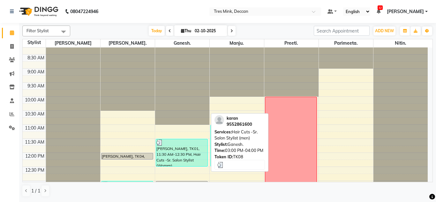
scroll to position [0, 0]
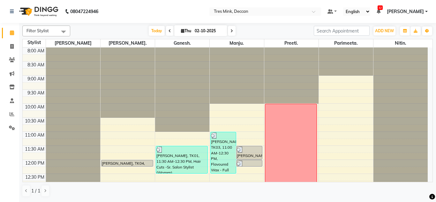
click at [231, 30] on icon at bounding box center [231, 31] width 3 height 4
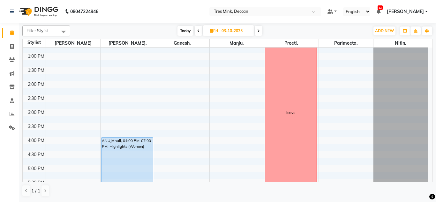
scroll to position [135, 0]
click at [257, 32] on span at bounding box center [259, 31] width 8 height 10
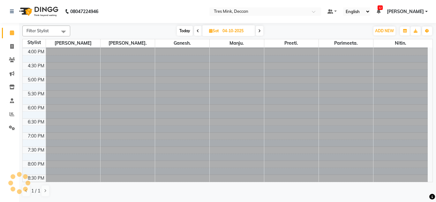
scroll to position [64, 0]
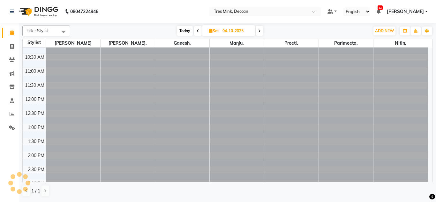
click at [182, 29] on span "Today" at bounding box center [185, 31] width 16 height 10
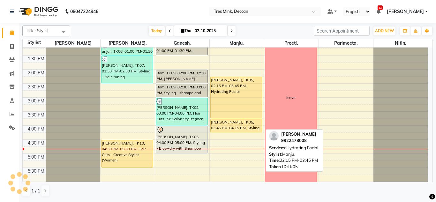
scroll to position [161, 0]
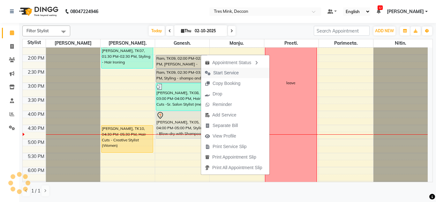
click at [227, 72] on span "Start Service" at bounding box center [226, 73] width 26 height 7
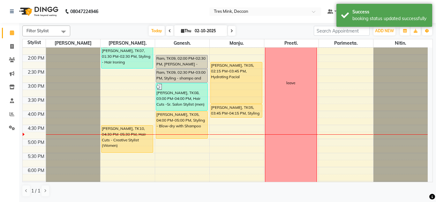
click at [171, 155] on div "8:00 AM 8:30 AM 9:00 AM 9:30 AM 10:00 AM 10:30 AM 11:00 AM 11:30 AM 12:00 PM 12…" at bounding box center [225, 68] width 405 height 365
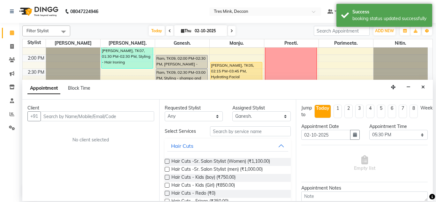
click at [67, 116] on input "text" at bounding box center [98, 116] width 114 height 10
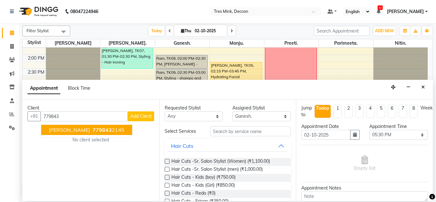
click at [93, 133] on span "779843" at bounding box center [102, 130] width 19 height 6
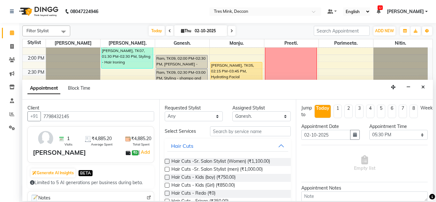
click at [167, 162] on label at bounding box center [167, 161] width 5 height 5
click at [167, 162] on input "checkbox" at bounding box center [167, 162] width 4 height 4
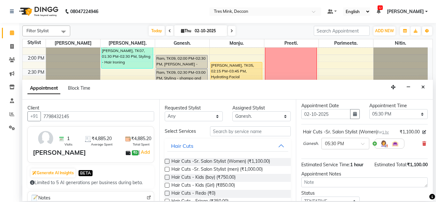
scroll to position [32, 0]
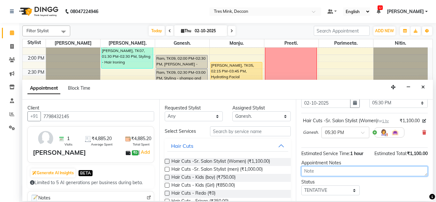
click at [309, 174] on textarea at bounding box center [364, 171] width 126 height 10
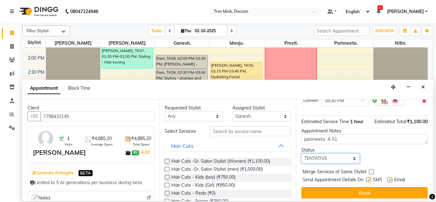
click at [318, 158] on select "Select TENTATIVE CONFIRM CHECK-IN UPCOMING" at bounding box center [330, 158] width 58 height 10
click at [301, 153] on select "Select TENTATIVE CONFIRM CHECK-IN UPCOMING" at bounding box center [330, 158] width 58 height 10
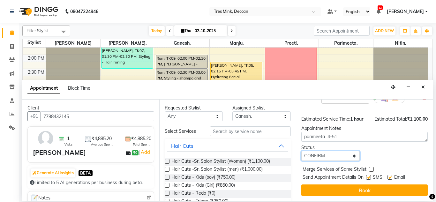
scroll to position [71, 0]
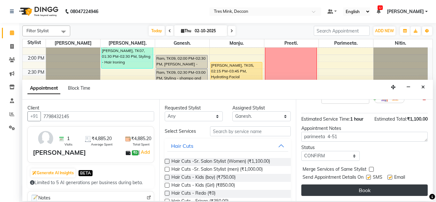
click at [320, 185] on button "Book" at bounding box center [364, 189] width 126 height 11
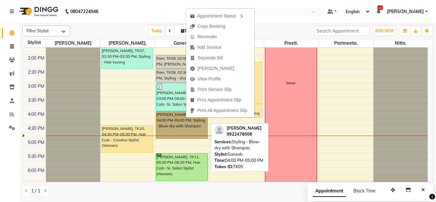
click at [185, 130] on link "[PERSON_NAME], TK05, 04:00 PM-05:00 PM, Styling - Blow-dry with Shampoo" at bounding box center [182, 125] width 52 height 28
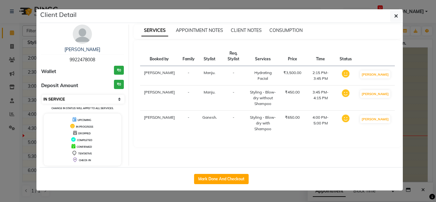
click at [111, 97] on select "Select IN SERVICE CONFIRMED TENTATIVE CHECK IN MARK DONE DROPPED UPCOMING" at bounding box center [83, 99] width 83 height 9
click at [42, 95] on select "Select IN SERVICE CONFIRMED TENTATIVE CHECK IN MARK DONE DROPPED UPCOMING" at bounding box center [83, 99] width 83 height 9
click at [63, 191] on ngb-modal-window "Client Detail [PERSON_NAME] 9922478008 Wallet ₹0 Deposit Amount ₹0 Select IN SE…" at bounding box center [218, 101] width 436 height 202
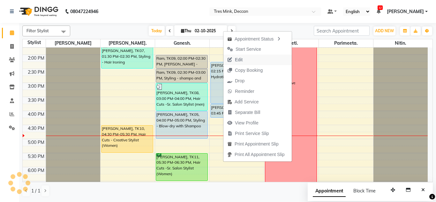
click at [238, 58] on span "Edit" at bounding box center [239, 59] width 8 height 7
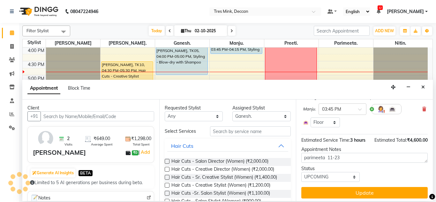
scroll to position [122, 0]
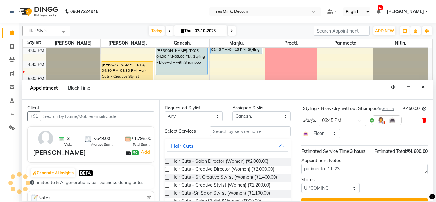
click at [422, 123] on icon at bounding box center [424, 120] width 4 height 4
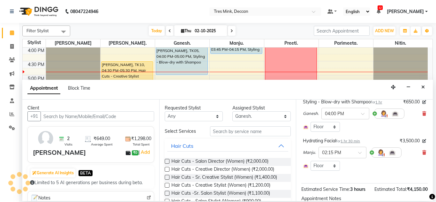
scroll to position [50, 0]
click at [422, 114] on icon at bounding box center [424, 114] width 4 height 4
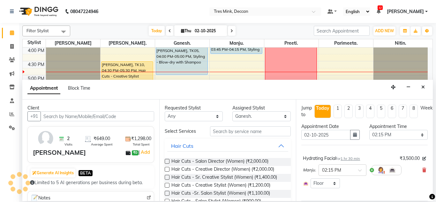
scroll to position [81, 0]
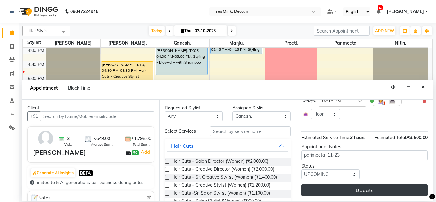
click at [383, 189] on button "Update" at bounding box center [364, 189] width 126 height 11
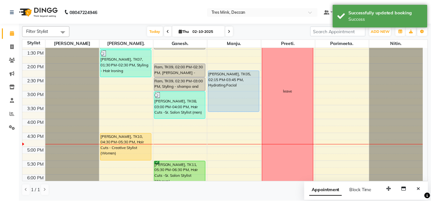
scroll to position [129, 0]
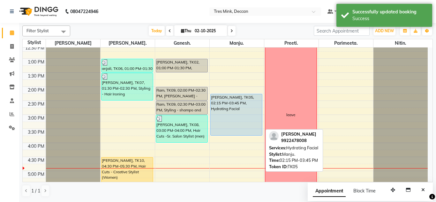
click at [239, 110] on div "[PERSON_NAME], TK05, 02:15 PM-03:45 PM, Hydrating Facial" at bounding box center [237, 114] width 52 height 41
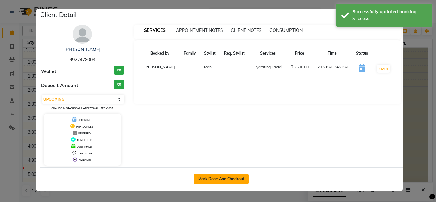
click at [212, 181] on button "Mark Done And Checkout" at bounding box center [221, 179] width 55 height 10
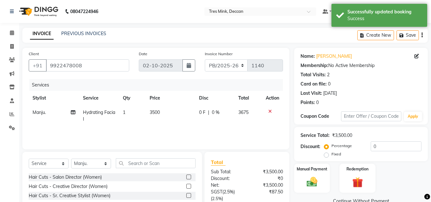
click at [268, 111] on icon at bounding box center [270, 111] width 4 height 4
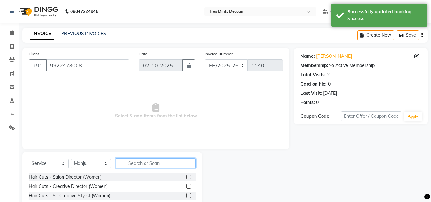
click at [129, 164] on input "text" at bounding box center [156, 163] width 80 height 10
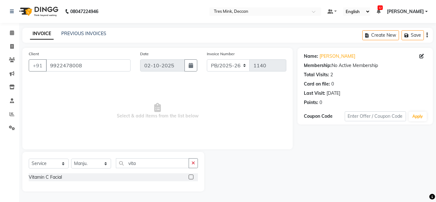
click at [191, 177] on label at bounding box center [191, 177] width 5 height 5
click at [191, 177] on input "checkbox" at bounding box center [191, 177] width 4 height 4
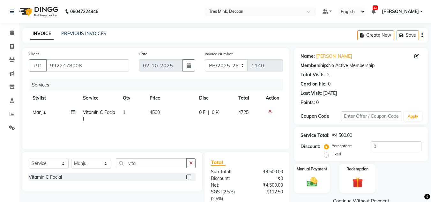
click at [162, 110] on td "4500" at bounding box center [170, 115] width 49 height 21
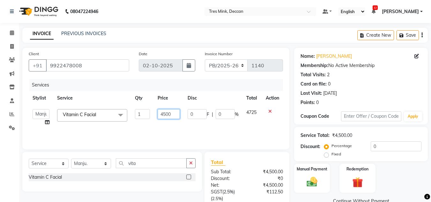
click at [160, 112] on input "4500" at bounding box center [169, 114] width 22 height 10
click at [135, 168] on input "vita" at bounding box center [151, 163] width 71 height 10
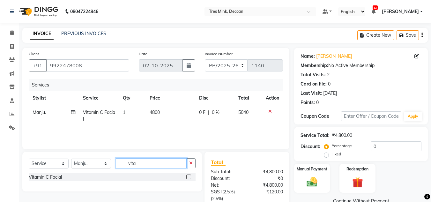
click at [135, 168] on input "vita" at bounding box center [151, 163] width 71 height 10
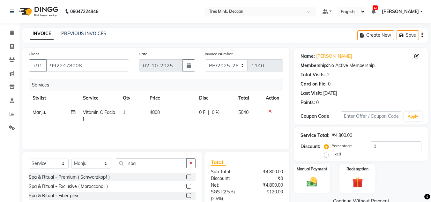
click at [190, 188] on label at bounding box center [188, 186] width 5 height 5
click at [190, 188] on input "checkbox" at bounding box center [188, 186] width 4 height 4
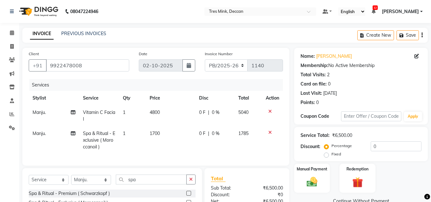
click at [154, 134] on span "1700" at bounding box center [155, 134] width 10 height 6
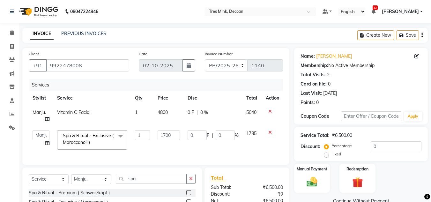
click at [154, 134] on td "1700" at bounding box center [169, 139] width 30 height 27
click at [160, 135] on input "1700" at bounding box center [169, 135] width 22 height 10
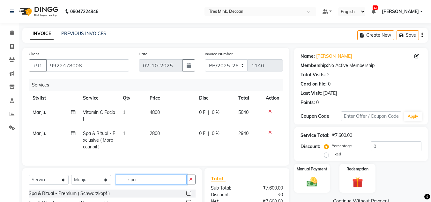
click at [145, 183] on input "spa" at bounding box center [151, 180] width 71 height 10
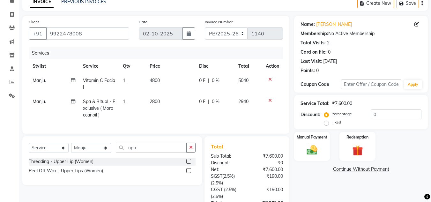
click at [189, 164] on label at bounding box center [188, 161] width 5 height 5
click at [189, 164] on input "checkbox" at bounding box center [188, 162] width 4 height 4
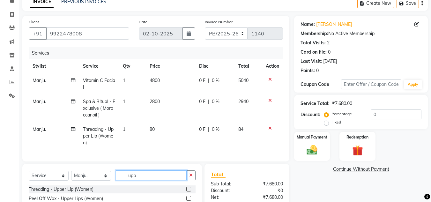
click at [133, 178] on input "upp" at bounding box center [151, 175] width 71 height 10
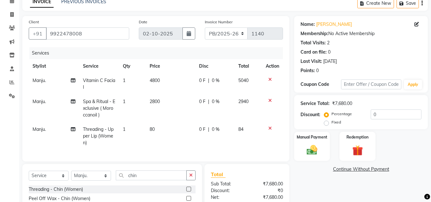
click at [189, 191] on label at bounding box center [188, 189] width 5 height 5
click at [189, 191] on input "checkbox" at bounding box center [188, 189] width 4 height 4
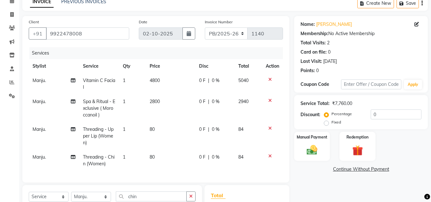
click at [153, 130] on span "80" at bounding box center [152, 129] width 5 height 6
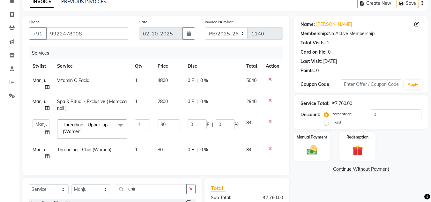
click at [153, 130] on td "1" at bounding box center [142, 129] width 23 height 27
click at [163, 126] on input "80" at bounding box center [169, 124] width 22 height 10
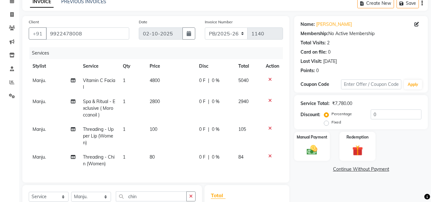
click at [160, 149] on tbody "Manju. Vitamin C Facial 1 4800 0 F | 0 % 5040 Manju. Spa & Ritual - Exclusive (…" at bounding box center [156, 122] width 254 height 98
click at [160, 149] on td "100" at bounding box center [170, 136] width 49 height 28
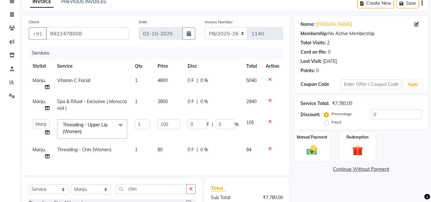
click at [159, 153] on td "80" at bounding box center [169, 153] width 30 height 21
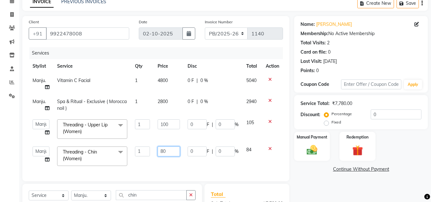
click at [159, 153] on input "80" at bounding box center [169, 151] width 22 height 10
click at [160, 164] on div "Services Stylist Service Qty Price Disc Total Action Manju. Vitamin C Facial 1 …" at bounding box center [156, 111] width 254 height 128
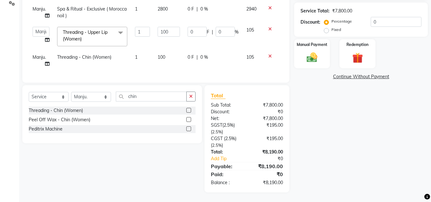
scroll to position [97, 0]
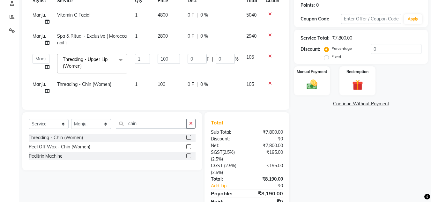
click at [369, 47] on div "Percentage Fixed" at bounding box center [347, 53] width 45 height 17
click at [374, 49] on input "0" at bounding box center [396, 49] width 51 height 10
click at [373, 50] on input "0" at bounding box center [396, 49] width 51 height 10
click at [96, 126] on select "Select Stylist [PERSON_NAME]. [PERSON_NAME]. [PERSON_NAME]. [GEOGRAPHIC_DATA]. …" at bounding box center [91, 124] width 40 height 10
click at [71, 124] on select "Select Stylist [PERSON_NAME]. [PERSON_NAME]. [PERSON_NAME]. [GEOGRAPHIC_DATA]. …" at bounding box center [91, 124] width 40 height 10
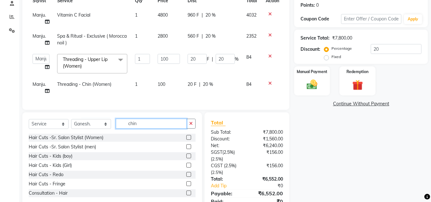
click at [140, 128] on input "chin" at bounding box center [151, 124] width 71 height 10
click at [186, 191] on label at bounding box center [188, 192] width 5 height 5
click at [186, 191] on input "checkbox" at bounding box center [188, 193] width 4 height 4
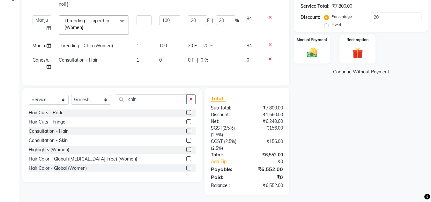
scroll to position [64, 0]
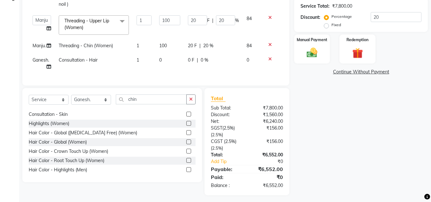
click at [203, 76] on div "Services Stylist Service Qty Price Disc Total Action Manju. Vitamin C Facial 1 …" at bounding box center [156, 14] width 254 height 129
click at [317, 55] on img at bounding box center [312, 52] width 18 height 13
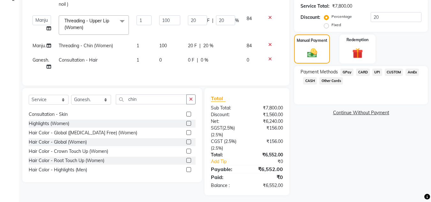
click at [377, 72] on span "UPI" at bounding box center [377, 72] width 10 height 7
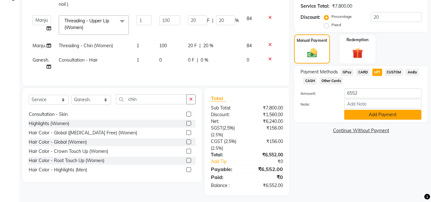
click at [363, 114] on button "Add Payment" at bounding box center [382, 115] width 77 height 10
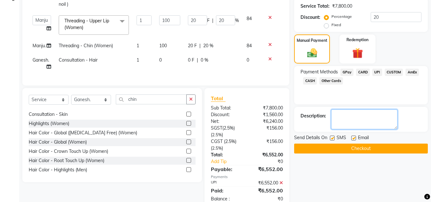
click at [361, 117] on textarea at bounding box center [364, 119] width 66 height 20
click at [356, 150] on button "Checkout" at bounding box center [361, 149] width 134 height 10
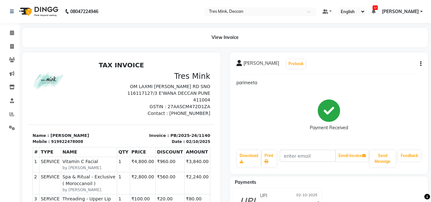
click at [11, 26] on div "Calendar Invoice Clients Marketing Inventory Staff Reports Settings Completed I…" at bounding box center [43, 184] width 86 height 333
click at [13, 32] on icon at bounding box center [12, 32] width 4 height 5
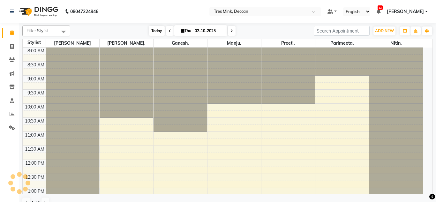
click at [154, 30] on span "Today" at bounding box center [157, 31] width 16 height 10
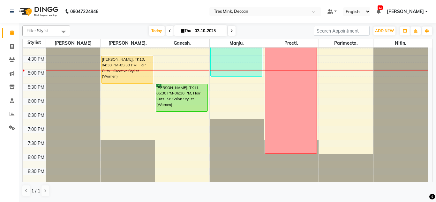
scroll to position [198, 0]
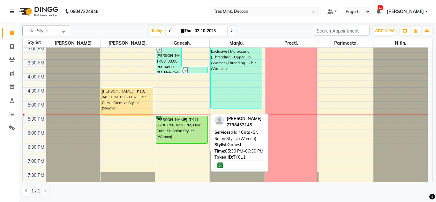
click at [182, 130] on div "[PERSON_NAME], TK11, 05:30 PM-06:30 PM, Hair Cuts -Sr. Salon Stylist (Women)" at bounding box center [182, 129] width 52 height 27
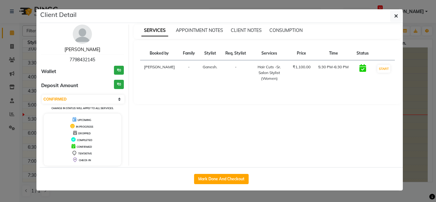
click at [73, 47] on link "[PERSON_NAME]" at bounding box center [82, 50] width 36 height 6
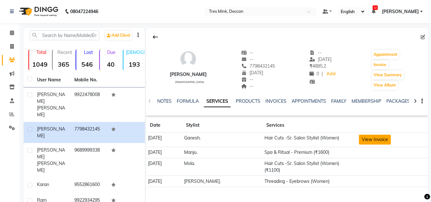
click at [360, 139] on button "View Invoice" at bounding box center [375, 140] width 32 height 10
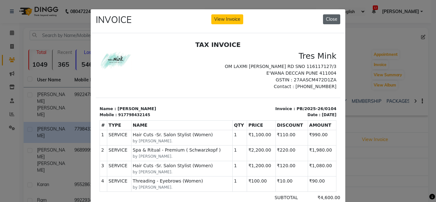
click at [323, 20] on button "Close" at bounding box center [331, 19] width 17 height 10
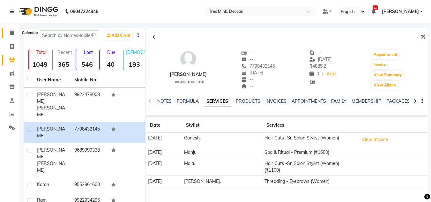
click at [14, 31] on icon at bounding box center [12, 32] width 4 height 5
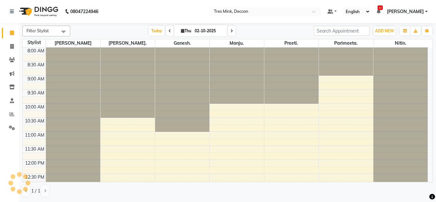
scroll to position [218, 0]
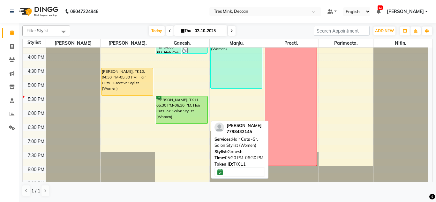
click at [185, 113] on div "[PERSON_NAME], TK11, 05:30 PM-06:30 PM, Hair Cuts -Sr. Salon Stylist (Women)" at bounding box center [182, 109] width 52 height 27
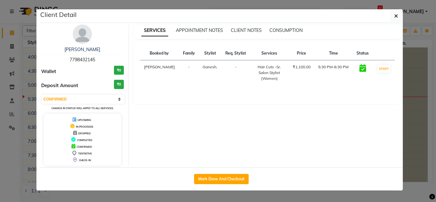
click at [193, 23] on div "[PERSON_NAME] 7798432145 Wallet ₹0 Deposit Amount ₹0 Select IN SERVICE CONFIRME…" at bounding box center [221, 95] width 363 height 144
click at [194, 30] on span "APPOINTMENT NOTES" at bounding box center [199, 30] width 47 height 6
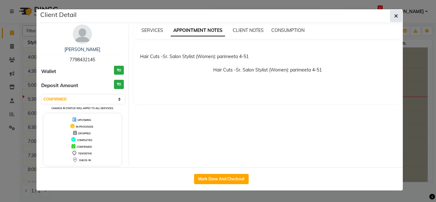
click at [395, 19] on span "button" at bounding box center [396, 16] width 4 height 6
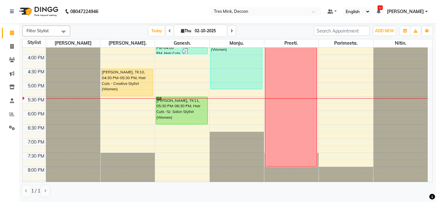
scroll to position [230, 0]
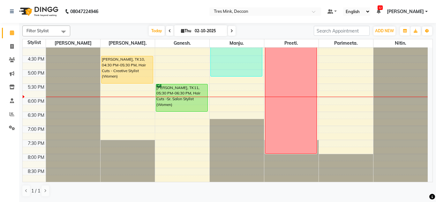
click at [219, 84] on div "8:00 AM 8:30 AM 9:00 AM 9:30 AM 10:00 AM 10:30 AM 11:00 AM 11:30 AM 12:00 PM 12…" at bounding box center [225, -1] width 405 height 365
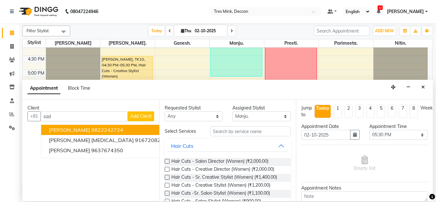
click at [107, 131] on ngb-highlight "9822242724" at bounding box center [107, 130] width 32 height 6
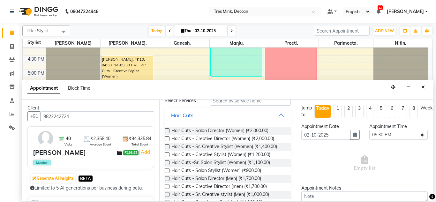
scroll to position [0, 0]
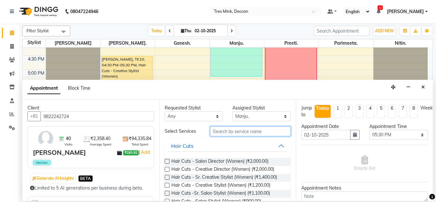
click at [233, 131] on input "text" at bounding box center [250, 131] width 81 height 10
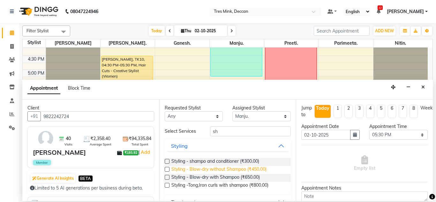
click at [221, 168] on span "Styling - Blow-dry without Shampoo (₹450.00)" at bounding box center [218, 170] width 95 height 8
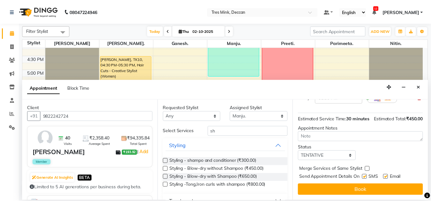
scroll to position [85, 0]
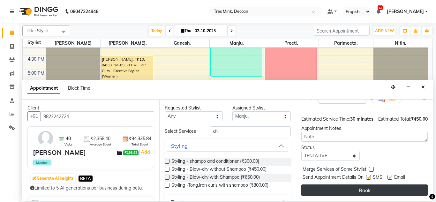
click at [335, 184] on button "Book" at bounding box center [364, 189] width 126 height 11
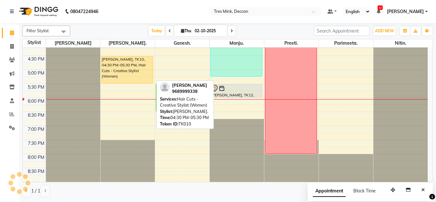
click at [112, 68] on div "[PERSON_NAME], TK10, 04:30 PM-05:30 PM, Hair Cuts - Creative Stylist (Women)" at bounding box center [127, 69] width 52 height 27
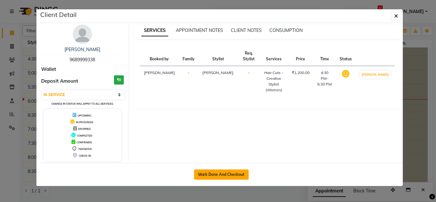
click at [224, 175] on button "Mark Done And Checkout" at bounding box center [221, 174] width 55 height 10
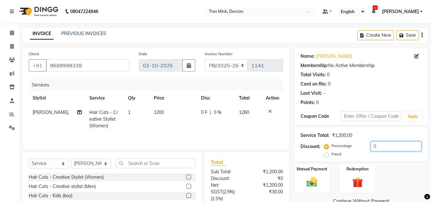
click at [389, 147] on input "0" at bounding box center [396, 146] width 51 height 10
click at [340, 182] on div "Name: [PERSON_NAME] Membership: No Active Membership Total Visits: 0 Card on fi…" at bounding box center [363, 153] width 138 height 211
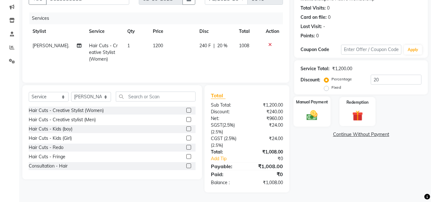
scroll to position [35, 0]
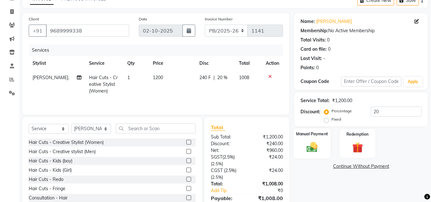
click at [310, 145] on img at bounding box center [312, 147] width 18 height 13
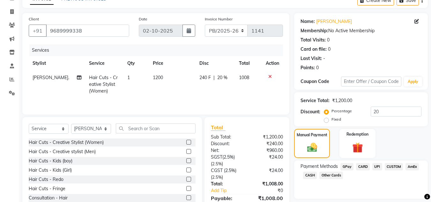
click at [394, 165] on span "CUSTOM" at bounding box center [394, 166] width 19 height 7
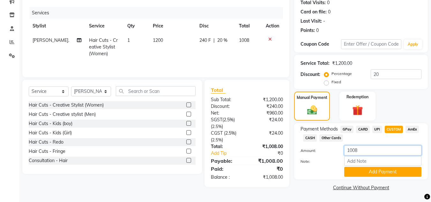
drag, startPoint x: 361, startPoint y: 153, endPoint x: 352, endPoint y: 155, distance: 9.4
click at [352, 155] on div "Amount: 1008" at bounding box center [361, 150] width 131 height 11
click at [359, 171] on button "Add Payment" at bounding box center [382, 172] width 77 height 10
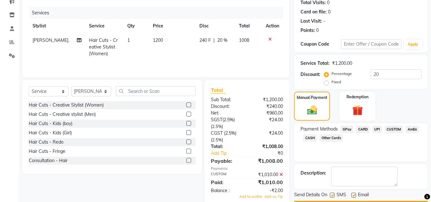
scroll to position [90, 0]
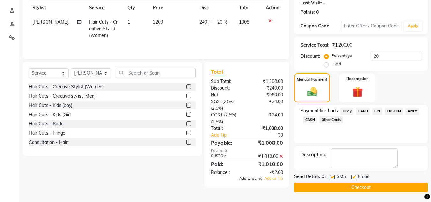
click at [250, 178] on span "Add to wallet" at bounding box center [250, 178] width 23 height 4
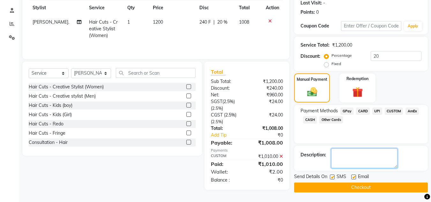
click at [340, 157] on textarea at bounding box center [364, 158] width 66 height 20
click at [340, 191] on main "INVOICE PREVIOUS INVOICES Create New Save Client [PHONE_NUMBER] Date [DATE] Inv…" at bounding box center [225, 69] width 412 height 265
click at [339, 191] on button "Checkout" at bounding box center [361, 188] width 134 height 10
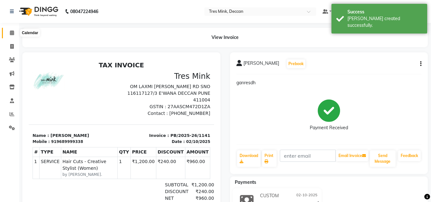
click at [13, 32] on icon at bounding box center [12, 32] width 4 height 5
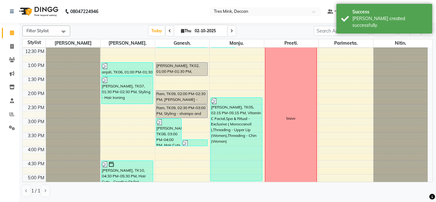
scroll to position [128, 0]
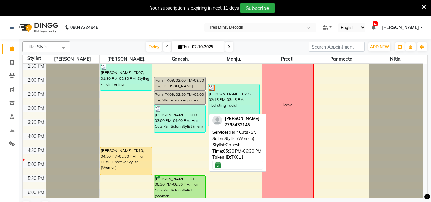
scroll to position [154, 0]
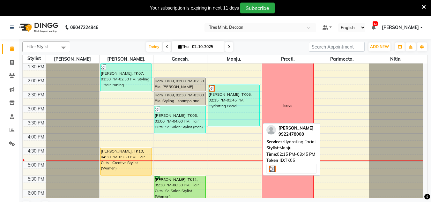
click at [229, 107] on div "[PERSON_NAME], TK05, 02:15 PM-03:45 PM, Hydrating Facial" at bounding box center [233, 105] width 51 height 41
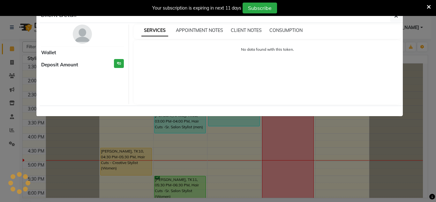
select select "3"
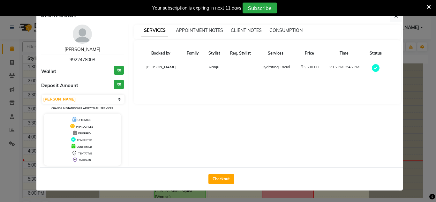
click at [91, 51] on link "[PERSON_NAME]" at bounding box center [82, 50] width 36 height 6
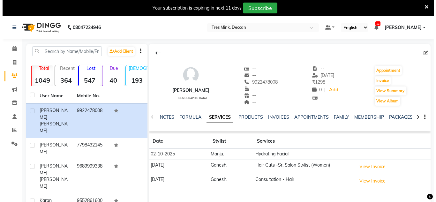
scroll to position [32, 0]
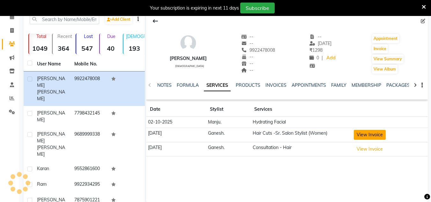
click at [372, 136] on button "View Invoice" at bounding box center [370, 135] width 32 height 10
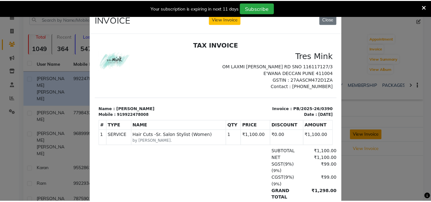
scroll to position [0, 0]
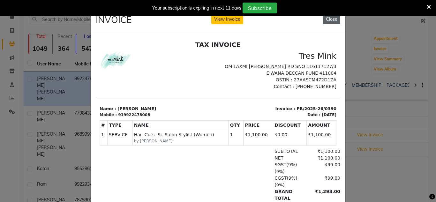
click at [325, 20] on button "Close" at bounding box center [331, 19] width 17 height 10
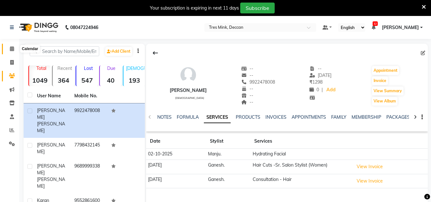
click at [14, 48] on icon at bounding box center [12, 48] width 4 height 5
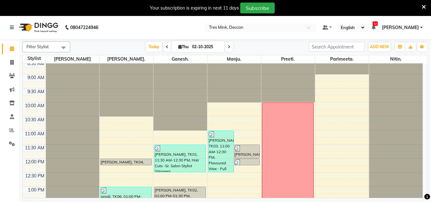
scroll to position [96, 0]
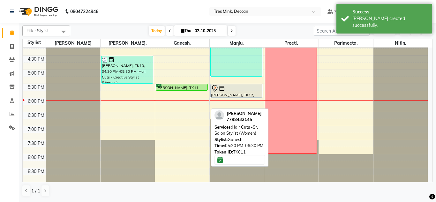
drag, startPoint x: 183, startPoint y: 111, endPoint x: 196, endPoint y: 85, distance: 28.8
click at [196, 85] on div "karan, TK08, 03:00 PM-04:00 PM, Hair Cuts -Sr. Salon Stylist (men) Ishwari dhad…" at bounding box center [182, -1] width 54 height 365
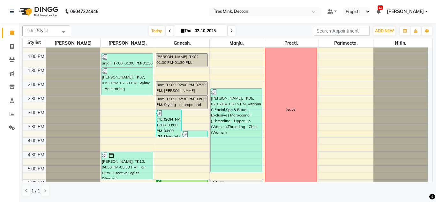
scroll to position [198, 0]
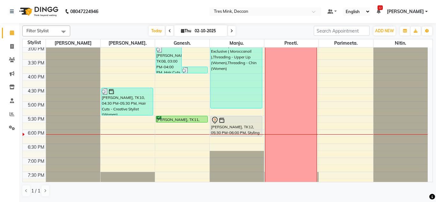
drag, startPoint x: 235, startPoint y: 129, endPoint x: 236, endPoint y: 134, distance: 5.8
click at [236, 134] on div "Amruta Magar, TK03, 11:00 AM-12:30 PM, Flavoured Wax - Full Legs (Women),Flavou…" at bounding box center [237, 31] width 54 height 365
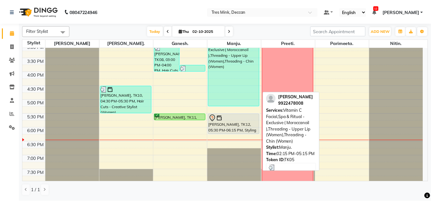
scroll to position [230, 0]
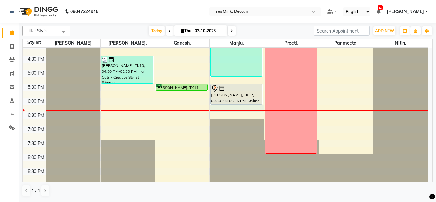
click at [227, 112] on div "8:00 AM 8:30 AM 9:00 AM 9:30 AM 10:00 AM 10:30 AM 11:00 AM 11:30 AM 12:00 PM 12…" at bounding box center [225, -1] width 405 height 365
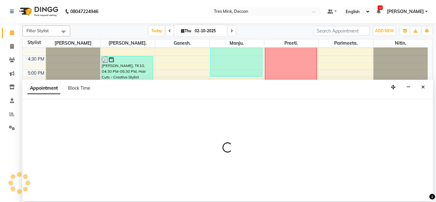
select select "61556"
select select "1095"
select select "tentative"
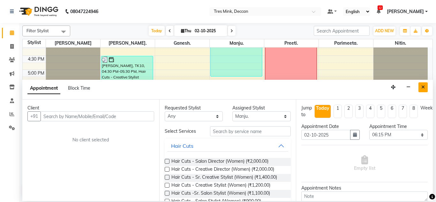
click at [424, 86] on icon "Close" at bounding box center [423, 87] width 4 height 4
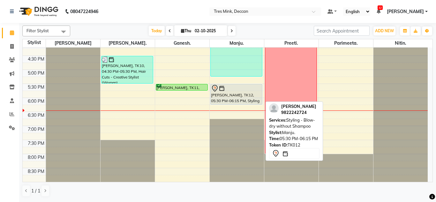
click at [240, 95] on div "Sadhana Morey, TK12, 05:30 PM-06:15 PM, Styling - Blow-dry without Shampoo" at bounding box center [237, 94] width 52 height 20
select select "7"
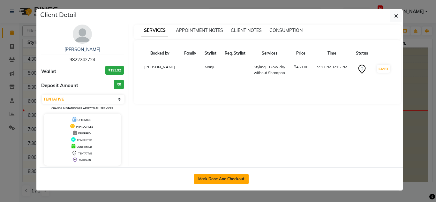
click at [212, 176] on button "Mark Done And Checkout" at bounding box center [221, 179] width 55 height 10
select select "service"
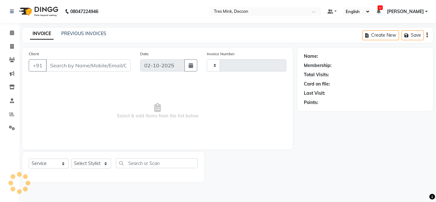
type input "1142"
select select "8055"
type input "9822242724"
select select "61556"
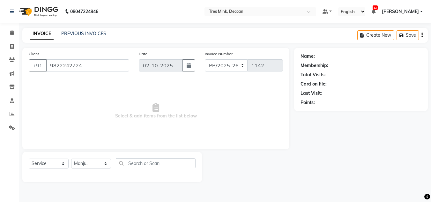
select select "1: Object"
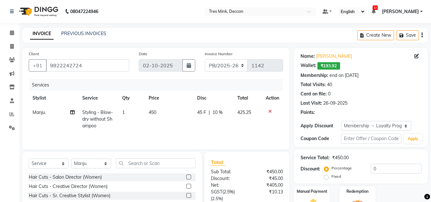
type input "10"
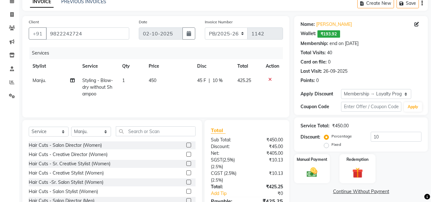
click at [151, 78] on span "450" at bounding box center [153, 81] width 8 height 6
select select "61556"
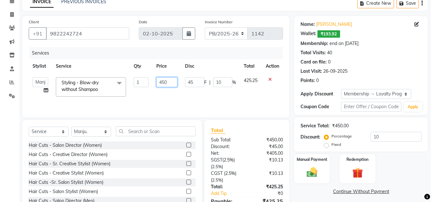
drag, startPoint x: 162, startPoint y: 81, endPoint x: 150, endPoint y: 85, distance: 11.9
click at [150, 85] on tr "Eva Ganesh. Gunjan. Karan Arya Krishna. Manju. Nitin. Parimeeta. Philomina. Pre…" at bounding box center [156, 86] width 254 height 27
type input "750"
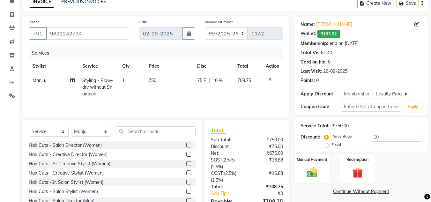
scroll to position [67, 0]
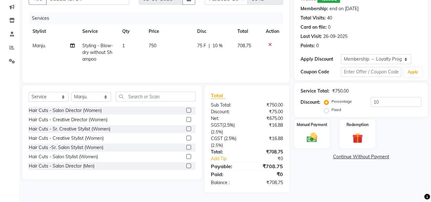
click at [326, 166] on div "Name: Sadhana Morey Wallet: ₹193.92 Membership: end on 25-06-2026 Total Visits:…" at bounding box center [363, 86] width 138 height 211
drag, startPoint x: 387, startPoint y: 101, endPoint x: 350, endPoint y: 102, distance: 36.4
click at [357, 101] on div "Percentage Fixed 10" at bounding box center [373, 105] width 96 height 17
type input "20"
click at [342, 186] on div "Name: Sadhana Morey Wallet: ₹193.92 Membership: end on 25-06-2026 Total Visits:…" at bounding box center [363, 86] width 138 height 211
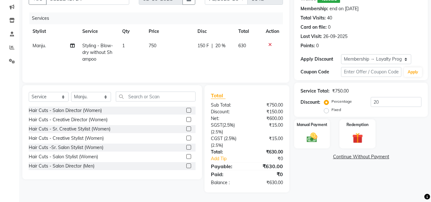
click at [342, 187] on div "Name: Sadhana Morey Wallet: ₹193.92 Membership: end on 25-06-2026 Total Visits:…" at bounding box center [363, 86] width 138 height 211
click at [308, 178] on div "Name: Sadhana Morey Wallet: ₹193.92 Membership: end on 25-06-2026 Total Visits:…" at bounding box center [363, 86] width 138 height 211
click at [310, 178] on div "Name: Sadhana Morey Wallet: ₹193.92 Membership: end on 25-06-2026 Total Visits:…" at bounding box center [363, 86] width 138 height 211
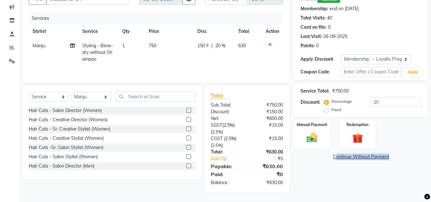
click at [314, 186] on div "Name: Sadhana Morey Wallet: ₹193.92 Membership: end on 25-06-2026 Total Visits:…" at bounding box center [363, 86] width 138 height 211
click at [153, 43] on span "750" at bounding box center [153, 46] width 8 height 6
select select "61556"
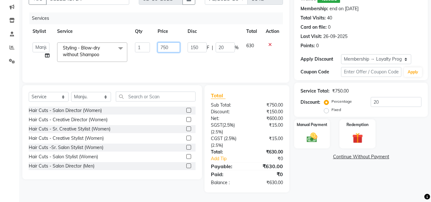
drag, startPoint x: 164, startPoint y: 47, endPoint x: 157, endPoint y: 49, distance: 7.1
click at [157, 49] on td "750" at bounding box center [169, 52] width 30 height 27
type input "650"
click at [314, 190] on div "Name: Sadhana Morey Wallet: ₹193.92 Membership: end on 25-06-2026 Total Visits:…" at bounding box center [363, 86] width 138 height 211
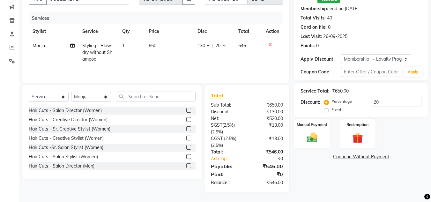
click at [153, 45] on span "650" at bounding box center [153, 46] width 8 height 6
select select "61556"
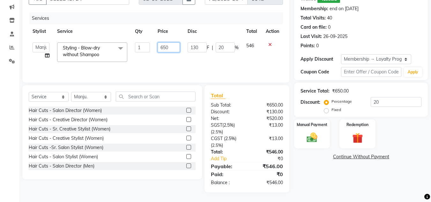
drag, startPoint x: 164, startPoint y: 48, endPoint x: 152, endPoint y: 50, distance: 12.4
click at [153, 50] on tr "Eva Ganesh. Gunjan. Karan Arya Krishna. Manju. Nitin. Parimeeta. Philomina. Pre…" at bounding box center [156, 52] width 254 height 27
type input "750"
click at [324, 172] on div "Name: Sadhana Morey Wallet: ₹193.92 Membership: end on 25-06-2026 Total Visits:…" at bounding box center [363, 86] width 138 height 211
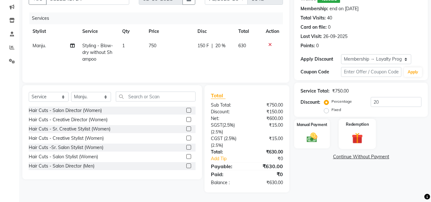
click at [357, 135] on img at bounding box center [357, 138] width 18 height 14
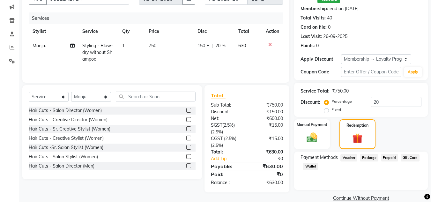
click at [310, 168] on span "Wallet" at bounding box center [310, 166] width 15 height 7
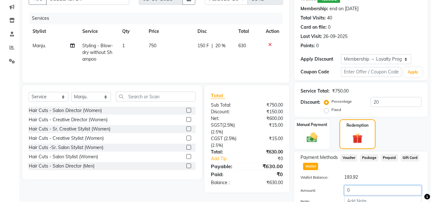
click at [356, 187] on input "0" at bounding box center [382, 190] width 77 height 10
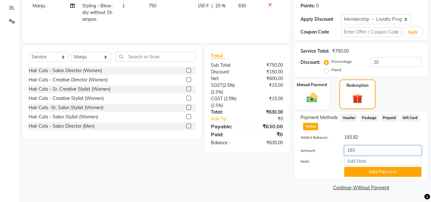
type input "193"
click at [319, 189] on link "Continue Without Payment" at bounding box center [360, 187] width 131 height 7
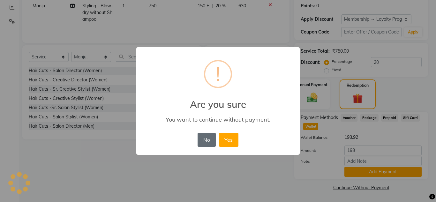
click at [205, 139] on button "No" at bounding box center [207, 140] width 18 height 14
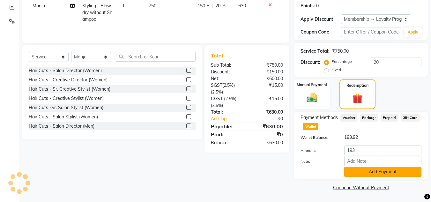
click at [359, 170] on button "Add Payment" at bounding box center [382, 172] width 77 height 10
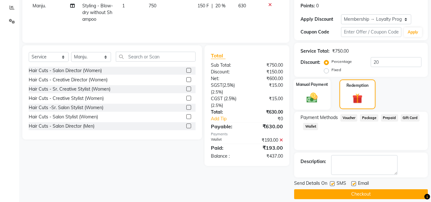
click at [305, 92] on img at bounding box center [312, 97] width 18 height 13
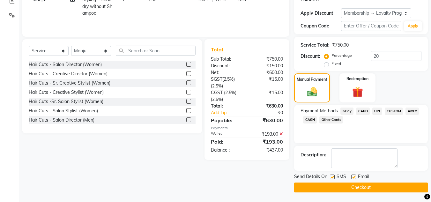
scroll to position [0, 0]
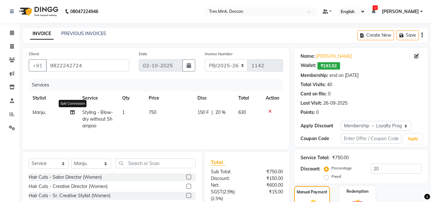
click at [72, 113] on icon at bounding box center [72, 112] width 4 height 4
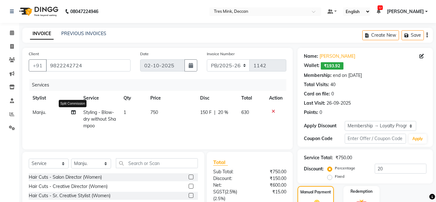
select select "61556"
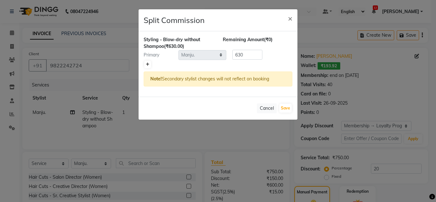
click at [147, 63] on icon at bounding box center [148, 65] width 4 height 4
type input "315"
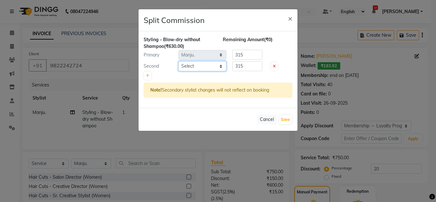
click at [197, 66] on select "Select Eva Ganesh. Gunjan. Karan Arya Krishna. Manju. Nitin. Parimeeta. Philomi…" at bounding box center [202, 66] width 48 height 10
select select "59499"
click at [178, 61] on select "Select Eva Ganesh. Gunjan. Karan Arya Krishna. Manju. Nitin. Parimeeta. Philomi…" at bounding box center [202, 66] width 48 height 10
click at [285, 121] on button "Save" at bounding box center [285, 119] width 12 height 9
select select "Select"
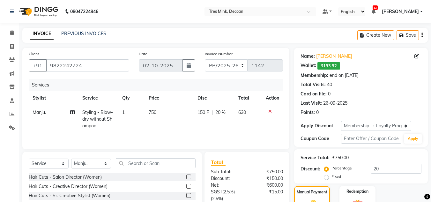
scroll to position [113, 0]
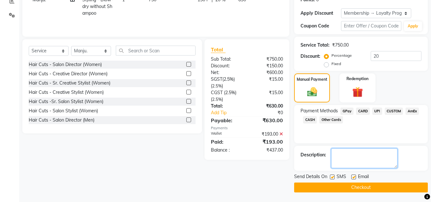
click at [342, 160] on textarea at bounding box center [364, 158] width 66 height 20
type textarea "ganesh"
click at [337, 187] on button "Checkout" at bounding box center [361, 188] width 134 height 10
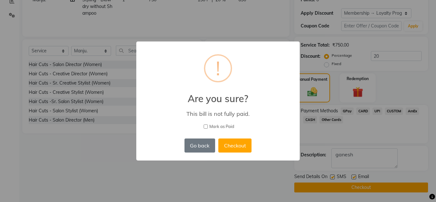
click at [205, 126] on input "Mark as Paid" at bounding box center [206, 126] width 4 height 4
checkbox input "true"
click at [238, 146] on button "Checkout" at bounding box center [234, 145] width 33 height 14
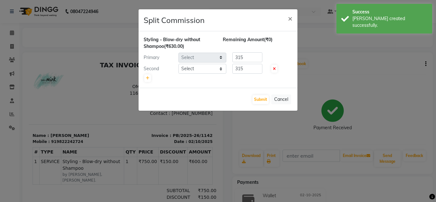
select select "61556"
select select "59499"
click at [257, 98] on button "Submit" at bounding box center [260, 99] width 16 height 9
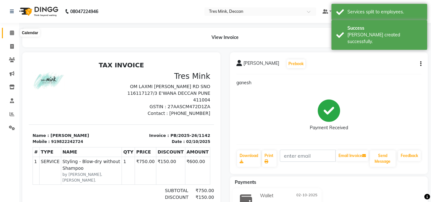
click at [11, 30] on icon at bounding box center [12, 32] width 4 height 5
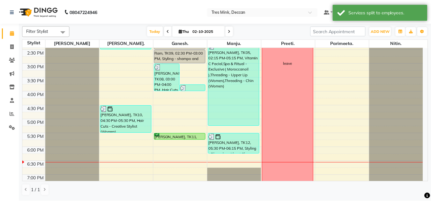
scroll to position [191, 0]
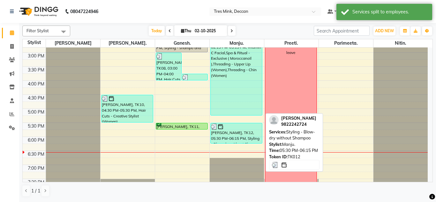
click at [228, 136] on div "Sadhana Morey, TK12, 05:30 PM-06:15 PM, Styling - Blow-dry without Shampoo" at bounding box center [237, 133] width 52 height 20
select select "3"
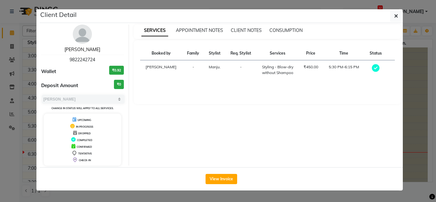
click at [76, 51] on link "[PERSON_NAME]" at bounding box center [82, 50] width 36 height 6
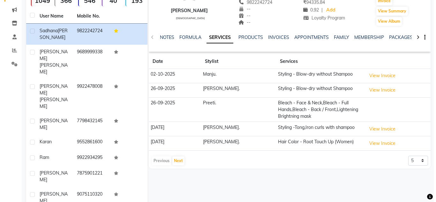
scroll to position [32, 0]
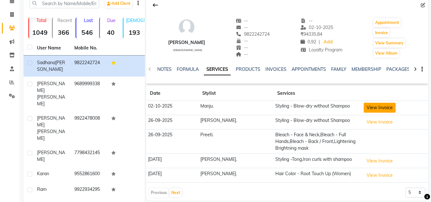
click at [364, 108] on button "View Invoice" at bounding box center [380, 108] width 32 height 10
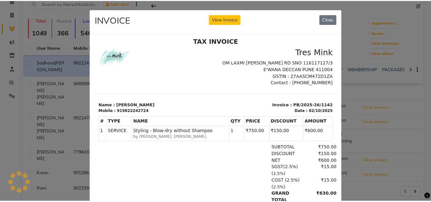
scroll to position [5, 0]
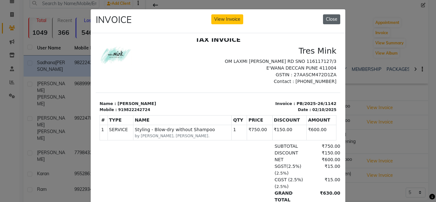
click at [328, 18] on button "Close" at bounding box center [331, 19] width 17 height 10
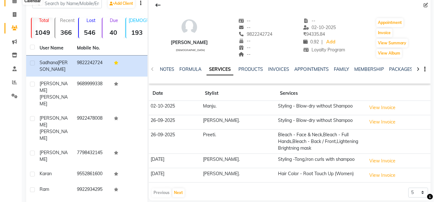
scroll to position [0, 0]
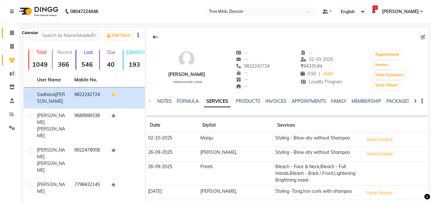
click at [5, 30] on link "Calendar" at bounding box center [9, 33] width 15 height 11
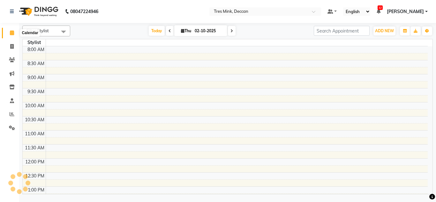
click at [12, 32] on icon at bounding box center [12, 32] width 4 height 5
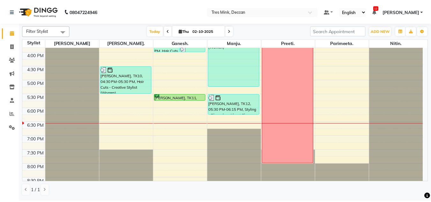
scroll to position [230, 0]
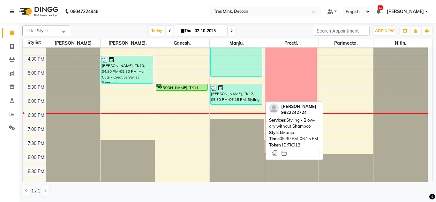
click at [227, 99] on div "Sadhana Morey, TK12, 05:30 PM-06:15 PM, Styling - Blow-dry without Shampoo" at bounding box center [237, 94] width 52 height 20
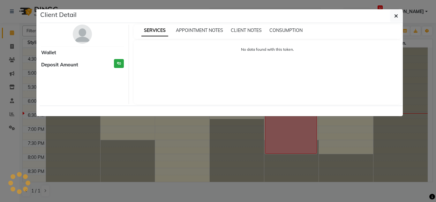
select select "3"
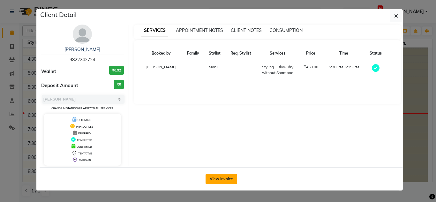
click at [217, 175] on button "View Invoice" at bounding box center [221, 179] width 32 height 10
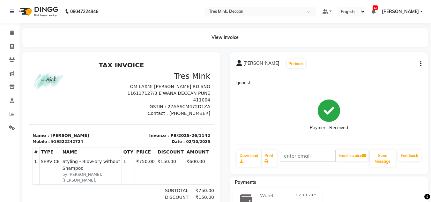
click at [421, 64] on icon "button" at bounding box center [420, 64] width 1 height 0
click at [381, 56] on div "Split Service Amount" at bounding box center [389, 56] width 44 height 8
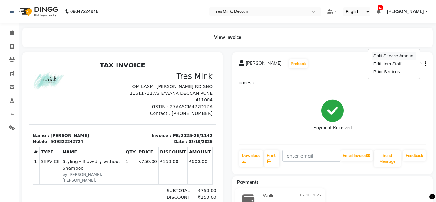
select select "61556"
select select "59499"
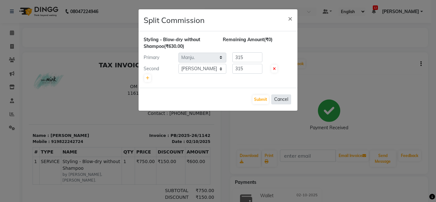
click at [280, 98] on button "Cancel" at bounding box center [281, 99] width 20 height 10
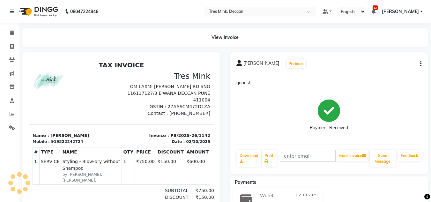
click at [420, 64] on icon "button" at bounding box center [420, 64] width 1 height 0
click at [384, 64] on div "Edit Item Staff" at bounding box center [389, 64] width 44 height 8
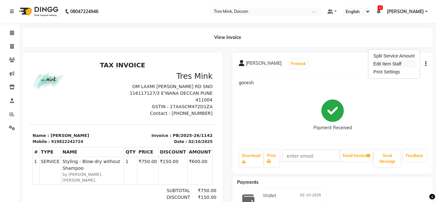
select select "61556"
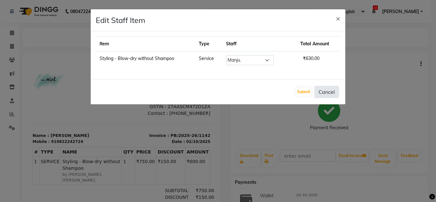
click at [327, 93] on button "Cancel" at bounding box center [326, 92] width 25 height 12
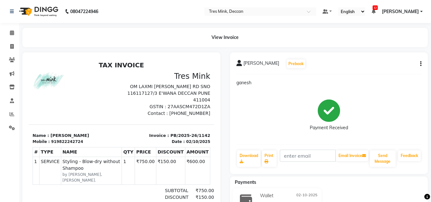
click at [421, 63] on div "Sadhana Morey Prebook ganesh Payment Received Download Print Email Invoice Send…" at bounding box center [329, 113] width 198 height 122
click at [419, 64] on button "button" at bounding box center [420, 64] width 4 height 7
click at [374, 63] on div "Edit Item Staff" at bounding box center [389, 64] width 44 height 8
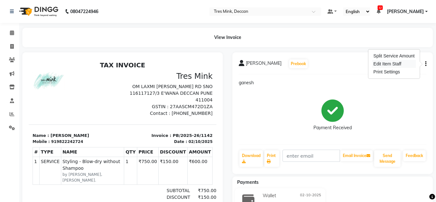
select select "61556"
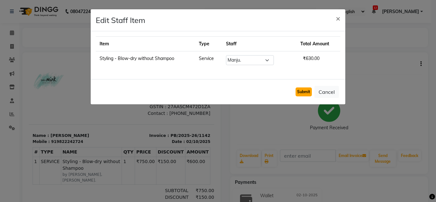
click at [307, 93] on button "Submit" at bounding box center [303, 91] width 16 height 9
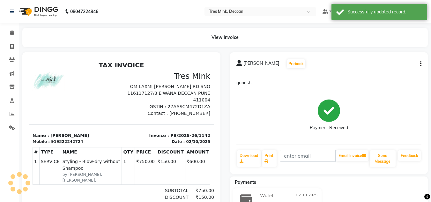
click at [420, 64] on icon "button" at bounding box center [420, 64] width 1 height 0
click at [387, 56] on div "Split Service Amount" at bounding box center [389, 56] width 44 height 8
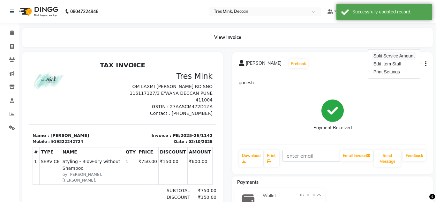
select select "61556"
select select "59499"
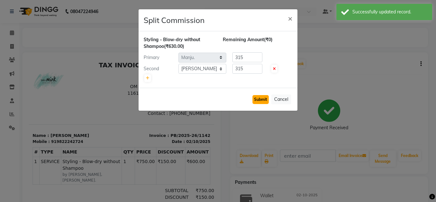
click at [264, 98] on button "Submit" at bounding box center [260, 99] width 16 height 9
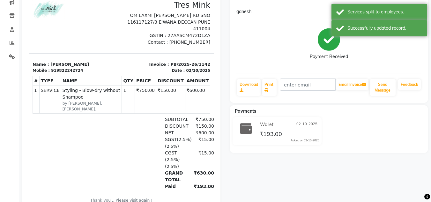
scroll to position [95, 0]
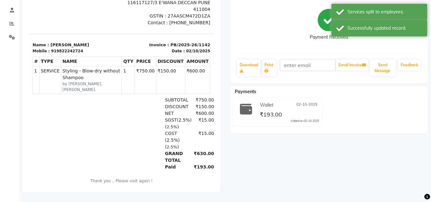
click at [267, 111] on span "₹193.00" at bounding box center [271, 115] width 22 height 9
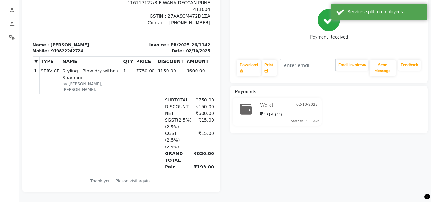
scroll to position [0, 0]
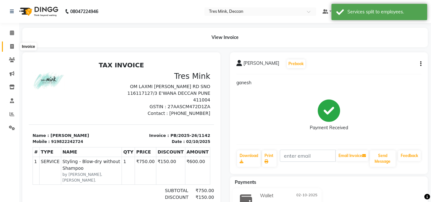
click at [11, 45] on icon at bounding box center [12, 46] width 4 height 5
select select "service"
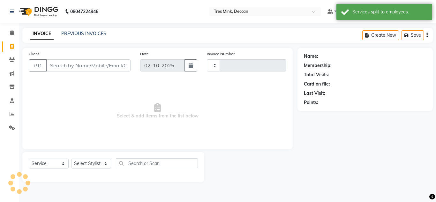
type input "1143"
select select "8055"
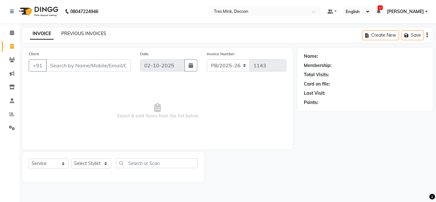
click at [85, 34] on link "PREVIOUS INVOICES" at bounding box center [83, 34] width 45 height 6
